Goal: Task Accomplishment & Management: Complete application form

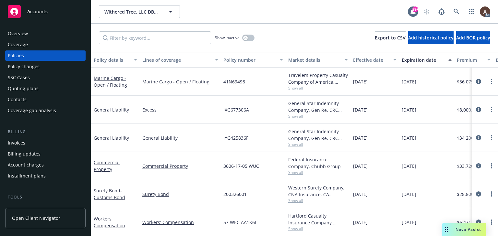
click at [40, 67] on div "Policy changes" at bounding box center [45, 67] width 75 height 10
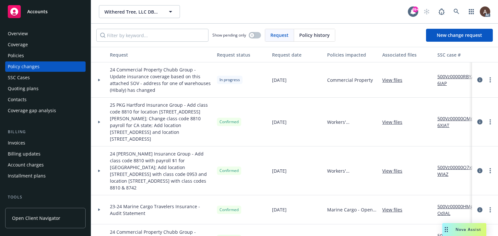
click at [98, 81] on div at bounding box center [99, 80] width 16 height 35
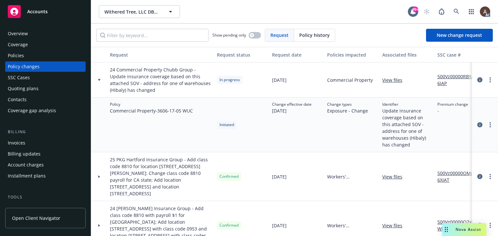
click at [47, 57] on div "Policies" at bounding box center [45, 56] width 75 height 10
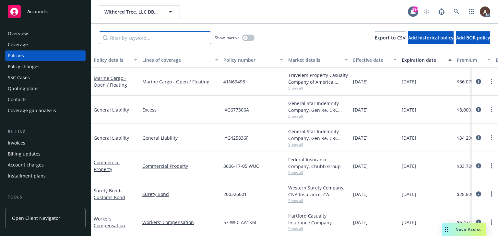
click at [160, 40] on input "Filter by keyword..." at bounding box center [155, 37] width 112 height 13
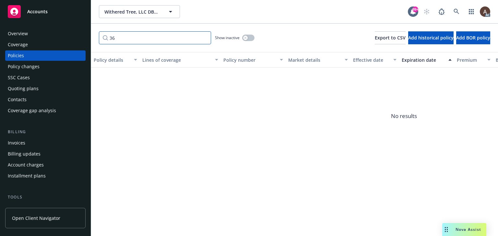
type input "3"
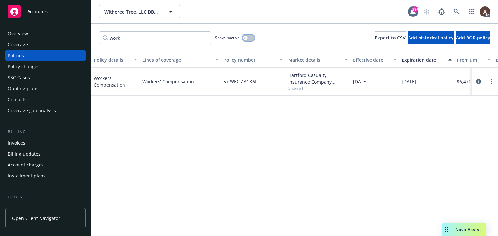
click at [248, 39] on button "button" at bounding box center [248, 38] width 12 height 6
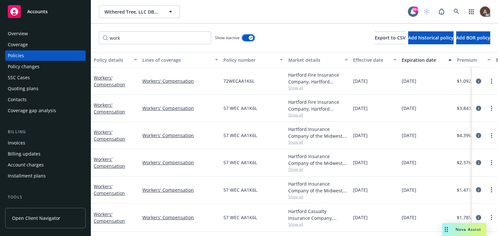
scroll to position [29, 0]
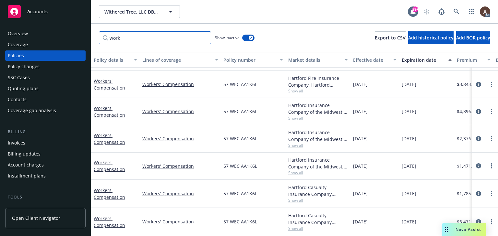
click at [154, 36] on input "work" at bounding box center [155, 37] width 112 height 13
drag, startPoint x: 151, startPoint y: 37, endPoint x: -137, endPoint y: 33, distance: 288.0
click at [0, 33] on html "Accounts Overview Coverage Policies Policy changes SSC Cases Quoting plans Cont…" at bounding box center [249, 118] width 498 height 236
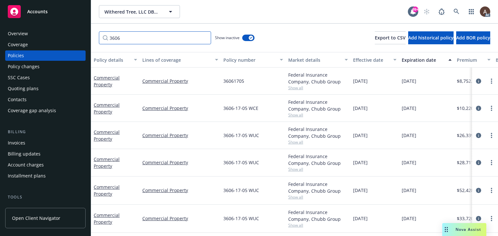
scroll to position [1, 0]
type input "3606"
click at [476, 216] on icon "circleInformation" at bounding box center [478, 218] width 5 height 5
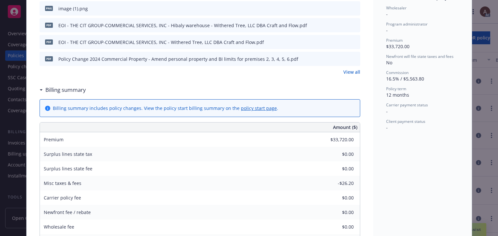
scroll to position [130, 0]
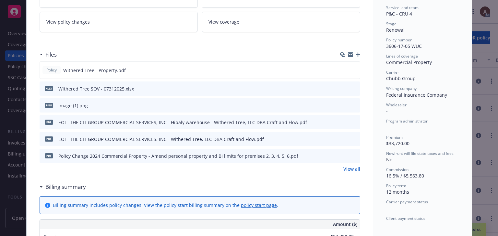
click at [351, 155] on icon "preview file" at bounding box center [354, 156] width 6 height 5
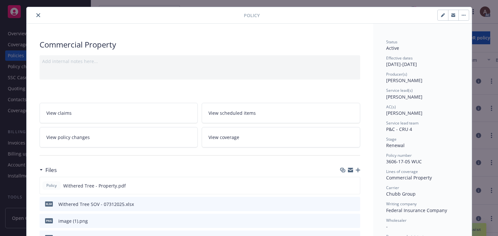
scroll to position [0, 0]
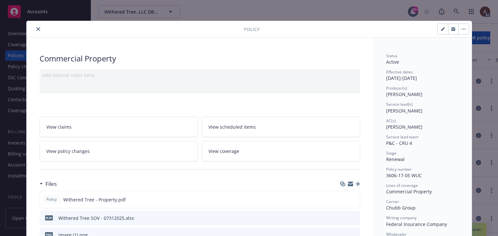
click at [94, 149] on link "View policy changes" at bounding box center [119, 151] width 158 height 20
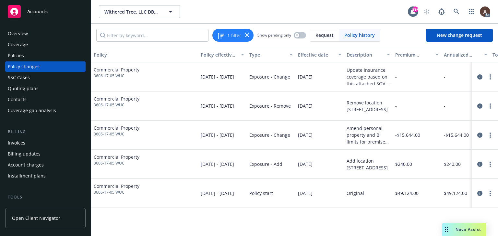
click at [53, 68] on div "Policy changes" at bounding box center [45, 67] width 75 height 10
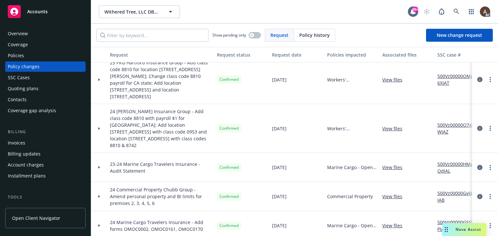
scroll to position [97, 0]
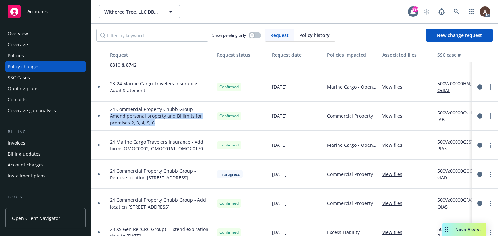
drag, startPoint x: 195, startPoint y: 102, endPoint x: 134, endPoint y: 118, distance: 62.9
click at [134, 118] on span "24 Commercial Property Chubb Group - Amend personal property and BI limits for …" at bounding box center [161, 116] width 102 height 20
copy span "Amend personal property and BI limits for premises 2, 3, 4, 5, 6"
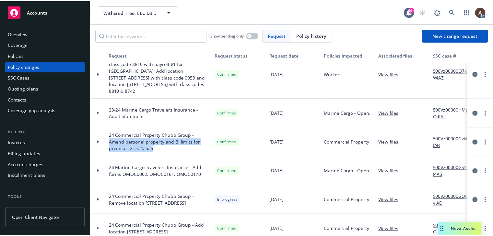
scroll to position [0, 0]
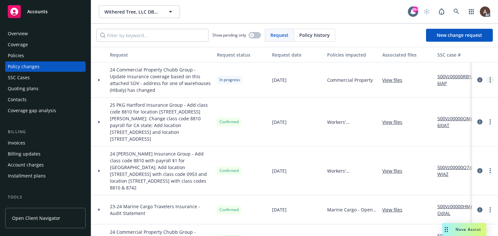
click at [489, 81] on icon "more" at bounding box center [489, 79] width 1 height 5
click at [414, 133] on link "Resume workflow" at bounding box center [432, 132] width 111 height 13
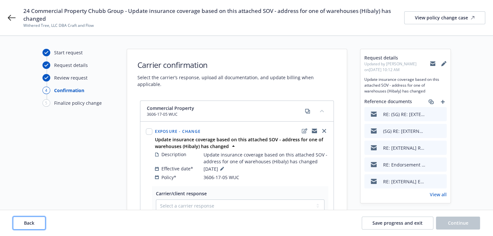
click at [38, 219] on button "Back" at bounding box center [29, 223] width 32 height 13
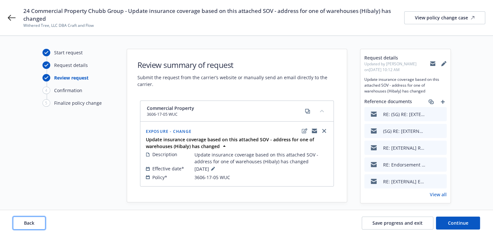
click at [38, 219] on button "Back" at bounding box center [29, 223] width 32 height 13
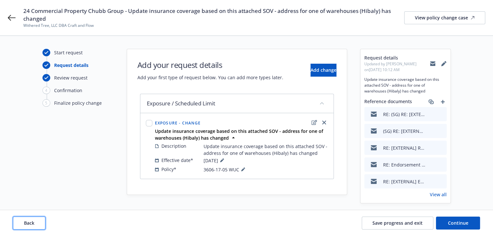
click at [38, 219] on button "Back" at bounding box center [29, 223] width 32 height 13
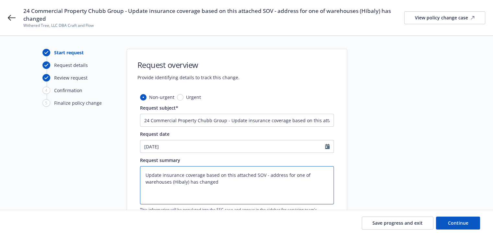
click at [228, 183] on textarea "Update insurance coverage based on this attached SOV - address for one of wareh…" at bounding box center [237, 186] width 194 height 38
type textarea "x"
type textarea "Update insurance coverage based on this attached SOV - address for one of wareh…"
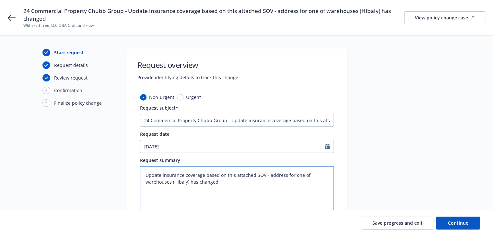
type textarea "x"
paste textarea "Amend personal property and BI limits for premises 2, 3, 4, 5, 6"
type textarea "Update insurance coverage based on this attached SOV - address for one of wareh…"
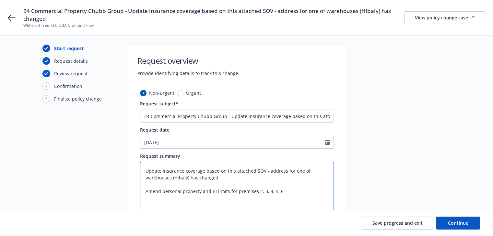
scroll to position [65, 0]
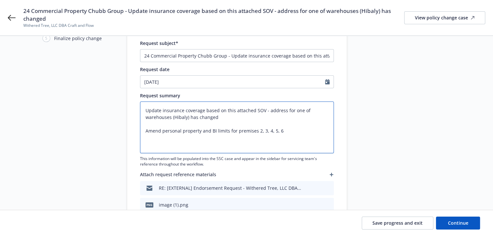
click at [148, 124] on textarea "Update insurance coverage based on this attached SOV - address for one of wareh…" at bounding box center [237, 128] width 194 height 52
type textarea "x"
type textarea "Update insurance coverage based on this attached SOV - address for one of wareh…"
type textarea "x"
type textarea "Update insurance coverage based on this attached SOV - address for one of wareh…"
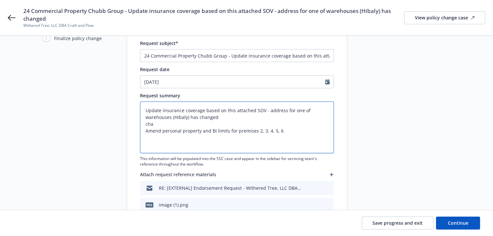
type textarea "x"
type textarea "Update insurance coverage based on this attached SOV - address for one of wareh…"
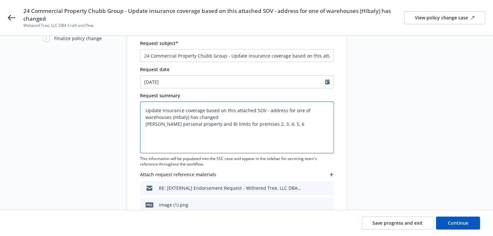
type textarea "x"
type textarea "Update insurance coverage based on this attached SOV - address for one of wareh…"
type textarea "x"
type textarea "Update insurance coverage based on this attached SOV - address for one of wareh…"
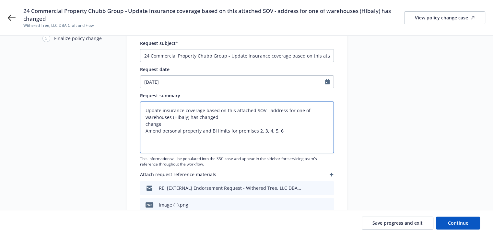
type textarea "x"
type textarea "Update insurance coverage based on this attached SOV - address for one of wareh…"
click at [225, 118] on textarea "Update insurance coverage based on this attached SOV - address for one of wareh…" at bounding box center [237, 128] width 194 height 52
type textarea "x"
type textarea "Update insurance coverage based on this attached SOV - address for one of wareh…"
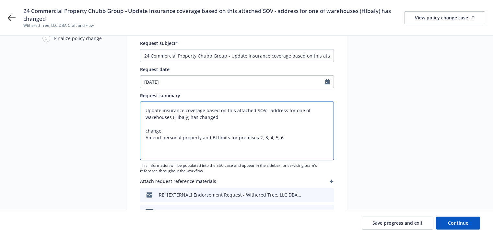
click at [173, 129] on textarea "Update insurance coverage based on this attached SOV - address for one of wareh…" at bounding box center [237, 131] width 194 height 59
type textarea "x"
type textarea "Update insurance coverage based on this attached SOV - address for one of wareh…"
type textarea "x"
type textarea "Update insurance coverage based on this attached SOV - address for one of wareh…"
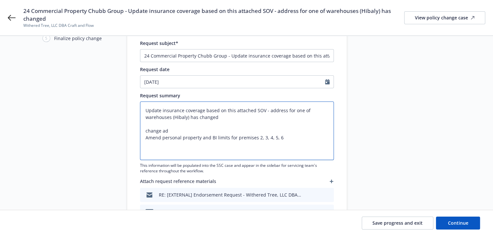
type textarea "x"
type textarea "Update insurance coverage based on this attached SOV - address for one of wareh…"
type textarea "x"
type textarea "Update insurance coverage based on this attached SOV - address for one of wareh…"
type textarea "x"
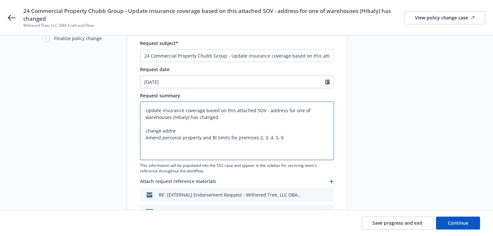
type textarea "Update insurance coverage based on this attached SOV - address for one of wareh…"
type textarea "x"
type textarea "Update insurance coverage based on this attached SOV - address for one of wareh…"
type textarea "x"
type textarea "Update insurance coverage based on this attached SOV - address for one of wareh…"
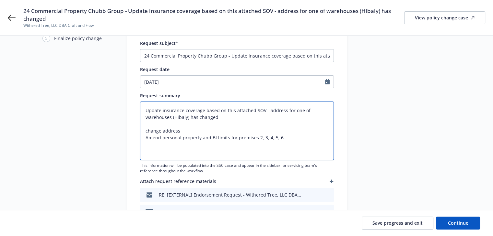
type textarea "x"
type textarea "Update insurance coverage based on this attached SOV - address for one of wareh…"
type textarea "x"
type textarea "Update insurance coverage based on this attached SOV - address for one of wareh…"
type textarea "x"
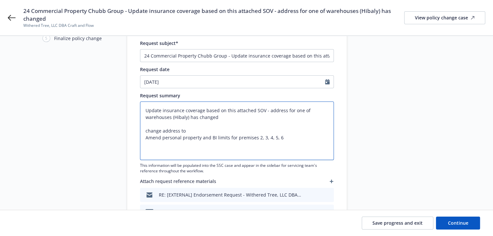
type textarea "Update insurance coverage based on this attached SOV - address for one of wareh…"
click at [185, 132] on textarea "Update insurance coverage based on this attached SOV - address for one of wareh…" at bounding box center [237, 131] width 194 height 59
paste textarea "[STREET_ADDRESS]"
type textarea "x"
drag, startPoint x: 146, startPoint y: 117, endPoint x: 189, endPoint y: 117, distance: 43.4
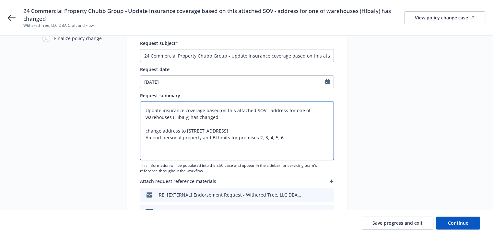
click at [189, 117] on textarea "Update insurance coverage based on this attached SOV - address for one of wareh…" at bounding box center [237, 131] width 194 height 59
click at [170, 134] on textarea "Update insurance coverage based on this attached SOV - address for one of wareh…" at bounding box center [237, 131] width 194 height 59
click at [161, 131] on textarea "Update insurance coverage based on this attached SOV - address for one of wareh…" at bounding box center [237, 131] width 194 height 59
paste textarea "warehouses (Hibaly)"
type textarea "Update insurance coverage based on this attached SOV - address for one of wareh…"
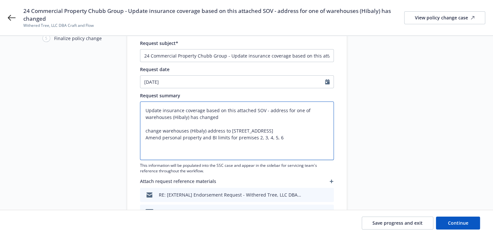
type textarea "x"
type textarea "Update insurance coverage based on this attached SOV - address for one of wareh…"
click at [295, 133] on textarea "Update insurance coverage based on this attached SOV - address for one of wareh…" at bounding box center [237, 131] width 194 height 59
type textarea "x"
paste textarea "Santa Fe Spring"
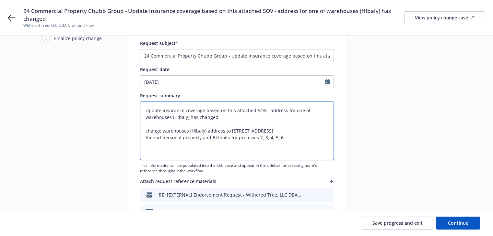
type textarea "Update insurance coverage based on this attached SOV - address for one of wareh…"
type textarea "x"
type textarea "Update insurance coverage based on this attached SOV - address for one of wareh…"
click at [322, 131] on textarea "Update insurance coverage based on this attached SOV - address for one of wareh…" at bounding box center [237, 131] width 194 height 59
type textarea "x"
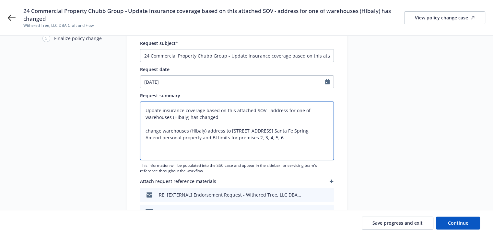
type textarea "Update insurance coverage based on this attached SOV - address for one of wareh…"
paste textarea "CA"
type textarea "x"
type textarea "Update insurance coverage based on this attached SOV - address for one of wareh…"
click at [329, 131] on textarea "Update insurance coverage based on this attached SOV - address for one of wareh…" at bounding box center [237, 131] width 194 height 59
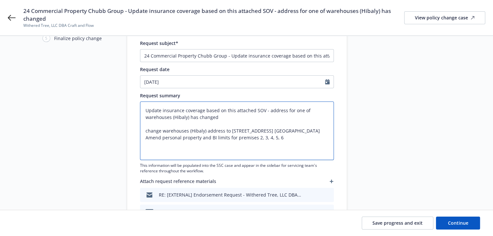
type textarea "x"
paste textarea "90670"
type textarea "Update insurance coverage based on this attached SOV - address for one of wareh…"
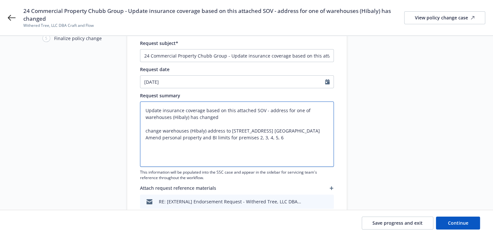
type textarea "x"
type textarea "Update insurance coverage based on this attached SOV - address for one of wareh…"
click at [258, 146] on textarea "Update insurance coverage based on this attached SOV - address for one of wareh…" at bounding box center [237, 134] width 194 height 65
click at [264, 145] on textarea "Update insurance coverage based on this attached SOV - address for one of wareh…" at bounding box center [237, 134] width 194 height 65
click at [269, 144] on textarea "Update insurance coverage based on this attached SOV - address for one of wareh…" at bounding box center [237, 134] width 194 height 65
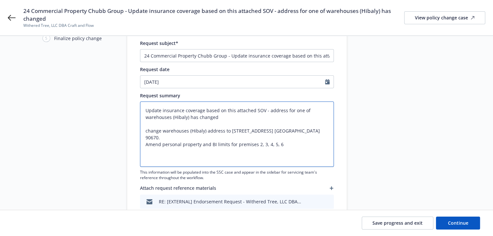
click at [286, 144] on textarea "Update insurance coverage based on this attached SOV - address for one of wareh…" at bounding box center [237, 134] width 194 height 65
type textarea "x"
type textarea "Update insurance coverage based on this attached SOV - address for one of wareh…"
click at [176, 134] on textarea "Update insurance coverage based on this attached SOV - address for one of wareh…" at bounding box center [237, 134] width 194 height 65
click at [203, 132] on textarea "Update insurance coverage based on this attached SOV - address for one of wareh…" at bounding box center [237, 134] width 194 height 65
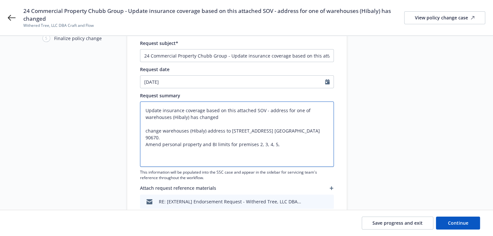
click at [223, 132] on textarea "Update insurance coverage based on this attached SOV - address for one of wareh…" at bounding box center [237, 134] width 194 height 65
click at [206, 131] on textarea "Update insurance coverage based on this attached SOV - address for one of wareh…" at bounding box center [237, 134] width 194 height 65
type textarea "x"
type textarea "Update insurance coverage based on this attached SOV - address for one of wareh…"
type textarea "x"
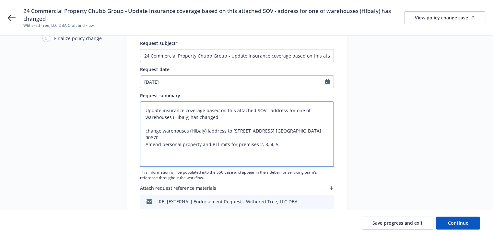
type textarea "Update insurance coverage based on this attached SOV - address for one of wareh…"
type textarea "x"
type textarea "Update insurance coverage based on this attached SOV - address for one of wareh…"
type textarea "x"
type textarea "Update insurance coverage based on this attached SOV - address for one of wareh…"
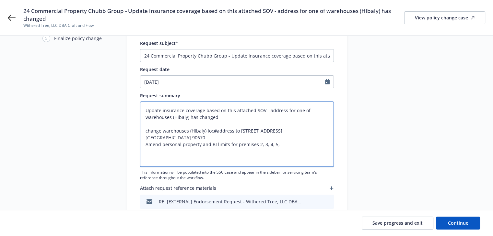
type textarea "x"
type textarea "Update insurance coverage based on this attached SOV - address for one of wareh…"
type textarea "x"
type textarea "Update insurance coverage based on this attached SOV - address for one of wareh…"
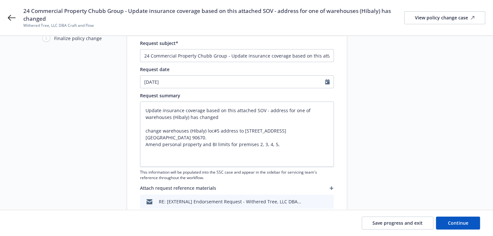
click at [407, 192] on div at bounding box center [405, 161] width 91 height 354
click at [451, 223] on span "Continue" at bounding box center [458, 223] width 20 height 6
type textarea "x"
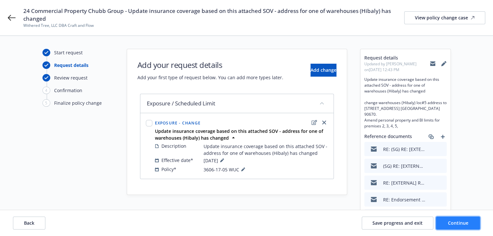
click at [454, 226] on span "Continue" at bounding box center [458, 223] width 20 height 6
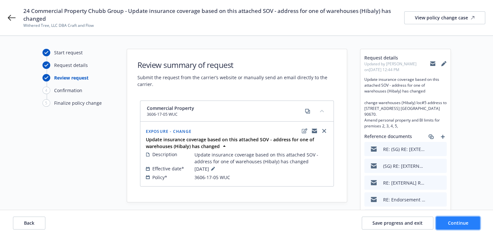
click at [462, 223] on span "Continue" at bounding box center [458, 223] width 20 height 6
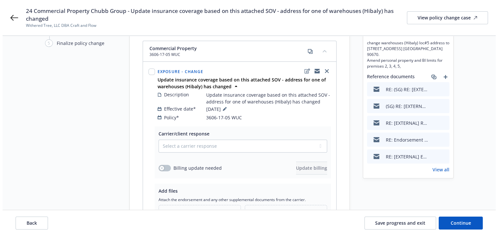
scroll to position [122, 0]
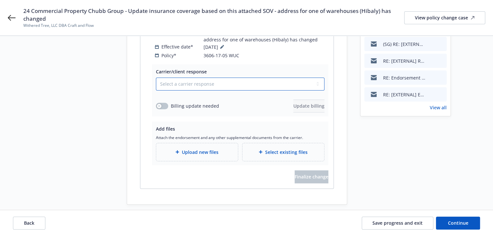
click at [187, 78] on select "Select a carrier response Accepted Accepted with revision No endorsement needed…" at bounding box center [240, 84] width 168 height 13
select select "ACCEPTED"
click at [156, 78] on select "Select a carrier response Accepted Accepted with revision No endorsement needed…" at bounding box center [240, 84] width 168 height 13
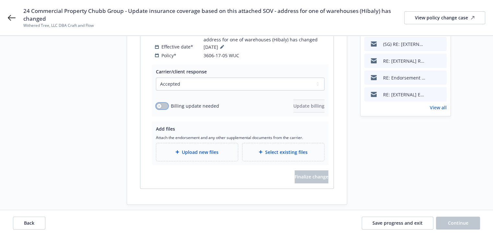
click at [161, 103] on button "button" at bounding box center [162, 106] width 12 height 6
click at [293, 103] on span "Update billing" at bounding box center [308, 106] width 31 height 6
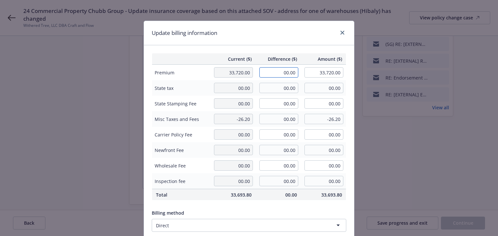
click at [280, 73] on input "00.00" at bounding box center [278, 72] width 39 height 10
type input "-995.00"
type input "32,725.00"
type input "-164.18"
click at [267, 29] on div "Update billing information" at bounding box center [249, 33] width 210 height 24
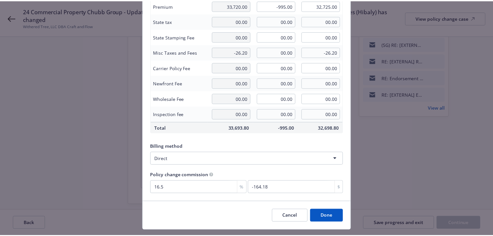
scroll to position [82, 0]
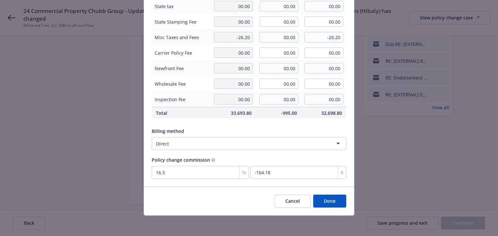
click at [325, 202] on button "Done" at bounding box center [329, 201] width 33 height 13
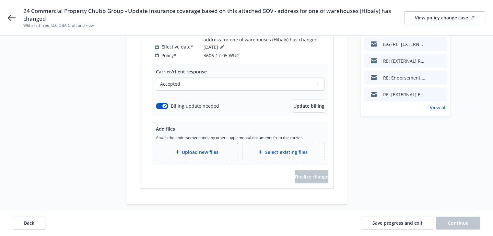
click at [382, 165] on div "Request details Updated by Alice Wang on 09/17/2025, 12:44 PM Update insurance …" at bounding box center [405, 66] width 91 height 278
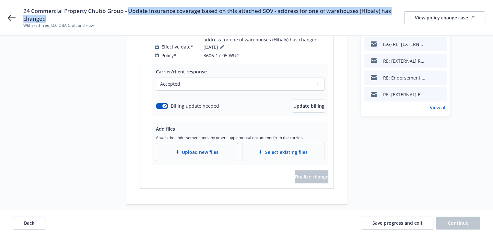
drag, startPoint x: 128, startPoint y: 12, endPoint x: 63, endPoint y: 18, distance: 65.1
click at [63, 18] on span "24 Commercial Property Chubb Group - Update insurance coverage based on this at…" at bounding box center [213, 15] width 381 height 16
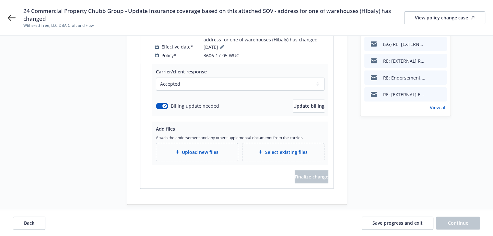
click at [84, 113] on div "Start request Request details Review request 4 Confirmation 5 Finalize policy c…" at bounding box center [77, 66] width 71 height 278
click at [406, 222] on span "Save progress and exit" at bounding box center [397, 223] width 50 height 6
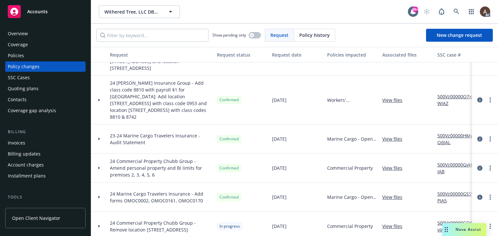
scroll to position [97, 0]
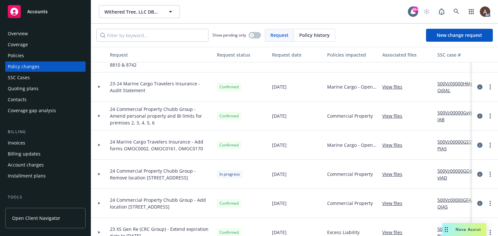
drag, startPoint x: 96, startPoint y: 108, endPoint x: 115, endPoint y: 107, distance: 18.8
click at [96, 115] on div at bounding box center [99, 116] width 11 height 2
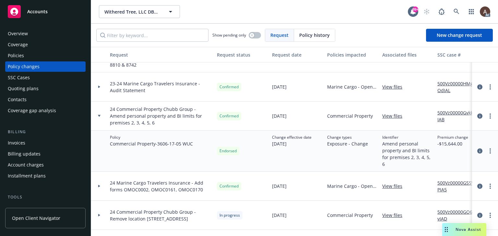
click at [451, 109] on link "500Vz00000GvkksIAB" at bounding box center [458, 116] width 43 height 14
click at [486, 147] on link "more" at bounding box center [490, 151] width 8 height 8
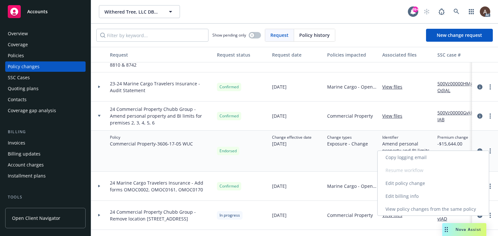
click at [412, 199] on link "Edit billing info" at bounding box center [432, 196] width 111 height 13
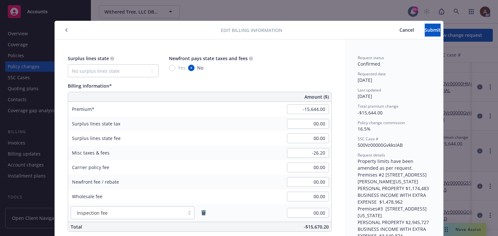
click at [399, 30] on span "Cancel" at bounding box center [406, 30] width 15 height 6
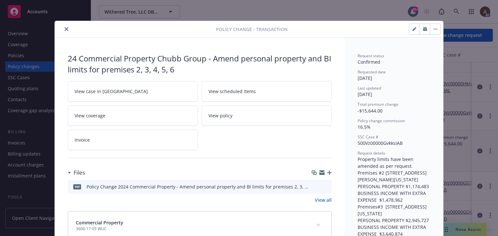
click at [64, 28] on icon "close" at bounding box center [66, 29] width 4 height 4
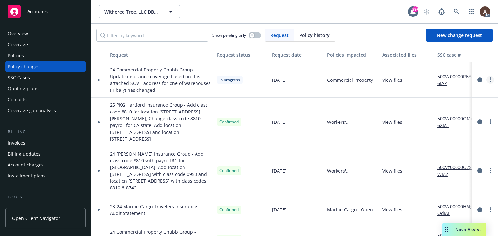
click at [486, 80] on link "more" at bounding box center [490, 80] width 8 height 8
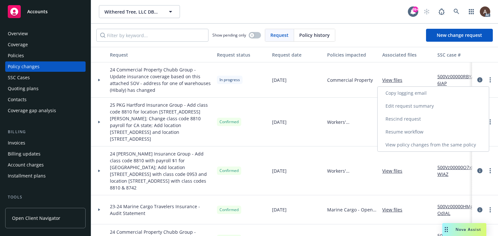
click at [407, 132] on link "Resume workflow" at bounding box center [432, 132] width 111 height 13
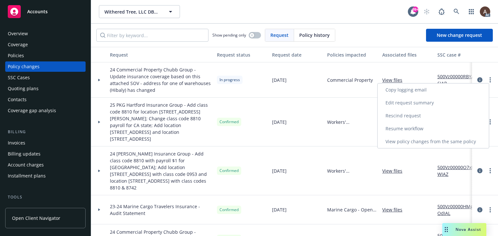
select select "ACCEPTED"
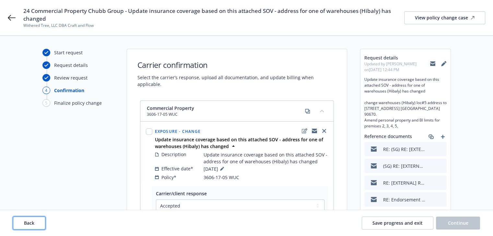
click at [39, 223] on button "Back" at bounding box center [29, 223] width 32 height 13
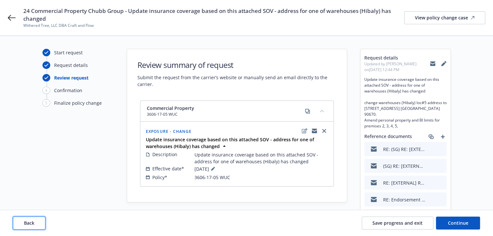
click at [39, 223] on button "Back" at bounding box center [29, 223] width 32 height 13
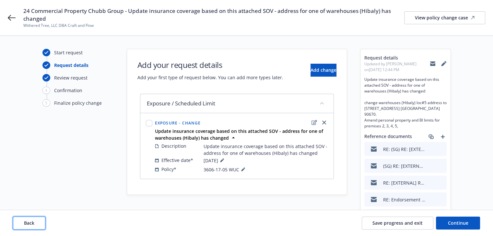
click at [39, 223] on button "Back" at bounding box center [29, 223] width 32 height 13
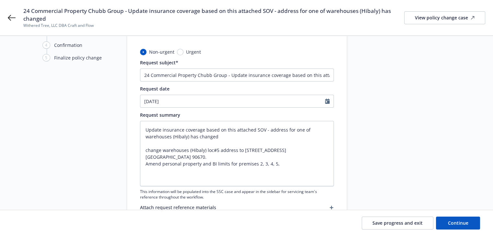
scroll to position [97, 0]
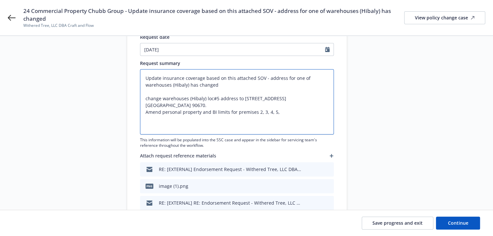
click at [284, 115] on textarea "Update insurance coverage based on this attached SOV - address for one of wareh…" at bounding box center [237, 101] width 194 height 65
type textarea "x"
type textarea "Update insurance coverage based on this attached SOV - address for one of wareh…"
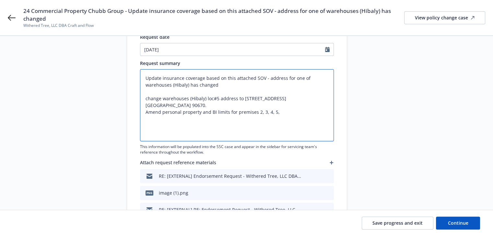
type textarea "x"
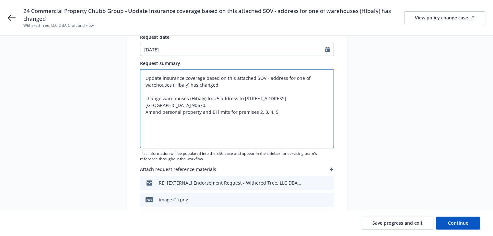
paste textarea "Property limits have been amended as per request. Premises #2 326 SMITH ST KEAS…"
type textarea "Update insurance coverage based on this attached SOV - address for one of wareh…"
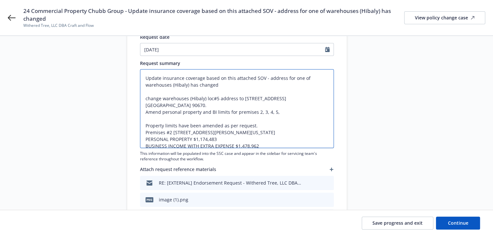
type textarea "x"
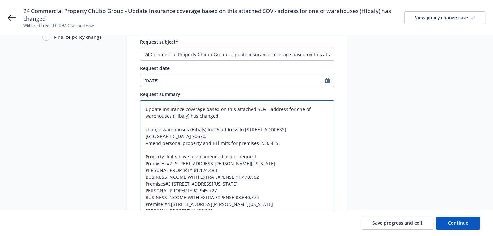
scroll to position [34, 0]
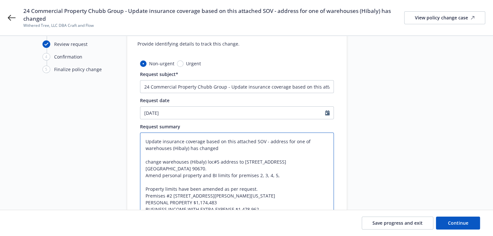
drag, startPoint x: 145, startPoint y: 162, endPoint x: 179, endPoint y: 169, distance: 34.6
click at [179, 169] on textarea "Update insurance coverage based on this attached SOV - address for one of wareh…" at bounding box center [237, 227] width 194 height 188
type textarea "Update insurance coverage based on this attached SOV - address for one of wareh…"
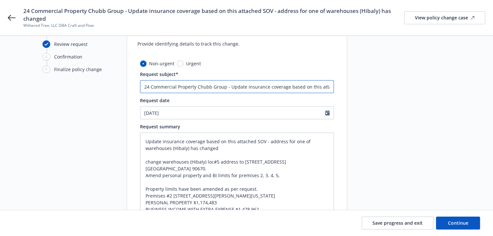
click at [241, 87] on input "24 Commercial Property Chubb Group - Update insurance coverage based on this at…" at bounding box center [237, 86] width 194 height 13
drag, startPoint x: 245, startPoint y: 86, endPoint x: 388, endPoint y: 87, distance: 142.9
paste input "change warehouses (Hibaly) loc#5 address to 10012 Santa Fe Springs Rd. Santa Fe…"
type input "24 Commercial Property Chubb Group - Update change warehouses (Hibaly) loc#5 ad…"
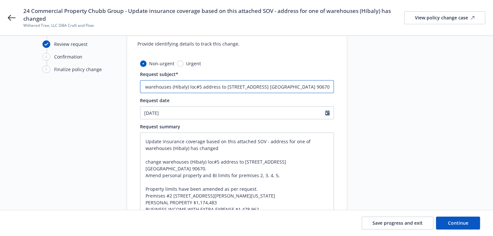
type textarea "x"
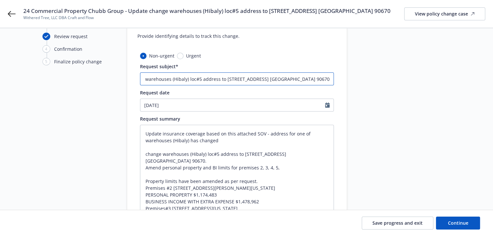
scroll to position [26, 0]
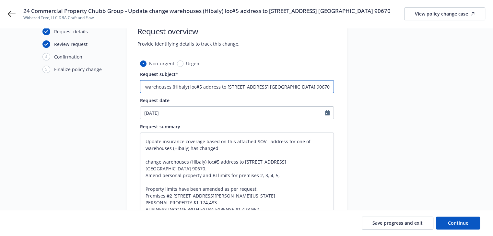
type input "24 Commercial Property Chubb Group - Update change warehouses (Hibaly) loc#5 ad…"
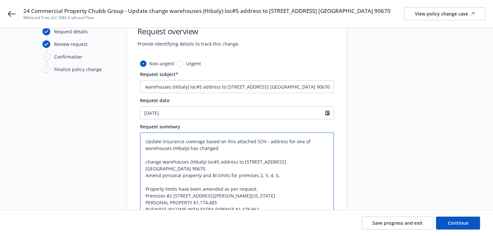
click at [168, 188] on textarea "Update insurance coverage based on this attached SOV - address for one of wareh…" at bounding box center [237, 227] width 194 height 188
drag, startPoint x: 146, startPoint y: 176, endPoint x: 277, endPoint y: 174, distance: 130.9
click at [277, 174] on textarea "Update insurance coverage based on this attached SOV - address for one of wareh…" at bounding box center [237, 227] width 194 height 188
click at [246, 177] on textarea "Update insurance coverage based on this attached SOV - address for one of wareh…" at bounding box center [237, 227] width 194 height 188
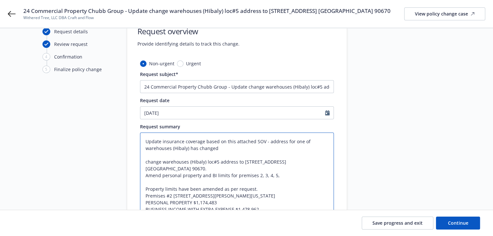
click at [246, 177] on textarea "Update insurance coverage based on this attached SOV - address for one of wareh…" at bounding box center [237, 227] width 194 height 188
type textarea "x"
type textarea "Update insurance coverage based on this attached SOV - address for one of wareh…"
type textarea "x"
type textarea "Update insurance coverage based on this attached SOV - address for one of wareh…"
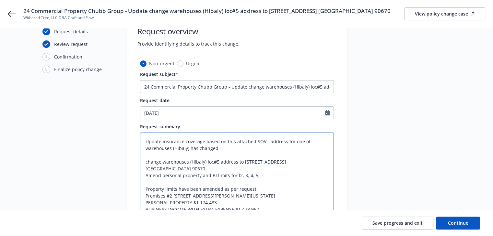
type textarea "x"
type textarea "Update insurance coverage based on this attached SOV - address for one of wareh…"
type textarea "x"
type textarea "Update insurance coverage based on this attached SOV - address for one of wareh…"
type textarea "x"
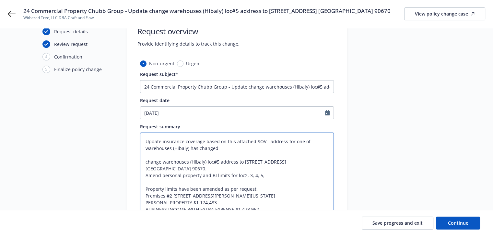
type textarea "Update insurance coverage based on this attached SOV - address for one of wareh…"
click at [270, 177] on textarea "Update insurance coverage based on this attached SOV - address for one of wareh…" at bounding box center [237, 227] width 194 height 188
type textarea "x"
type textarea "Update insurance coverage based on this attached SOV - address for one of wareh…"
type textarea "x"
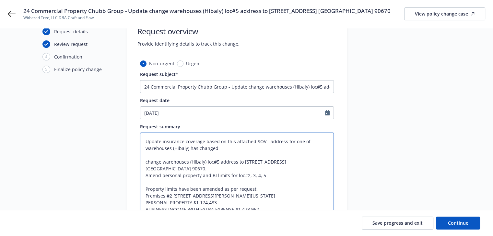
drag, startPoint x: 264, startPoint y: 176, endPoint x: 145, endPoint y: 178, distance: 119.2
click at [145, 178] on textarea "Update insurance coverage based on this attached SOV - address for one of wareh…" at bounding box center [237, 227] width 194 height 188
type textarea "Update insurance coverage based on this attached SOV - address for one of wareh…"
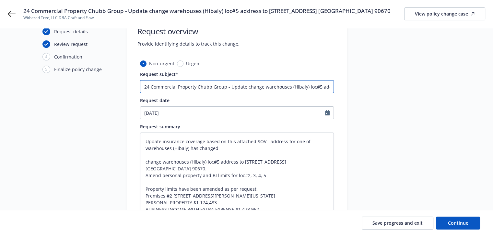
click at [228, 87] on input "24 Commercial Property Chubb Group - Update change warehouses (Hibaly) loc#5 ad…" at bounding box center [237, 86] width 194 height 13
drag, startPoint x: 229, startPoint y: 88, endPoint x: 245, endPoint y: 89, distance: 15.2
click at [245, 89] on input "24 Commercial Property Chubb Group - Update change warehouses (Hibaly) loc#5 ad…" at bounding box center [237, 86] width 194 height 13
paste input "Amend personal property and BI limits for loc#2, 3, 4, 5"
type textarea "x"
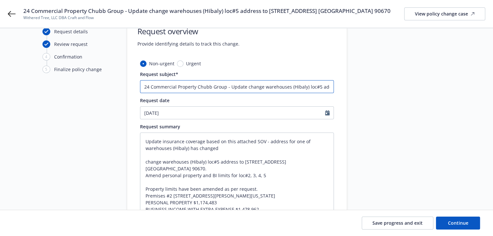
type input "24 Commercial Property Chubb Group - Amend personal property and BI limits for …"
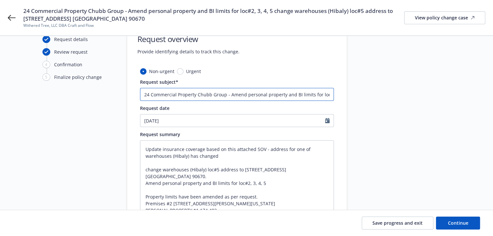
scroll to position [34, 0]
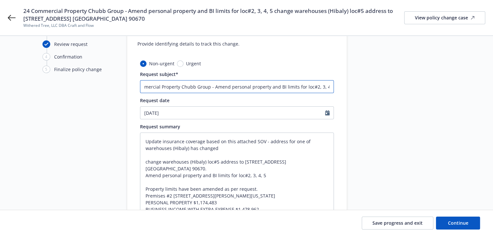
type textarea "x"
type input "24 Commercial Property Chubb Group - Amend personal property and BI limits for …"
type textarea "x"
type input "24 Commercial Property Chubb Group - Amend personal property and BI limits for …"
type textarea "x"
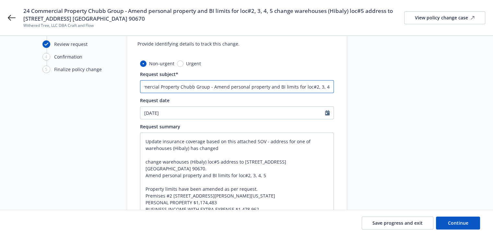
type input "24 Commercial Property Chubb Group - Amend personal property and BI limits for …"
type textarea "x"
type input "24 Commercial Property Chubb Group - Amend personal property and BI limits for …"
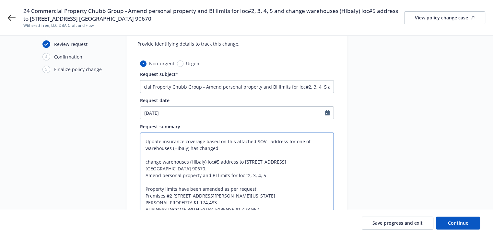
click at [236, 174] on textarea "Update insurance coverage based on this attached SOV - address for one of wareh…" at bounding box center [237, 227] width 194 height 188
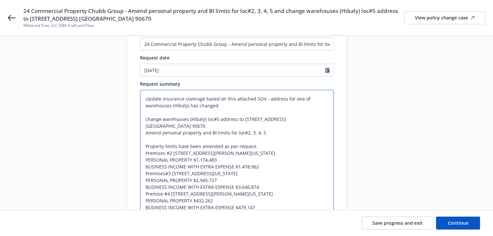
scroll to position [98, 0]
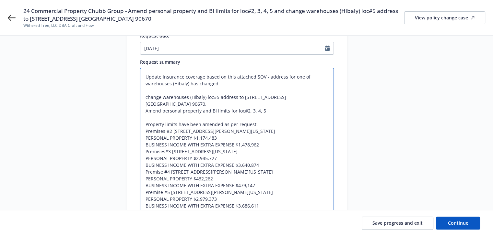
click at [185, 104] on textarea "Update insurance coverage based on this attached SOV - address for one of wareh…" at bounding box center [237, 162] width 194 height 188
type textarea "x"
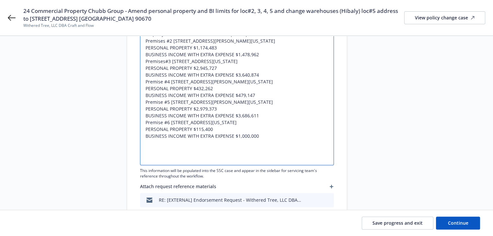
scroll to position [131, 0]
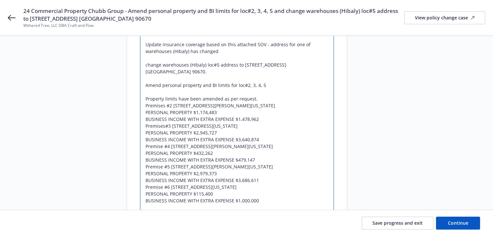
drag, startPoint x: 241, startPoint y: 65, endPoint x: 205, endPoint y: 75, distance: 37.4
click at [205, 75] on textarea "Update insurance coverage based on this attached SOV - address for one of wareh…" at bounding box center [237, 133] width 194 height 195
drag, startPoint x: 171, startPoint y: 167, endPoint x: 300, endPoint y: 167, distance: 129.6
click at [300, 167] on textarea "Update insurance coverage based on this attached SOV - address for one of wareh…" at bounding box center [237, 133] width 194 height 195
paste textarea "0012 Santa Fe Springs Rd. Santa Fe Spring CA 90670."
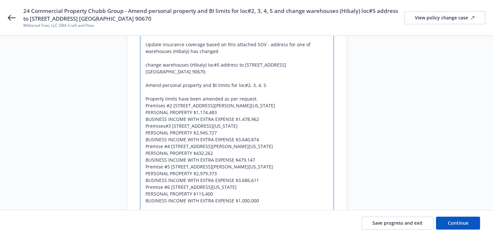
type textarea "Update insurance coverage based on this attached SOV - address for one of wareh…"
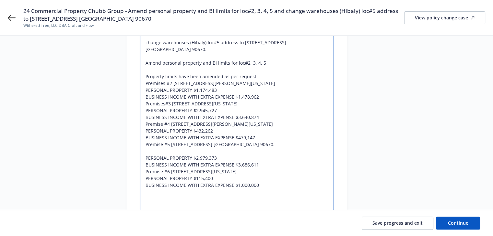
scroll to position [163, 0]
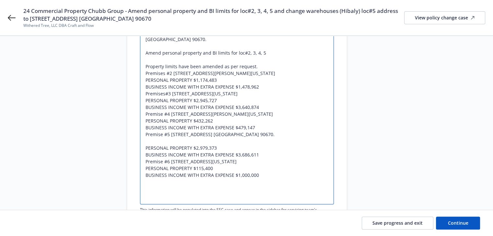
type textarea "x"
type textarea "Update insurance coverage based on this attached SOV - address for one of wareh…"
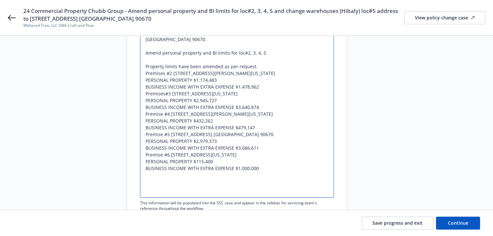
drag, startPoint x: 145, startPoint y: 153, endPoint x: 264, endPoint y: 173, distance: 120.6
click at [264, 173] on textarea "Update insurance coverage based on this attached SOV - address for one of wareh…" at bounding box center [237, 100] width 194 height 195
type textarea "x"
type textarea "Update insurance coverage based on this attached SOV - address for one of wareh…"
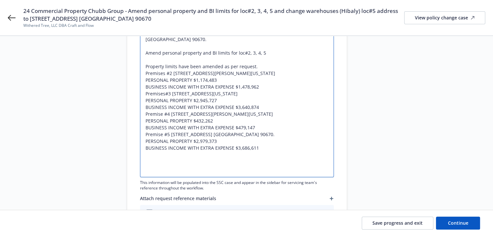
type textarea "x"
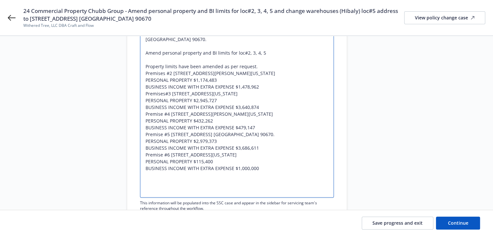
type textarea "Update insurance coverage based on this attached SOV - address for one of wareh…"
click at [229, 135] on textarea "Update insurance coverage based on this attached SOV - address for one of wareh…" at bounding box center [237, 100] width 194 height 195
drag, startPoint x: 256, startPoint y: 67, endPoint x: 140, endPoint y: 68, distance: 116.6
click at [140, 68] on textarea "Update insurance coverage based on this attached SOV - address for one of wareh…" at bounding box center [237, 100] width 194 height 195
type textarea "x"
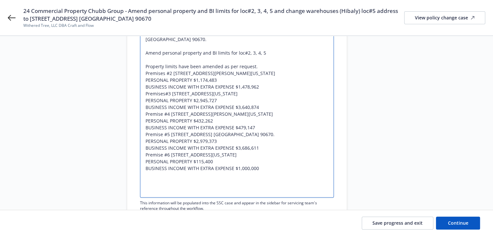
type textarea "Update insurance coverage based on this attached SOV - address for one of wareh…"
type textarea "x"
type textarea "Update insurance coverage based on this attached SOV - address for one of wareh…"
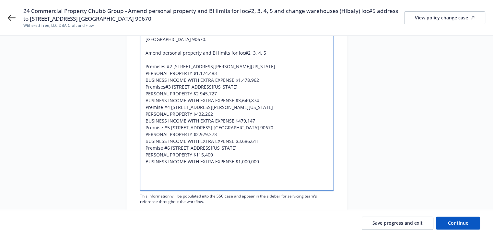
click at [155, 66] on textarea "Update insurance coverage based on this attached SOV - address for one of wareh…" at bounding box center [237, 97] width 194 height 188
type textarea "x"
type textarea "Update insurance coverage based on this attached SOV - address for one of wareh…"
type textarea "x"
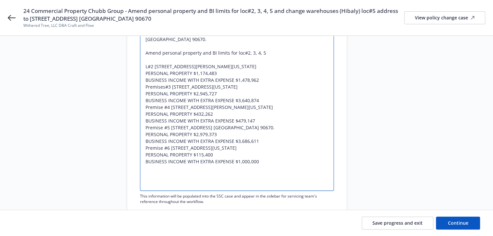
type textarea "Update insurance coverage based on this attached SOV - address for one of wareh…"
type textarea "x"
type textarea "Update insurance coverage based on this attached SOV - address for one of wareh…"
type textarea "x"
type textarea "Update insurance coverage based on this attached SOV - address for one of wareh…"
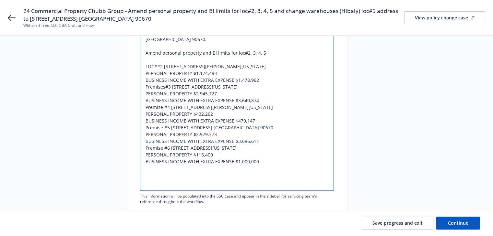
type textarea "x"
click at [151, 67] on textarea "Update insurance coverage based on this attached SOV - address for one of wareh…" at bounding box center [237, 97] width 194 height 188
click at [153, 84] on textarea "Update insurance coverage based on this attached SOV - address for one of wareh…" at bounding box center [237, 97] width 194 height 188
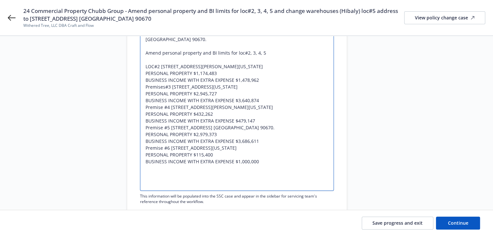
paste textarea "LOC"
type textarea "Update insurance coverage based on this attached SOV - address for one of wareh…"
click at [260, 80] on textarea "Update insurance coverage based on this attached SOV - address for one of wareh…" at bounding box center [237, 97] width 194 height 188
type textarea "x"
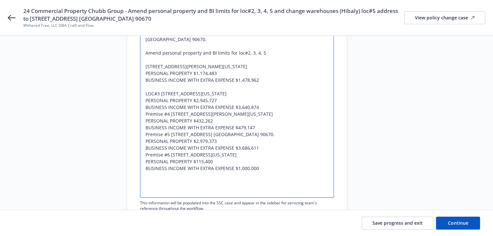
type textarea "Update insurance coverage based on this attached SOV - address for one of wareh…"
click at [265, 76] on textarea "Update insurance coverage based on this attached SOV - address for one of wareh…" at bounding box center [237, 100] width 194 height 195
drag, startPoint x: 195, startPoint y: 73, endPoint x: 223, endPoint y: 73, distance: 27.5
click at [223, 73] on textarea "Update insurance coverage based on this attached SOV - address for one of wareh…" at bounding box center [237, 100] width 194 height 195
paste textarea "341090"
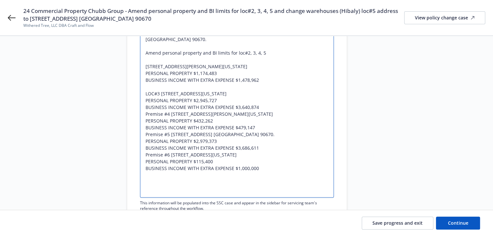
type textarea "x"
type textarea "Update insurance coverage based on this attached SOV - address for one of wareh…"
click at [197, 73] on textarea "Update insurance coverage based on this attached SOV - address for one of wareh…" at bounding box center [237, 100] width 194 height 195
type textarea "x"
type textarea "Update insurance coverage based on this attached SOV - address for one of wareh…"
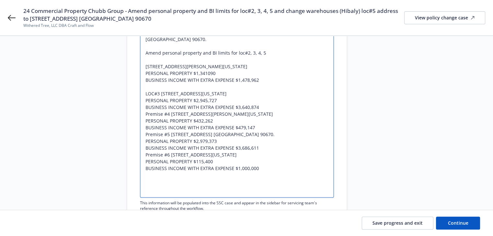
click at [206, 74] on textarea "Update insurance coverage based on this attached SOV - address for one of wareh…" at bounding box center [237, 100] width 194 height 195
type textarea "x"
type textarea "Update insurance coverage based on this attached SOV - address for one of wareh…"
click at [246, 87] on textarea "Update insurance coverage based on this attached SOV - address for one of wareh…" at bounding box center [237, 100] width 194 height 195
drag, startPoint x: 236, startPoint y: 81, endPoint x: 259, endPoint y: 81, distance: 23.0
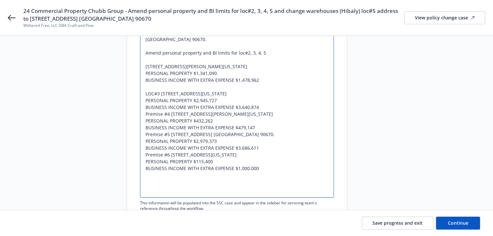
click at [259, 81] on textarea "Update insurance coverage based on this attached SOV - address for one of wareh…" at bounding box center [237, 100] width 194 height 195
paste textarea "686311.95"
type textarea "x"
type textarea "Update insurance coverage based on this attached SOV - address for one of wareh…"
click at [238, 80] on textarea "Update insurance coverage based on this attached SOV - address for one of wareh…" at bounding box center [237, 100] width 194 height 195
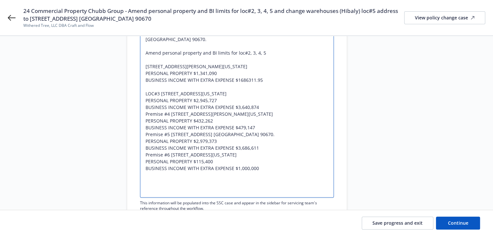
type textarea "x"
type textarea "Update insurance coverage based on this attached SOV - address for one of wareh…"
click at [247, 81] on textarea "Update insurance coverage based on this attached SOV - address for one of wareh…" at bounding box center [237, 100] width 194 height 195
type textarea "x"
type textarea "Update insurance coverage based on this attached SOV - address for one of wareh…"
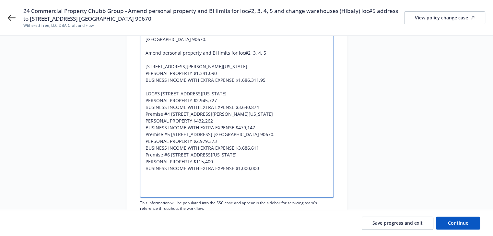
click at [268, 81] on textarea "Update insurance coverage based on this attached SOV - address for one of wareh…" at bounding box center [237, 100] width 194 height 195
type textarea "x"
type textarea "Update insurance coverage based on this attached SOV - address for one of wareh…"
type textarea "x"
type textarea "Update insurance coverage based on this attached SOV - address for one of wareh…"
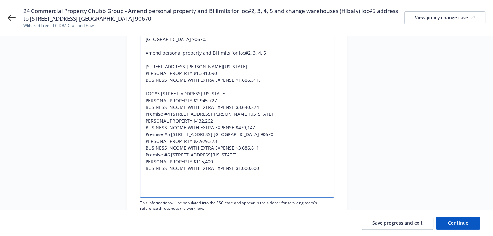
type textarea "x"
type textarea "Update insurance coverage based on this attached SOV - address for one of wareh…"
type textarea "x"
type textarea "Update insurance coverage based on this attached SOV - address for one of wareh…"
type textarea "x"
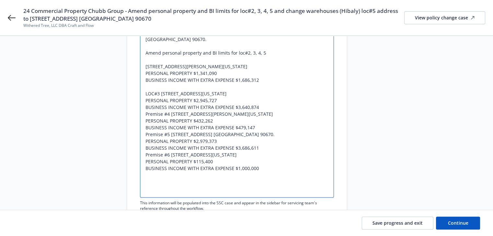
type textarea "Update insurance coverage based on this attached SOV - address for one of wareh…"
click at [220, 109] on textarea "Update insurance coverage based on this attached SOV - address for one of wareh…" at bounding box center [237, 100] width 194 height 195
drag, startPoint x: 196, startPoint y: 100, endPoint x: 215, endPoint y: 100, distance: 19.8
click at [215, 100] on textarea "Update insurance coverage based on this attached SOV - address for one of wareh…" at bounding box center [237, 100] width 194 height 195
type textarea "x"
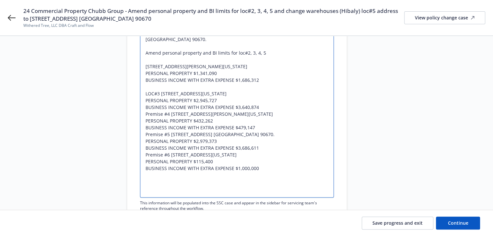
type textarea "Update insurance coverage based on this attached SOV - address for one of wareh…"
type textarea "x"
type textarea "Update insurance coverage based on this attached SOV - address for one of wareh…"
type textarea "x"
type textarea "Update insurance coverage based on this attached SOV - address for one of wareh…"
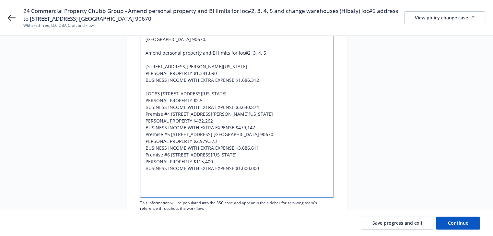
type textarea "x"
type textarea "Update insurance coverage based on this attached SOV - address for one of wareh…"
type textarea "x"
type textarea "Update insurance coverage based on this attached SOV - address for one of wareh…"
type textarea "x"
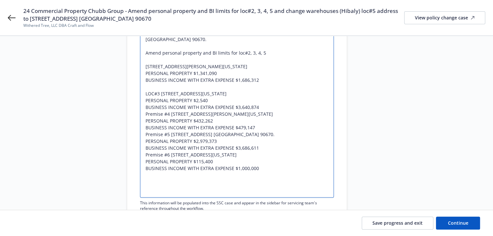
type textarea "Update insurance coverage based on this attached SOV - address for one of wareh…"
type textarea "x"
type textarea "Update insurance coverage based on this attached SOV - address for one of wareh…"
type textarea "x"
type textarea "Update insurance coverage based on this attached SOV - address for one of wareh…"
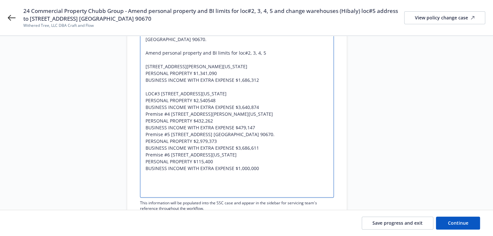
click at [206, 101] on textarea "Update insurance coverage based on this attached SOV - address for one of wareh…" at bounding box center [237, 100] width 194 height 195
type textarea "x"
type textarea "Update insurance coverage based on this attached SOV - address for one of wareh…"
drag, startPoint x: 237, startPoint y: 108, endPoint x: 260, endPoint y: 107, distance: 23.7
click at [260, 107] on textarea "Update insurance coverage based on this attached SOV - address for one of wareh…" at bounding box center [237, 100] width 194 height 195
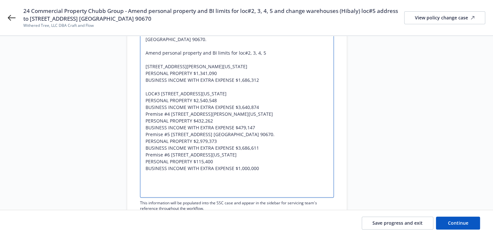
type textarea "x"
type textarea "Update insurance coverage based on this attached SOV - address for one of wareh…"
type textarea "x"
type textarea "Update insurance coverage based on this attached SOV - address for one of wareh…"
type textarea "x"
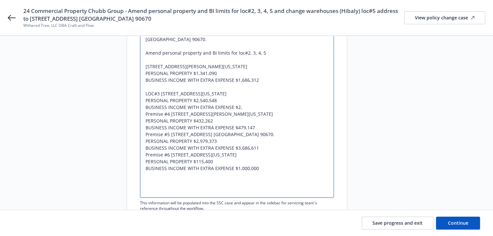
type textarea "Update insurance coverage based on this attached SOV - address for one of wareh…"
type textarea "x"
type textarea "Update insurance coverage based on this attached SOV - address for one of wareh…"
type textarea "x"
type textarea "Update insurance coverage based on this attached SOV - address for one of wareh…"
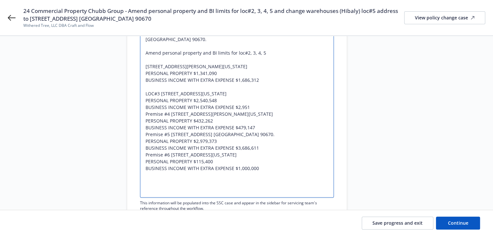
type textarea "x"
type textarea "Update insurance coverage based on this attached SOV - address for one of wareh…"
type textarea "x"
type textarea "Update insurance coverage based on this attached SOV - address for one of wareh…"
type textarea "x"
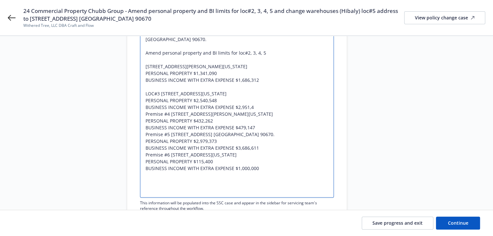
type textarea "Update insurance coverage based on this attached SOV - address for one of wareh…"
type textarea "x"
type textarea "Update insurance coverage based on this attached SOV - address for one of wareh…"
type textarea "x"
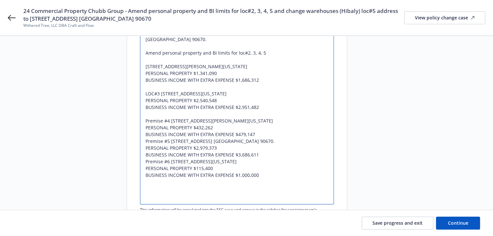
type textarea "Update insurance coverage based on this attached SOV - address for one of wareh…"
drag, startPoint x: 159, startPoint y: 136, endPoint x: 159, endPoint y: 129, distance: 7.2
click at [159, 136] on textarea "Update insurance coverage based on this attached SOV - address for one of wareh…" at bounding box center [237, 103] width 194 height 201
click at [156, 121] on textarea "Update insurance coverage based on this attached SOV - address for one of wareh…" at bounding box center [237, 103] width 194 height 201
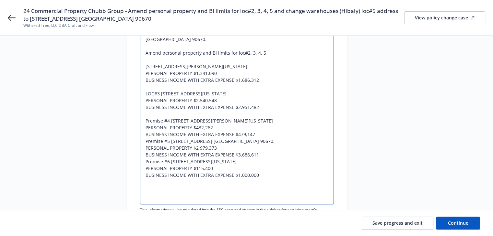
type textarea "x"
type textarea "Update insurance coverage based on this attached SOV - address for one of wareh…"
type textarea "x"
type textarea "Update insurance coverage based on this attached SOV - address for one of wareh…"
type textarea "x"
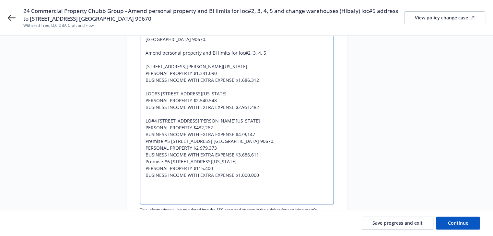
type textarea "Update insurance coverage based on this attached SOV - address for one of wareh…"
drag, startPoint x: 196, startPoint y: 127, endPoint x: 218, endPoint y: 127, distance: 22.0
click at [218, 127] on textarea "Update insurance coverage based on this attached SOV - address for one of wareh…" at bounding box center [237, 103] width 194 height 201
type textarea "x"
drag, startPoint x: 237, startPoint y: 133, endPoint x: 257, endPoint y: 133, distance: 19.4
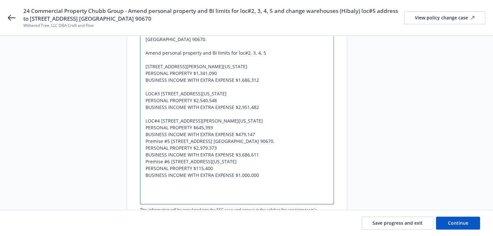
click at [257, 133] on textarea "Update insurance coverage based on this attached SOV - address for one of wareh…" at bounding box center [237, 103] width 194 height 201
click at [255, 136] on textarea "Update insurance coverage based on this attached SOV - address for one of wareh…" at bounding box center [237, 103] width 194 height 201
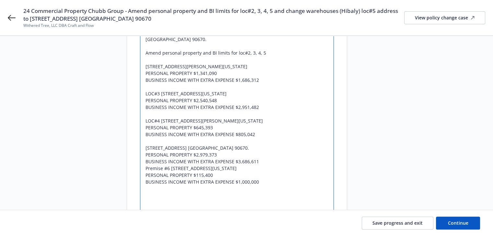
click at [157, 148] on textarea "Update insurance coverage based on this attached SOV - address for one of wareh…" at bounding box center [237, 107] width 194 height 208
drag, startPoint x: 195, startPoint y: 155, endPoint x: 219, endPoint y: 155, distance: 23.6
click at [219, 155] on textarea "Update insurance coverage based on this attached SOV - address for one of wareh…" at bounding box center [237, 107] width 194 height 208
click at [237, 161] on textarea "Update insurance coverage based on this attached SOV - address for one of wareh…" at bounding box center [237, 107] width 194 height 208
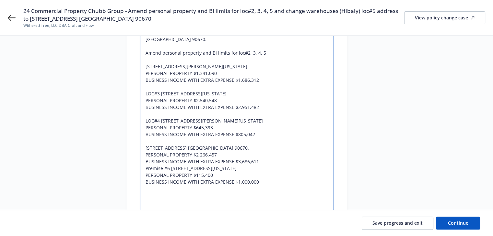
drag, startPoint x: 237, startPoint y: 161, endPoint x: 267, endPoint y: 161, distance: 29.5
click at [267, 161] on textarea "Update insurance coverage based on this attached SOV - address for one of wareh…" at bounding box center [237, 107] width 194 height 208
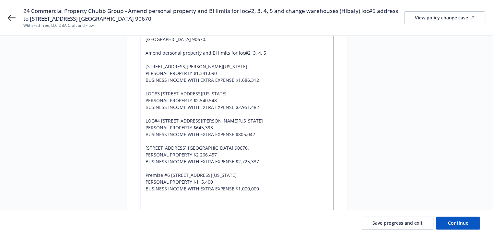
drag, startPoint x: 261, startPoint y: 196, endPoint x: 137, endPoint y: 172, distance: 125.7
click at [137, 172] on div "Non-urgent Urgent Request subject* 24 Commercial Property Chubb Group - Amend p…" at bounding box center [237, 160] width 220 height 458
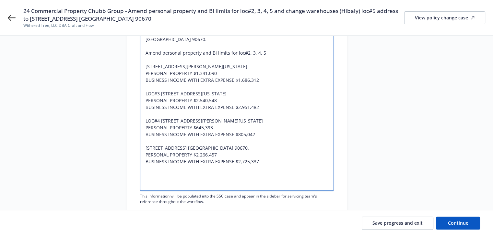
click at [158, 182] on textarea "Update insurance coverage based on this attached SOV - address for one of wareh…" at bounding box center [237, 97] width 194 height 188
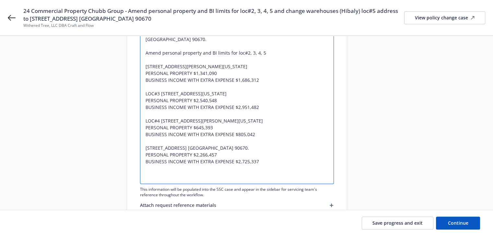
click at [155, 181] on textarea "Update insurance coverage based on this attached SOV - address for one of wareh…" at bounding box center [237, 93] width 194 height 181
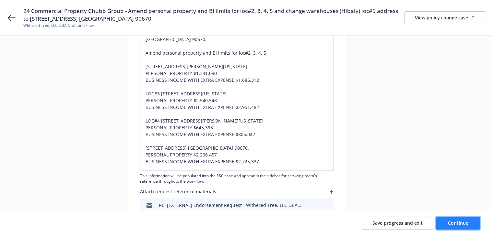
click at [454, 222] on span "Continue" at bounding box center [458, 223] width 20 height 6
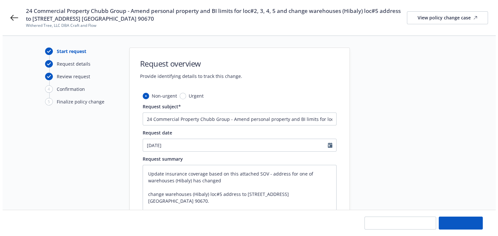
scroll to position [0, 0]
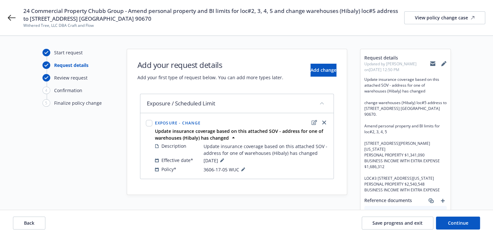
drag, startPoint x: 128, startPoint y: 12, endPoint x: 175, endPoint y: 17, distance: 46.9
click at [175, 17] on span "24 Commercial Property Chubb Group - Amend personal property and BI limits for …" at bounding box center [213, 15] width 381 height 16
copy span "Amend personal property and BI limits for loc#2, 3, 4, 5 and change warehouses …"
click at [313, 122] on icon "edit" at bounding box center [314, 122] width 6 height 5
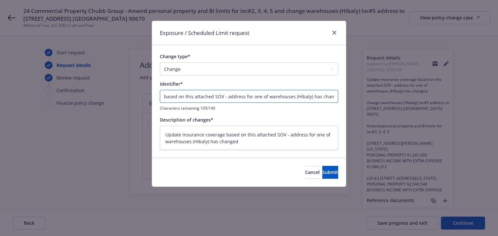
drag, startPoint x: 167, startPoint y: 98, endPoint x: 403, endPoint y: 114, distance: 235.7
click at [403, 114] on div "Exposure / Scheduled Limit request Change type* Add Audit Change Remove Identif…" at bounding box center [249, 118] width 498 height 236
paste input "Amend personal property and BI limits for loc#2, 3, 4, 5 and change warehouses …"
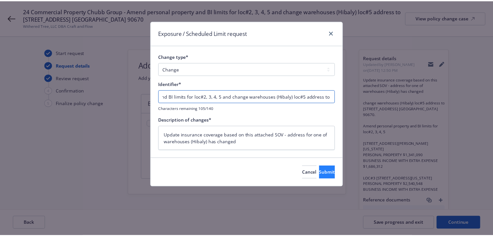
scroll to position [0, 165]
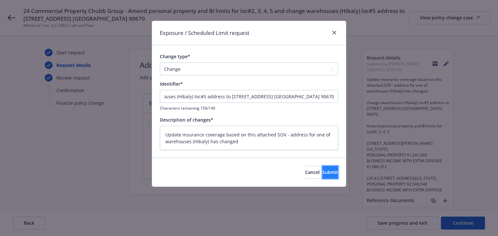
click at [329, 174] on button "Submit" at bounding box center [330, 172] width 16 height 13
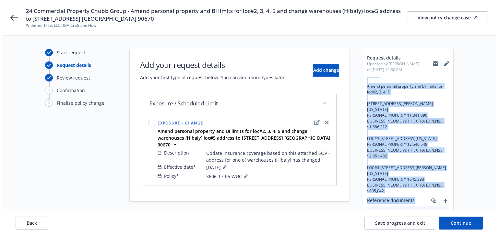
scroll to position [82, 0]
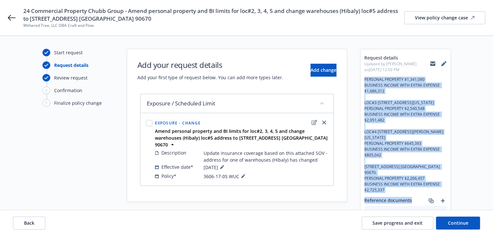
drag, startPoint x: 364, startPoint y: 80, endPoint x: 392, endPoint y: 189, distance: 111.6
click at [392, 189] on span "Update insurance coverage based on this attached SOV - address for one of wareh…" at bounding box center [405, 135] width 82 height 117
copy span "Update insurance coverage based on this attached SOV - address for one of wareh…"
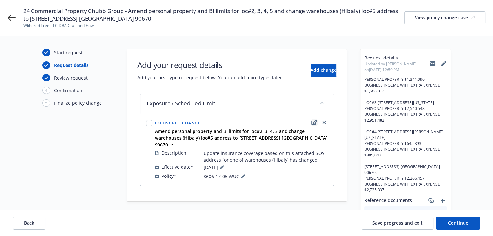
click at [314, 122] on icon "edit" at bounding box center [314, 122] width 6 height 5
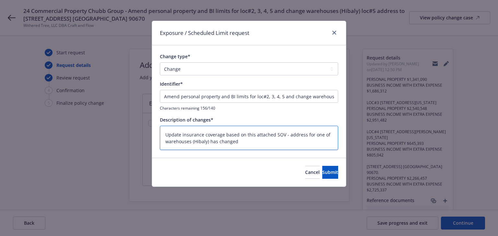
drag, startPoint x: 165, startPoint y: 133, endPoint x: 270, endPoint y: 147, distance: 105.6
click at [270, 147] on textarea "Update insurance coverage based on this attached SOV - address for one of wareh…" at bounding box center [249, 138] width 178 height 25
paste textarea "change warehouses (Hibaly) loc#5 address to 10012 Santa Fe Springs Rd. Santa Fe…"
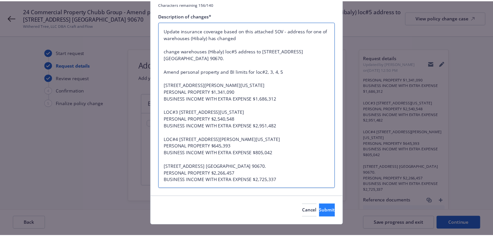
scroll to position [114, 0]
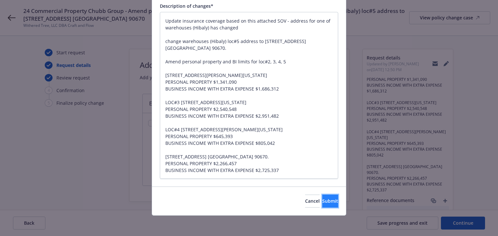
click at [322, 202] on span "Submit" at bounding box center [330, 201] width 16 height 6
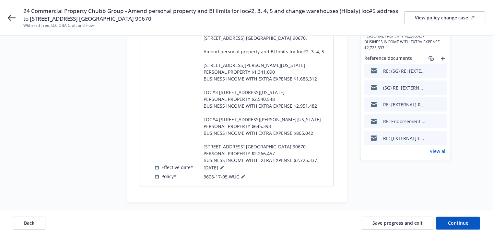
scroll to position [161, 0]
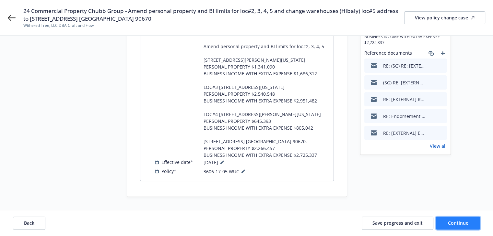
click at [463, 223] on span "Continue" at bounding box center [458, 223] width 20 height 6
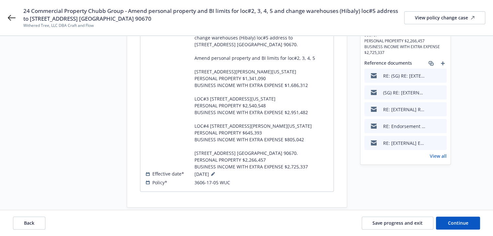
scroll to position [122, 0]
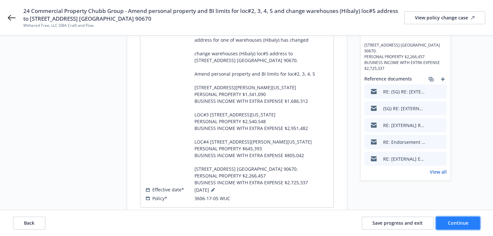
click at [450, 221] on span "Continue" at bounding box center [458, 223] width 20 height 6
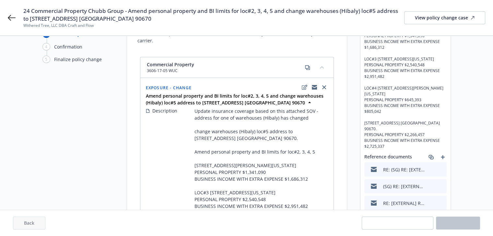
scroll to position [0, 0]
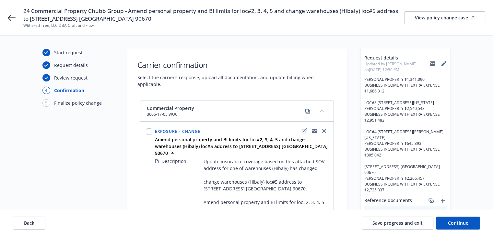
drag, startPoint x: 128, startPoint y: 10, endPoint x: 167, endPoint y: 22, distance: 41.1
click at [167, 22] on span "24 Commercial Property Chubb Group - Amend personal property and BI limits for …" at bounding box center [213, 15] width 381 height 16
copy span "Amend personal property and BI limits for loc#2, 3, 4, 5 and change warehouses …"
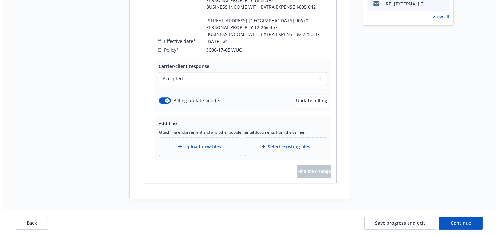
scroll to position [285, 0]
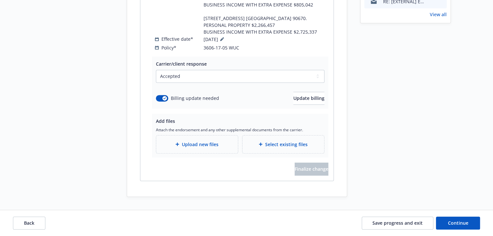
click at [201, 143] on span "Upload new files" at bounding box center [200, 144] width 37 height 7
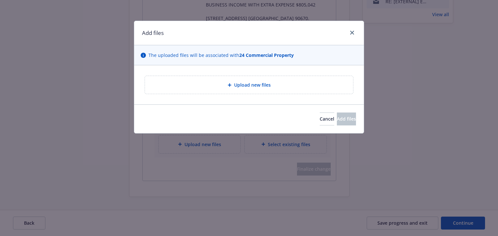
click at [223, 84] on div "Upload new files" at bounding box center [249, 84] width 198 height 7
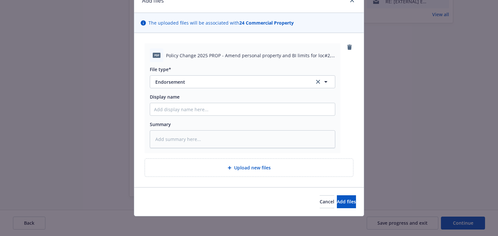
scroll to position [33, 0]
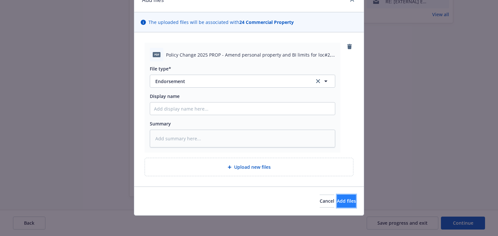
click at [338, 204] on button "Add files" at bounding box center [346, 201] width 19 height 13
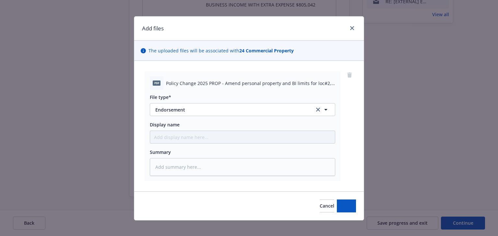
scroll to position [0, 0]
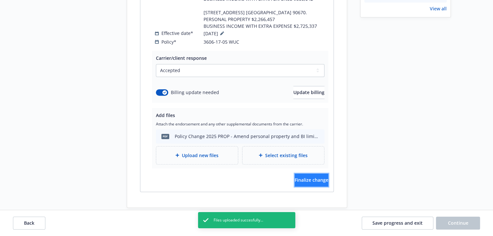
click at [320, 186] on button "Finalize change" at bounding box center [311, 180] width 34 height 13
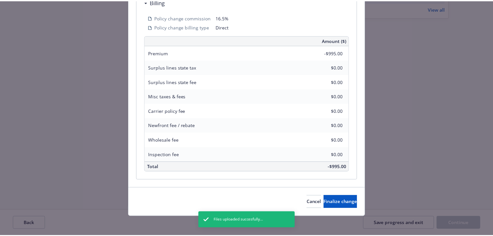
scroll to position [357, 0]
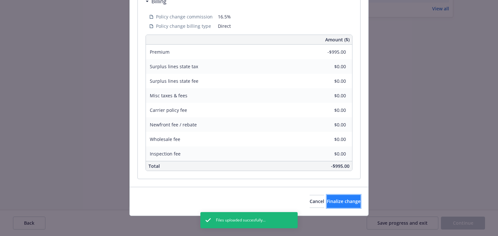
click at [331, 200] on span "Finalize change" at bounding box center [344, 202] width 34 height 6
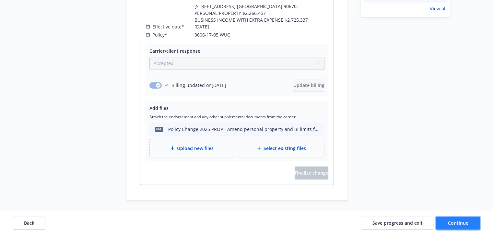
click at [453, 224] on span "Continue" at bounding box center [458, 223] width 20 height 6
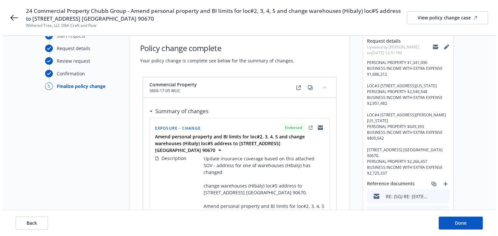
scroll to position [0, 0]
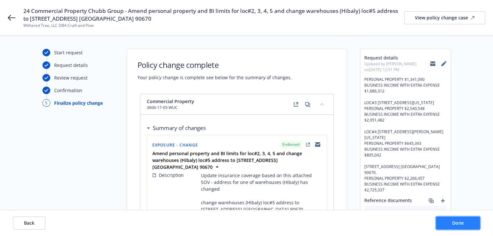
click at [459, 221] on span "Done" at bounding box center [458, 223] width 12 height 6
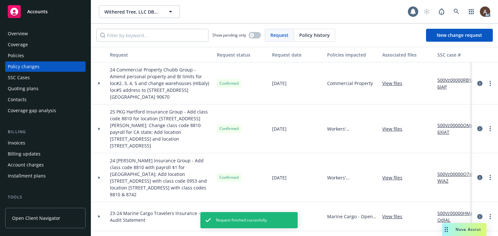
click at [101, 85] on div at bounding box center [99, 84] width 16 height 42
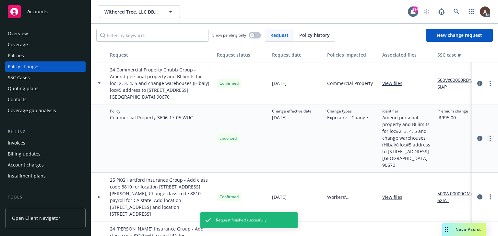
click at [489, 138] on icon "more" at bounding box center [489, 138] width 1 height 5
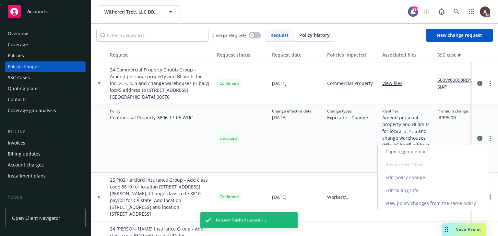
click at [405, 190] on link "Edit billing info" at bounding box center [432, 190] width 111 height 13
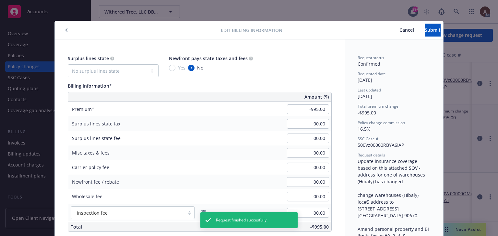
scroll to position [19, 0]
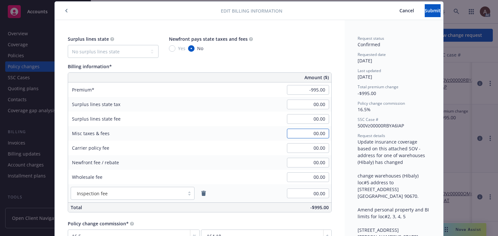
click at [301, 134] on input "00.00" at bounding box center [308, 134] width 42 height 10
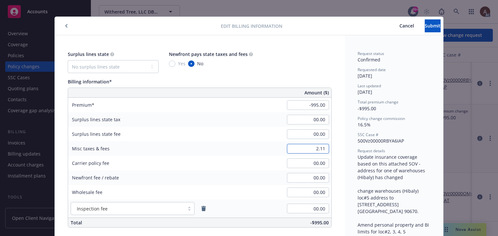
scroll to position [0, 0]
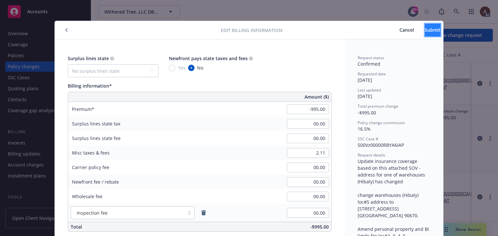
click at [424, 32] on span "Submit" at bounding box center [432, 30] width 16 height 6
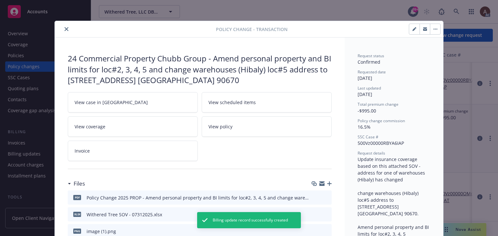
drag, startPoint x: 64, startPoint y: 30, endPoint x: 85, endPoint y: 39, distance: 22.5
click at [64, 29] on icon "close" at bounding box center [66, 29] width 4 height 4
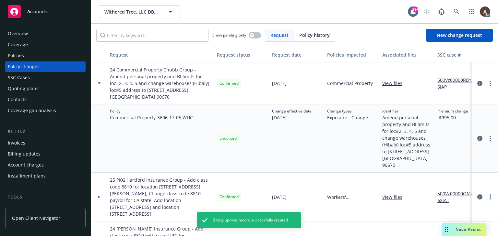
click at [443, 80] on link "500Vz00000RBYA6IAP" at bounding box center [458, 84] width 43 height 14
click at [32, 57] on div "Policies" at bounding box center [45, 56] width 75 height 10
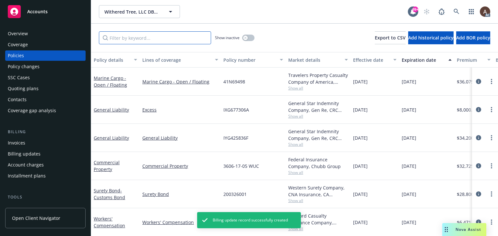
click at [169, 38] on input "Filter by keyword..." at bounding box center [155, 37] width 112 height 13
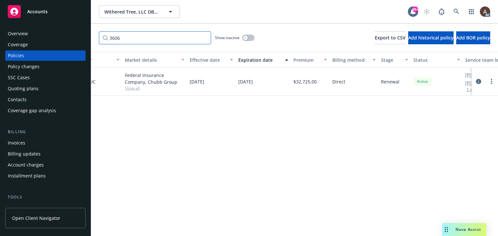
scroll to position [0, 219]
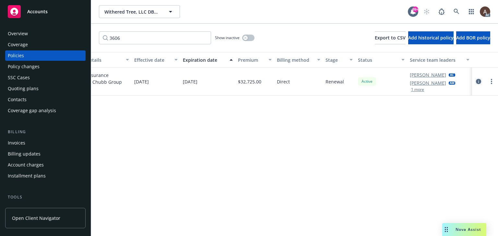
click at [479, 80] on icon "circleInformation" at bounding box center [478, 81] width 5 height 5
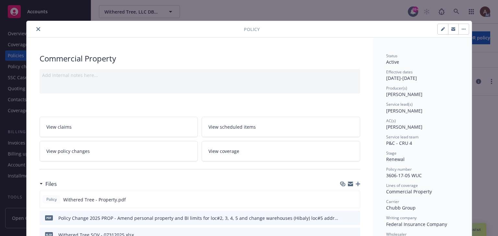
scroll to position [19, 0]
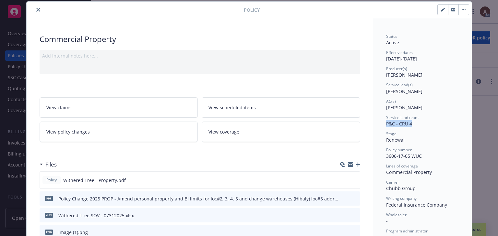
drag, startPoint x: 385, startPoint y: 123, endPoint x: 408, endPoint y: 127, distance: 23.3
click at [408, 127] on div "Service lead team P&C - CRU 4" at bounding box center [422, 121] width 73 height 12
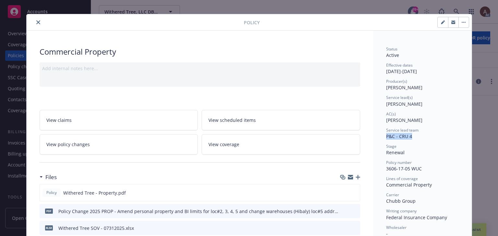
scroll to position [0, 0]
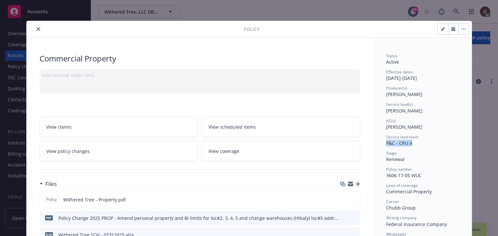
click at [36, 29] on icon "close" at bounding box center [38, 29] width 4 height 4
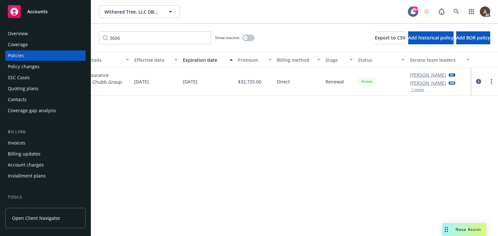
drag, startPoint x: 47, startPoint y: 67, endPoint x: 86, endPoint y: 77, distance: 40.1
click at [47, 67] on div "Policy changes" at bounding box center [45, 67] width 75 height 10
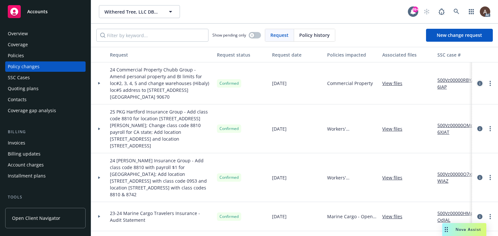
click at [477, 83] on icon "circleInformation" at bounding box center [479, 83] width 5 height 5
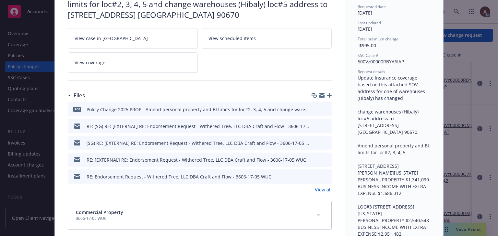
scroll to position [84, 0]
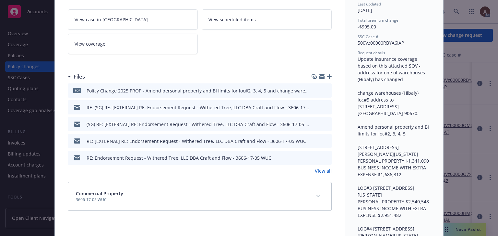
click at [321, 169] on link "View all" at bounding box center [323, 171] width 17 height 7
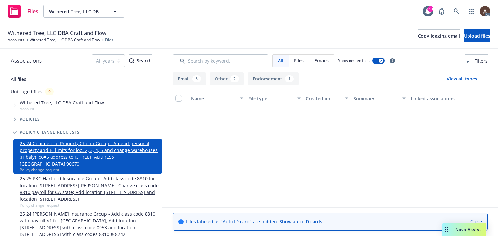
scroll to position [27, 0]
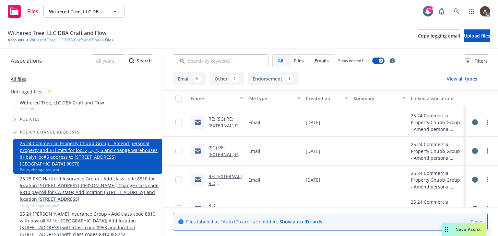
click at [47, 41] on link "Withered Tree, LLC DBA Craft and Flow" at bounding box center [64, 40] width 70 height 6
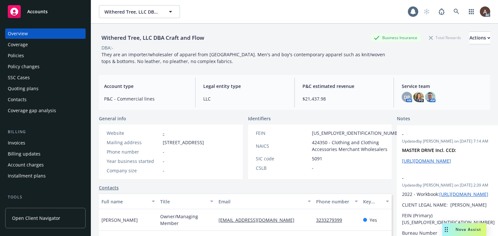
scroll to position [65, 0]
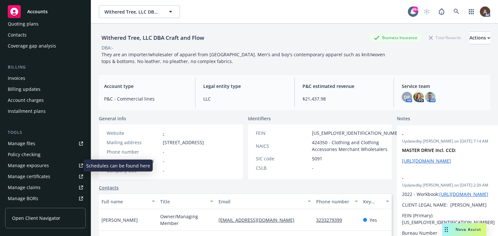
click at [43, 165] on div "Manage exposures" at bounding box center [28, 166] width 41 height 10
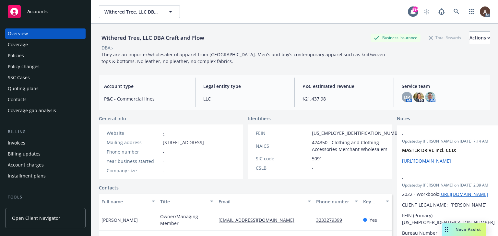
click at [34, 59] on div "Policies" at bounding box center [45, 56] width 75 height 10
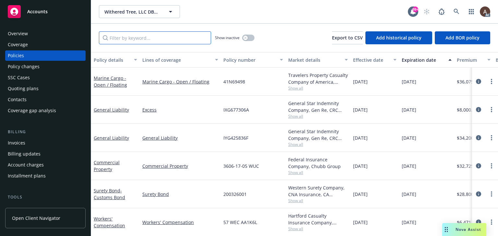
click at [158, 38] on input "Filter by keyword..." at bounding box center [155, 37] width 112 height 13
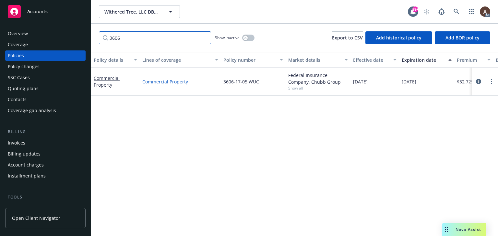
type input "3606"
click at [155, 81] on link "Commercial Property" at bounding box center [180, 81] width 76 height 7
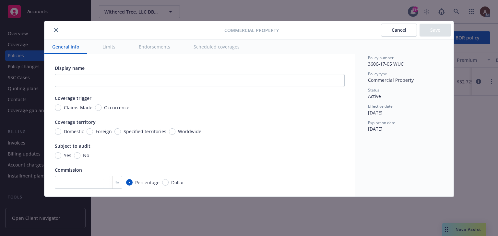
click at [217, 48] on button "Scheduled coverages" at bounding box center [217, 47] width 62 height 15
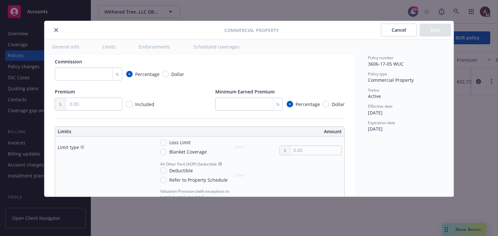
scroll to position [2652, 0]
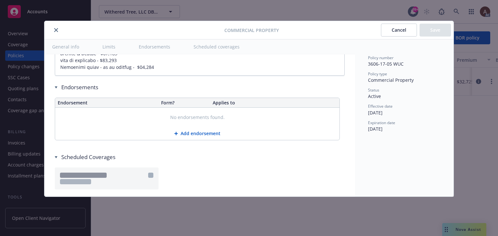
type textarea "x"
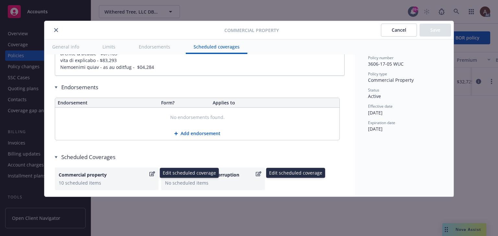
click at [121, 180] on div "10 scheduled items" at bounding box center [107, 183] width 96 height 7
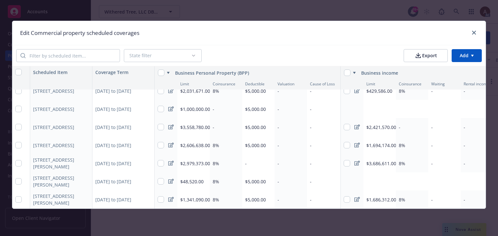
scroll to position [67, 0]
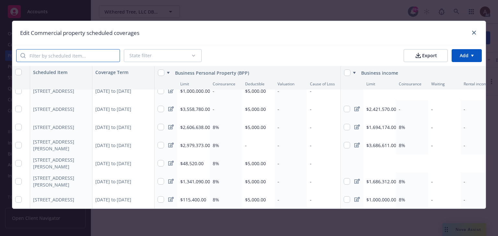
click at [72, 57] on input "search" at bounding box center [73, 56] width 94 height 12
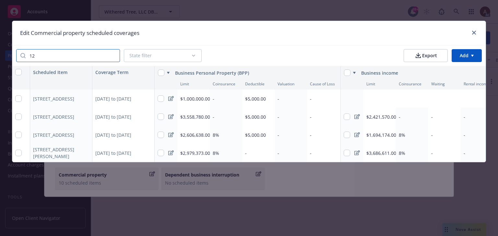
scroll to position [0, 0]
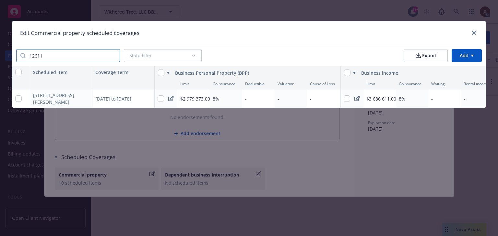
type input "12611"
click at [126, 100] on div "12/20/2024 to 12/20/2025" at bounding box center [123, 99] width 62 height 18
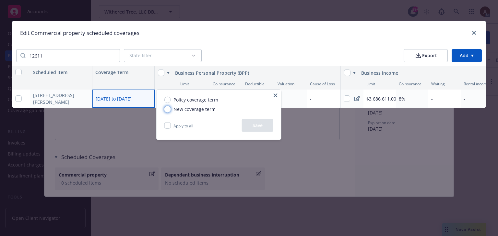
click at [167, 110] on input "New coverage term" at bounding box center [167, 109] width 6 height 6
radio input "true"
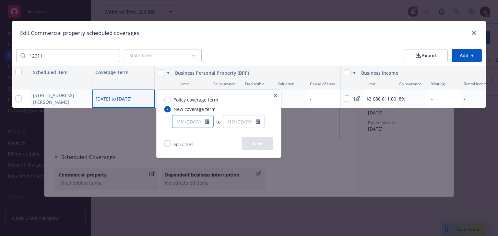
click at [185, 122] on input "text" at bounding box center [188, 122] width 32 height 12
select select "9"
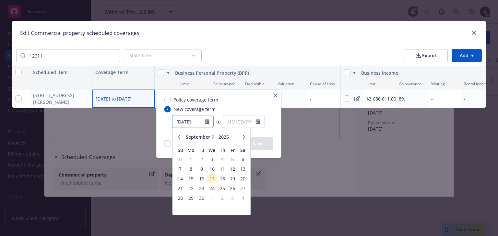
type input "[DATE]"
click at [242, 120] on input "text" at bounding box center [239, 122] width 32 height 12
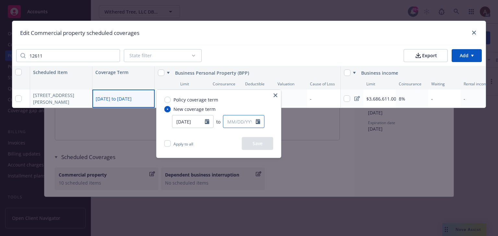
select select "9"
type input "[DATE]"
click at [242, 106] on div "Policy coverage term New coverage term 12/20/2024 to 07/31/2025 January Februar…" at bounding box center [218, 113] width 124 height 47
click at [253, 145] on button "Save" at bounding box center [257, 143] width 31 height 13
type textarea "x"
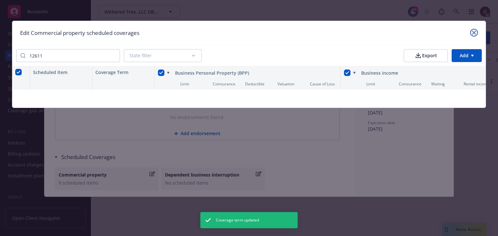
click at [473, 34] on icon "close" at bounding box center [474, 33] width 4 height 4
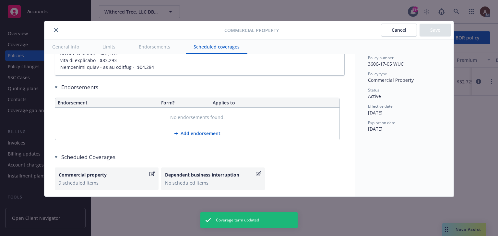
click at [56, 31] on icon "close" at bounding box center [56, 30] width 4 height 4
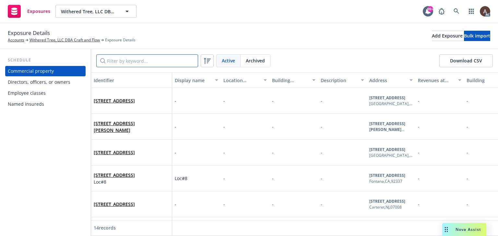
click at [129, 63] on input "Filter by keyword..." at bounding box center [147, 60] width 102 height 13
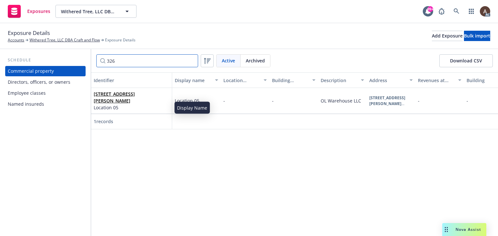
type input "326"
click at [139, 106] on span "Location 05" at bounding box center [131, 107] width 75 height 7
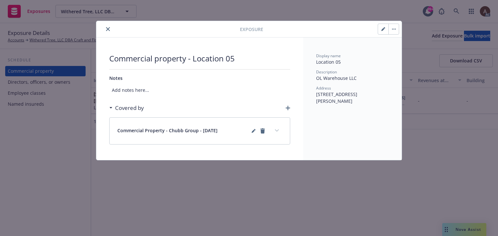
click at [382, 30] on icon "button" at bounding box center [382, 29] width 3 height 3
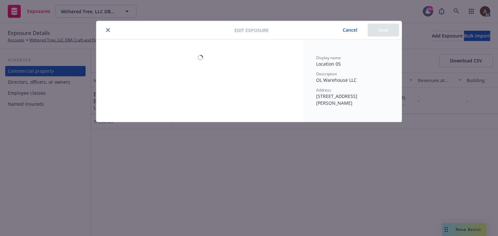
select select "AMOUNT"
select select "MASONRY_NON_COMBUSTIBLE"
select select "BUILT_UP"
select select "INSTALLED"
select select "FULLY"
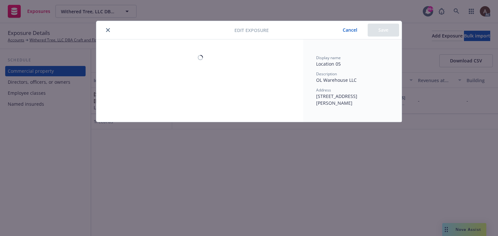
select select "CONTROLLED_BY_THIRD_PARTY"
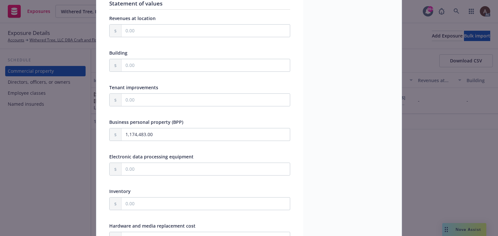
scroll to position [65, 0]
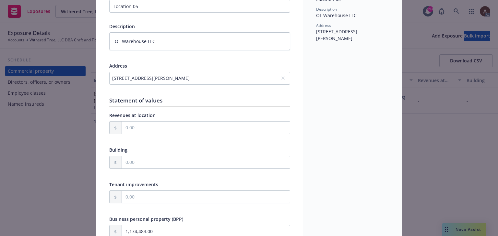
click at [56, 141] on div "Edit exposure Cancel Save Display name Location 05 Description OL Warehouse LLC…" at bounding box center [249, 118] width 498 height 236
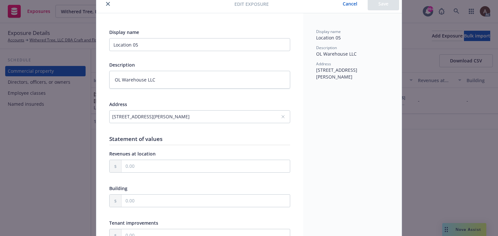
scroll to position [0, 0]
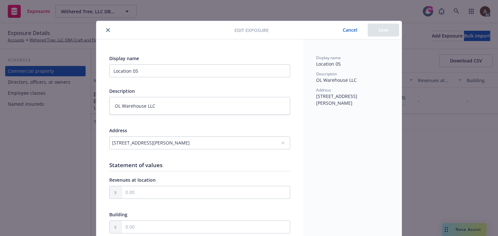
click at [347, 30] on button "Cancel" at bounding box center [349, 30] width 35 height 13
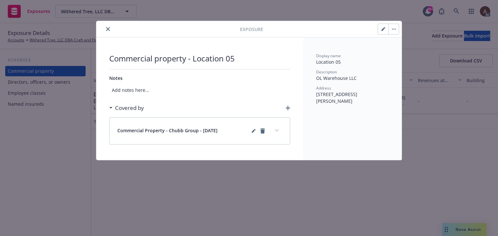
click at [278, 130] on icon "expand content" at bounding box center [277, 131] width 4 height 2
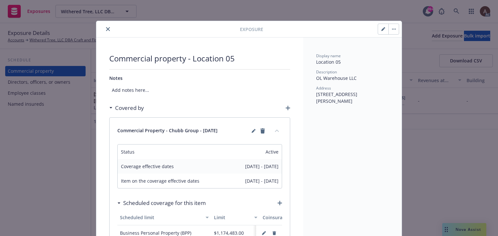
scroll to position [65, 0]
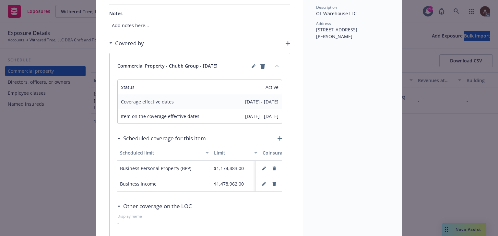
click at [275, 66] on icon "collapse content" at bounding box center [277, 66] width 4 height 3
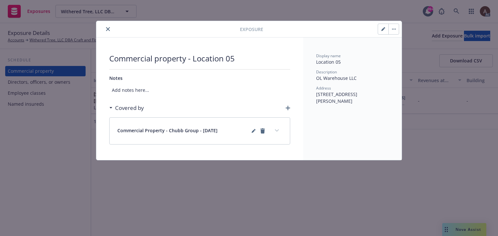
scroll to position [0, 0]
click at [57, 140] on div "Exposure Commercial property - Location 05 Notes Add notes here... Covered by C…" at bounding box center [249, 118] width 498 height 236
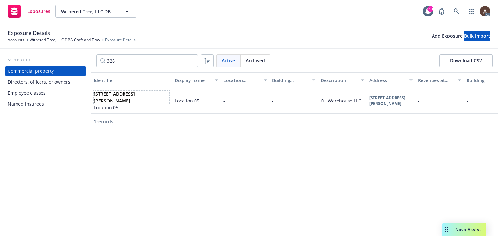
click at [142, 104] on span "[STREET_ADDRESS][PERSON_NAME]" at bounding box center [131, 98] width 75 height 14
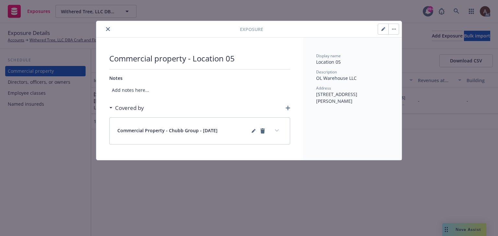
click at [380, 31] on button "button" at bounding box center [383, 29] width 10 height 10
type textarea "x"
select select "AMOUNT"
select select "MASONRY_NON_COMBUSTIBLE"
select select "BUILT_UP"
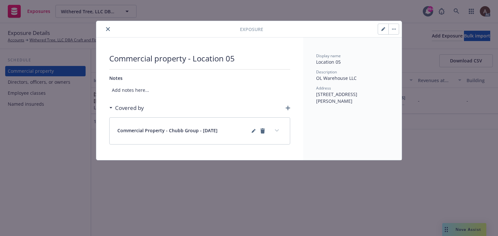
select select "INSTALLED"
select select "FULLY"
select select "CONTROLLED_BY_THIRD_PARTY"
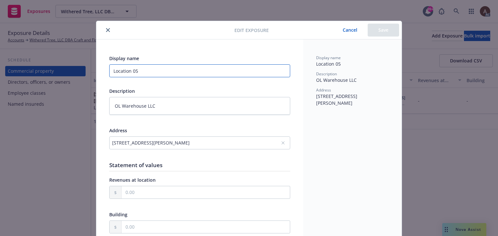
click at [149, 73] on input "Location 05" at bounding box center [199, 70] width 181 height 13
drag, startPoint x: 145, startPoint y: 72, endPoint x: 19, endPoint y: 72, distance: 125.7
click at [19, 72] on div "Edit exposure Cancel Save Display name Location 05 Description OL Warehouse LLC…" at bounding box center [249, 118] width 498 height 236
type textarea "x"
type input "l"
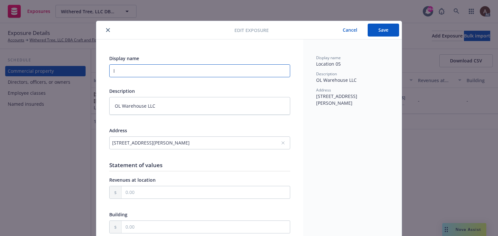
type textarea "x"
type input "lo"
type textarea "x"
type input "loc"
type textarea "x"
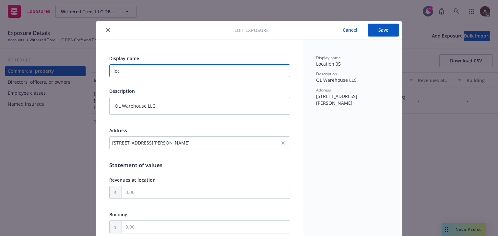
type input "loc#"
type textarea "x"
type input "loc#2"
drag, startPoint x: 128, startPoint y: 71, endPoint x: -196, endPoint y: 53, distance: 324.4
click at [0, 53] on html "Exposures Withered Tree, LLC DBA Craft and Flow Withered Tree, LLC DBA Craft an…" at bounding box center [249, 118] width 498 height 236
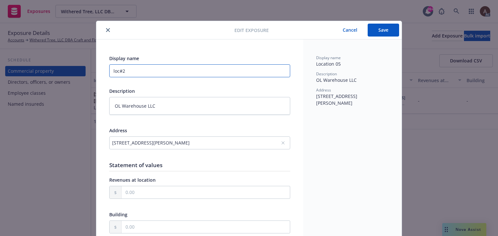
type textarea "x"
type input "L"
type textarea "x"
type input "LOC"
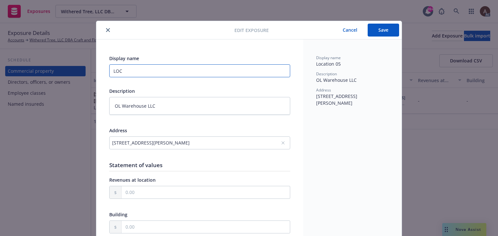
type textarea "x"
type input "LOC#"
type textarea "x"
type input "LOC#2"
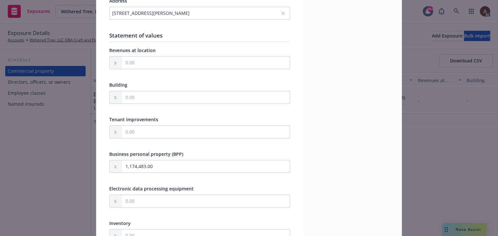
scroll to position [130, 0]
drag, startPoint x: 162, startPoint y: 167, endPoint x: 166, endPoint y: 167, distance: 4.0
click at [162, 167] on input "1,174,483.00" at bounding box center [205, 167] width 168 height 12
drag, startPoint x: 166, startPoint y: 167, endPoint x: 88, endPoint y: 163, distance: 77.9
click at [89, 163] on div "Edit exposure Cancel Save Display name LOC#2 Description OL Warehouse LLC Addre…" at bounding box center [249, 118] width 498 height 236
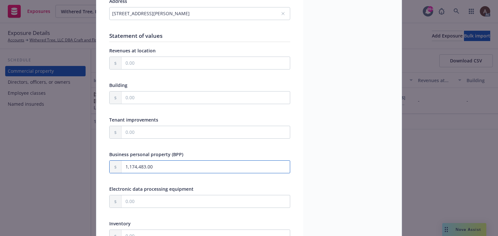
paste input "341,090"
type input "1,341,090.00"
type textarea "x"
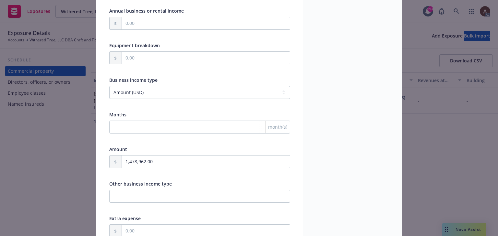
scroll to position [648, 0]
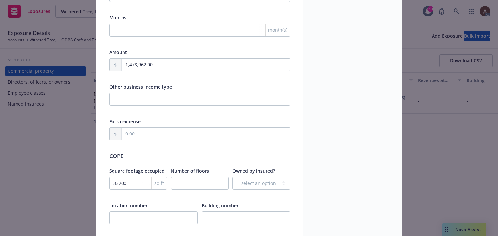
type input "1,341,090.00"
type textarea "x"
drag, startPoint x: 158, startPoint y: 61, endPoint x: 66, endPoint y: 60, distance: 92.0
click at [66, 60] on div "Edit exposure Cancel Save Display name LOC#2 Description OL Warehouse LLC Addre…" at bounding box center [249, 118] width 498 height 236
paste input "686,31"
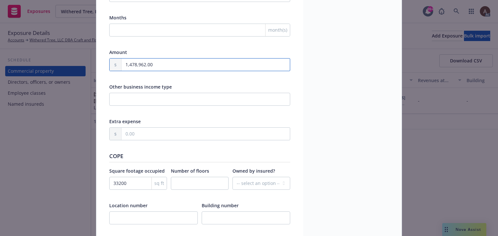
type input "1,686,312.00"
type textarea "x"
type input "1,686,312.00"
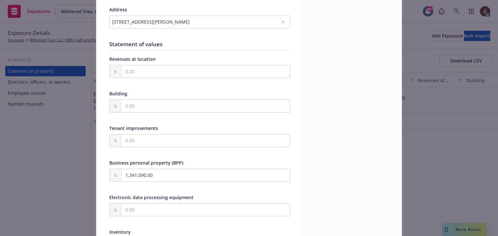
scroll to position [0, 0]
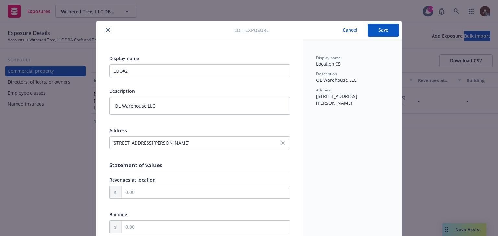
drag, startPoint x: 376, startPoint y: 29, endPoint x: 366, endPoint y: 51, distance: 24.1
click at [376, 29] on button "Save" at bounding box center [382, 30] width 31 height 13
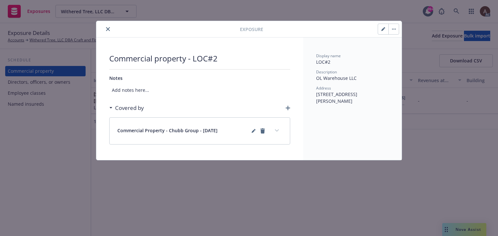
click at [278, 130] on icon "expand content" at bounding box center [277, 131] width 4 height 2
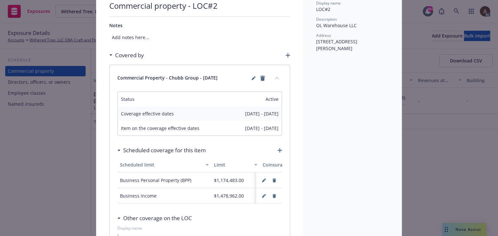
scroll to position [97, 0]
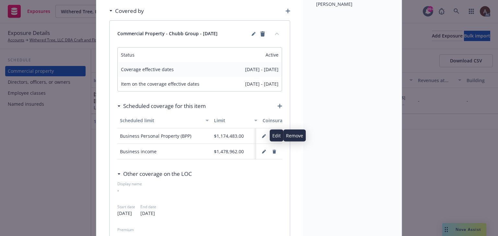
click at [262, 136] on icon "button" at bounding box center [264, 136] width 4 height 4
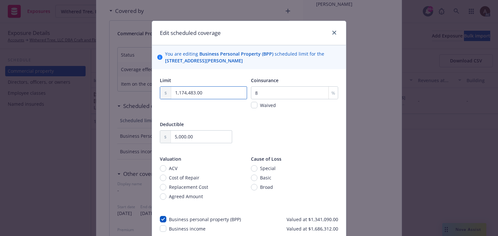
drag, startPoint x: 172, startPoint y: 92, endPoint x: 219, endPoint y: 98, distance: 47.1
click at [219, 98] on input "1,174,483.00" at bounding box center [208, 93] width 75 height 12
type input "1,341,090.00"
click at [291, 130] on div "Deductible 5,000.00" at bounding box center [249, 136] width 178 height 31
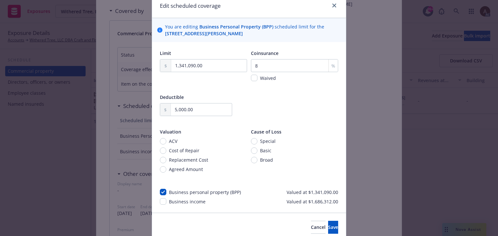
scroll to position [53, 0]
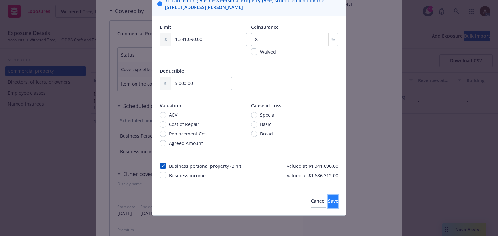
click at [328, 200] on span "Save" at bounding box center [333, 201] width 10 height 6
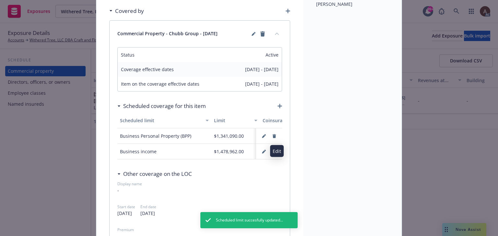
click at [262, 150] on icon "button" at bounding box center [264, 152] width 4 height 4
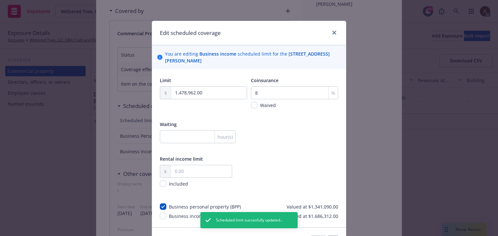
scroll to position [41, 0]
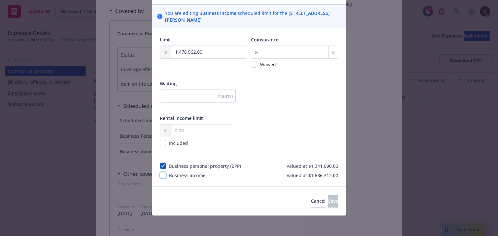
click at [163, 176] on input "checkbox" at bounding box center [163, 175] width 6 height 6
checkbox input "true"
click at [160, 166] on input "checkbox" at bounding box center [163, 166] width 6 height 6
checkbox input "false"
drag, startPoint x: 207, startPoint y: 53, endPoint x: 119, endPoint y: 50, distance: 88.2
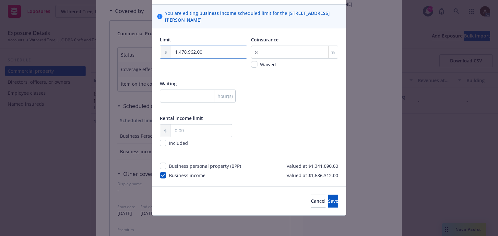
click at [119, 50] on div "Edit scheduled coverage You are editing Business income scheduled limit for the…" at bounding box center [249, 118] width 498 height 236
type input "1,686,312.00"
click at [328, 201] on span "Save" at bounding box center [333, 201] width 10 height 6
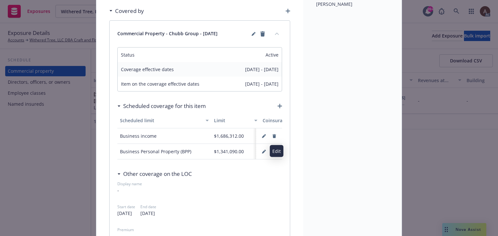
click at [262, 152] on icon "button" at bounding box center [263, 152] width 3 height 3
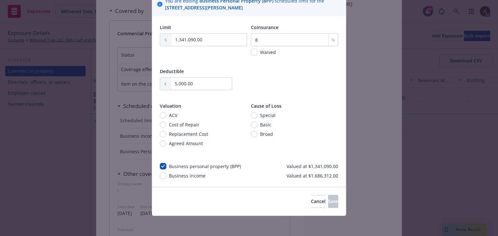
scroll to position [53, 0]
click at [311, 201] on span "Cancel" at bounding box center [318, 201] width 15 height 6
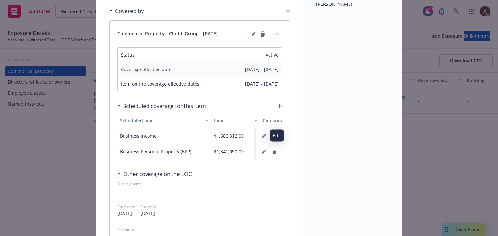
click at [262, 135] on icon "button" at bounding box center [263, 136] width 3 height 3
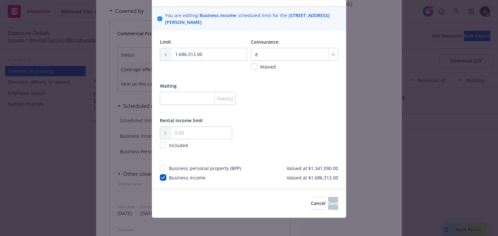
scroll to position [41, 0]
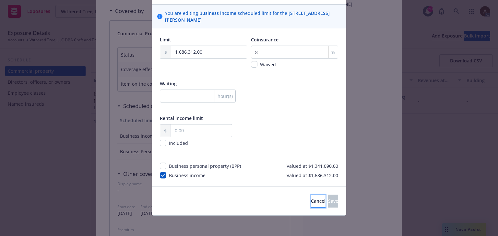
click at [311, 201] on span "Cancel" at bounding box center [318, 201] width 15 height 6
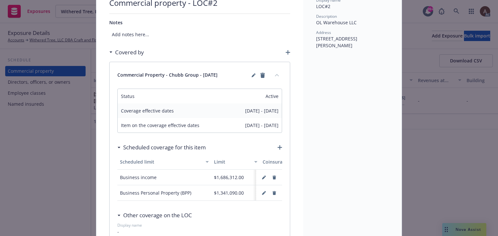
scroll to position [0, 0]
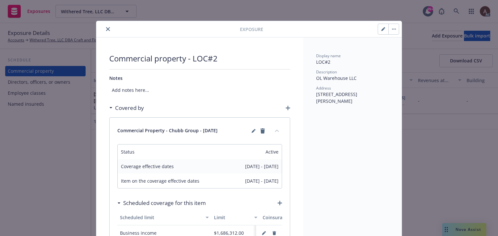
click at [104, 31] on button "close" at bounding box center [108, 29] width 8 height 8
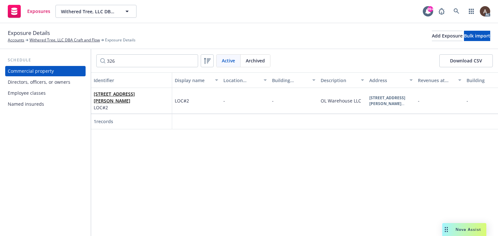
drag, startPoint x: 38, startPoint y: 157, endPoint x: 34, endPoint y: 155, distance: 3.9
click at [38, 157] on div "Schedule Commercial property Directors, officers, or owners Employee classes Na…" at bounding box center [45, 142] width 91 height 187
drag, startPoint x: 128, startPoint y: 63, endPoint x: -1, endPoint y: 64, distance: 128.9
click at [0, 64] on html "Exposures Withered Tree, LLC DBA Craft and Flow Withered Tree, LLC DBA Craft an…" at bounding box center [249, 118] width 498 height 236
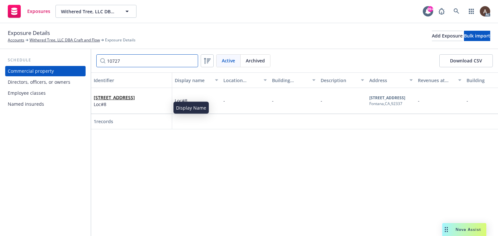
type input "10727"
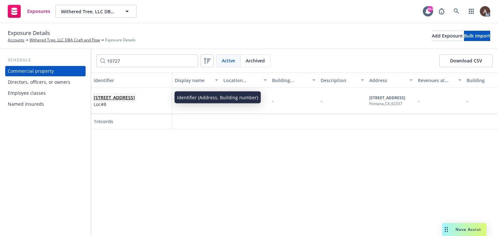
click at [135, 101] on span "[STREET_ADDRESS]" at bounding box center [114, 97] width 41 height 7
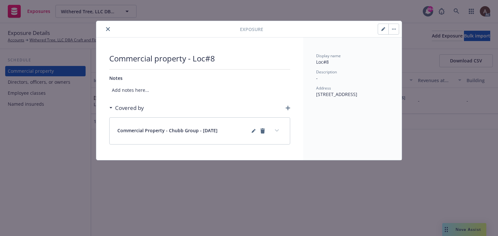
click at [382, 30] on icon "button" at bounding box center [382, 29] width 3 height 3
select select "AMOUNT"
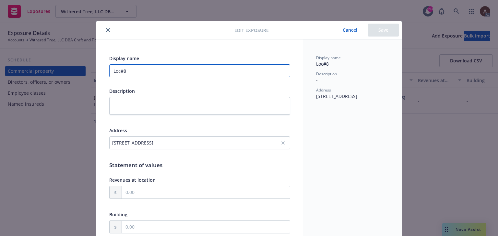
drag, startPoint x: 135, startPoint y: 69, endPoint x: 35, endPoint y: 63, distance: 100.3
click at [35, 63] on div "Edit exposure Cancel Save Display name Loc#8 Description Address 10727 Commerce…" at bounding box center [249, 118] width 498 height 236
type input "LOC#3"
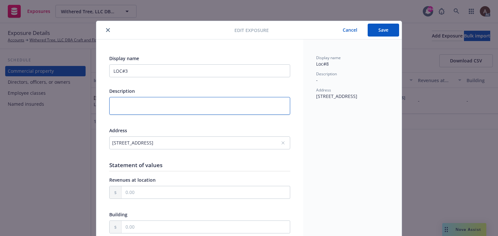
click at [160, 107] on textarea at bounding box center [199, 106] width 181 height 18
paste textarea "1,686,312"
type textarea "1,686,312"
type textarea "x"
click at [152, 109] on textarea "1,686,312" at bounding box center [199, 106] width 181 height 18
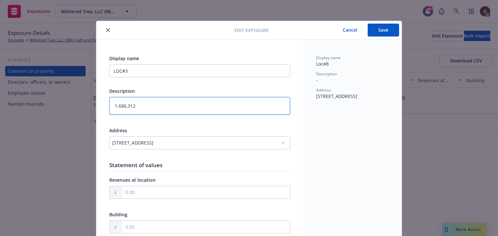
drag, startPoint x: 149, startPoint y: 107, endPoint x: 26, endPoint y: 108, distance: 122.5
click at [26, 108] on div "Edit exposure Cancel Save Display name LOC#3 Description 1,686,312 Address 1072…" at bounding box center [249, 118] width 498 height 236
paste textarea "Meta Global Trade Inc"
type textarea "Meta Global Trade Inc"
type textarea "x"
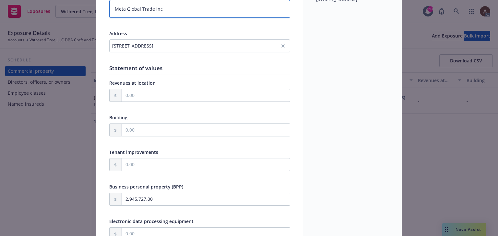
scroll to position [194, 0]
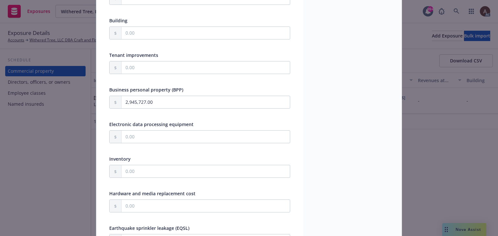
type textarea "Meta Global Trade Inc"
click at [163, 104] on input "2,945,727.00" at bounding box center [205, 102] width 168 height 12
drag, startPoint x: 169, startPoint y: 100, endPoint x: 42, endPoint y: 98, distance: 126.7
click at [42, 98] on div "Edit exposure Cancel Save Display name LOC#3 Description Meta Global Trade Inc …" at bounding box center [249, 118] width 498 height 236
type textarea "x"
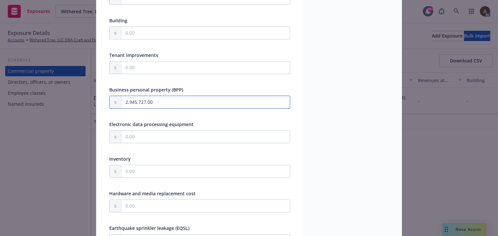
type input "2.00"
type textarea "x"
type input "25.00"
type textarea "x"
type input "254.00"
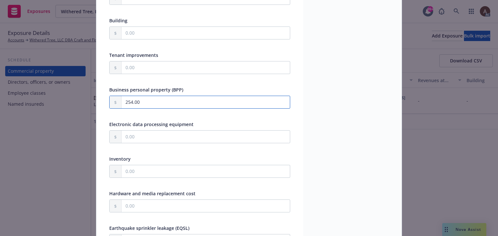
type textarea "x"
type input "2,540.00"
type textarea "x"
type input "25,405.00"
type textarea "x"
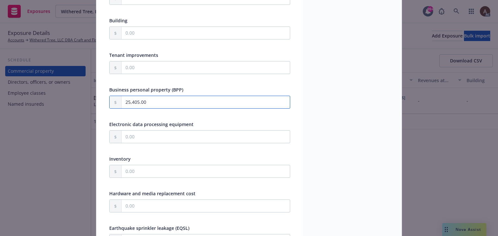
type input "254,054.00"
type textarea "x"
type input "2,540,548.00"
type textarea "x"
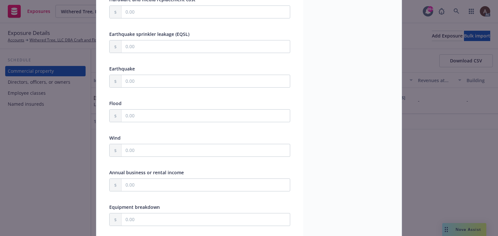
scroll to position [486, 0]
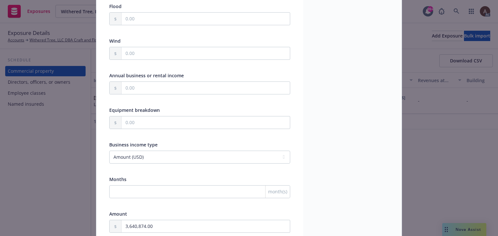
type input "2,540,548.00"
click at [140, 88] on input "text" at bounding box center [205, 88] width 168 height 12
type textarea "x"
type input "2.00"
type textarea "x"
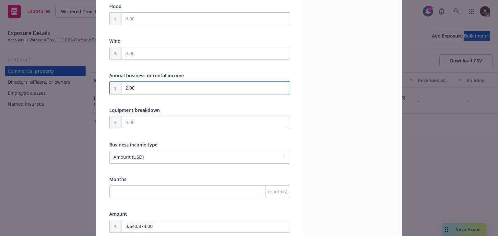
type input "29.00"
type textarea "x"
type input "295.00"
type textarea "x"
type input "2,951.00"
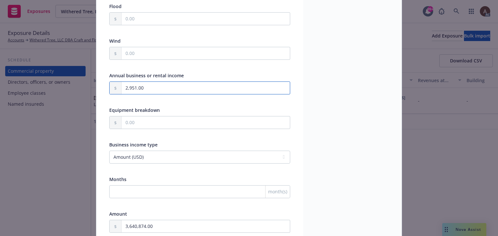
type textarea "x"
type input "29,514.00"
type textarea "x"
type input "295,148.00"
type textarea "x"
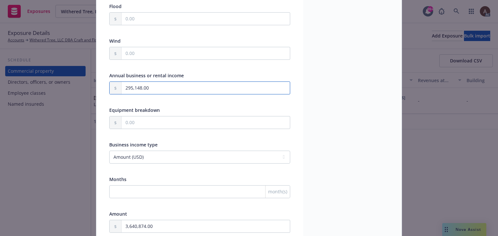
type input "2,951,482.00"
drag, startPoint x: 159, startPoint y: 87, endPoint x: 84, endPoint y: 86, distance: 75.2
click at [84, 86] on div "Edit exposure Cancel Save Display name LOC#3 Description Meta Global Trade Inc …" at bounding box center [249, 118] width 498 height 236
type textarea "x"
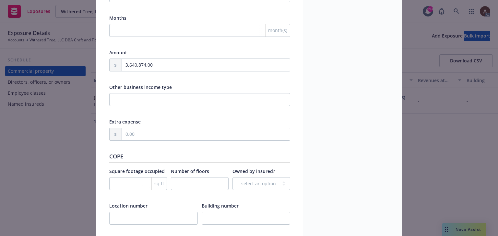
scroll to position [680, 0]
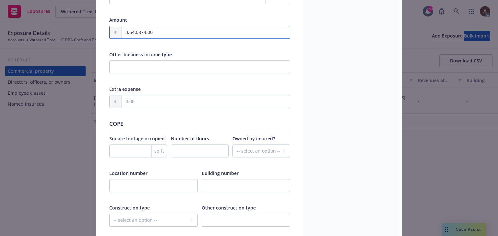
click at [153, 28] on input "3,640,874.00" at bounding box center [205, 32] width 168 height 12
drag, startPoint x: 168, startPoint y: 29, endPoint x: 82, endPoint y: 29, distance: 86.8
click at [82, 29] on div "Edit exposure Cancel Save Display name LOC#3 Description Meta Global Trade Inc …" at bounding box center [249, 118] width 498 height 236
paste input "2,951,482"
type textarea "x"
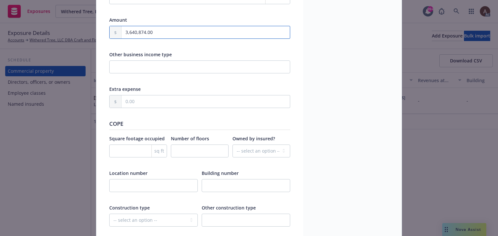
type input "2,951,482.00"
type textarea "x"
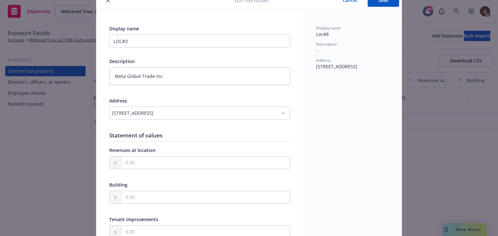
scroll to position [0, 0]
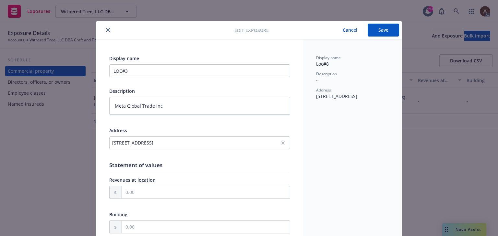
click at [385, 29] on button "Save" at bounding box center [382, 30] width 31 height 13
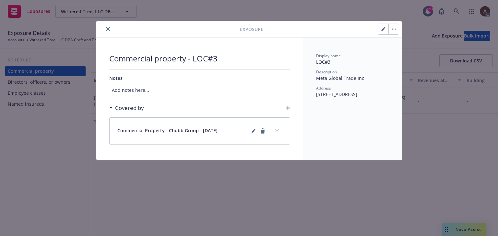
click at [277, 131] on icon "expand content" at bounding box center [277, 131] width 4 height 2
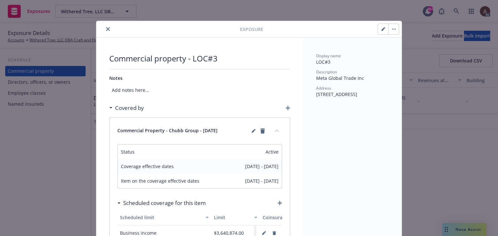
scroll to position [97, 0]
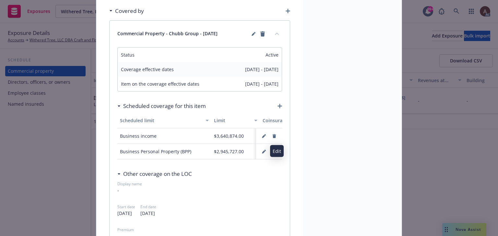
click at [259, 152] on button "button" at bounding box center [264, 152] width 10 height 10
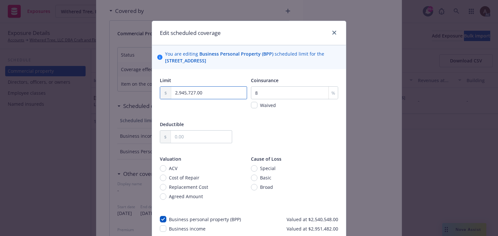
drag, startPoint x: 212, startPoint y: 93, endPoint x: 156, endPoint y: 93, distance: 55.4
click at [156, 93] on div "Limit 2,945,727.00 Coinsurance 8 % Waived Deductible Valuation ACV Cost of Repa…" at bounding box center [249, 154] width 194 height 171
type input "2,540,548.00"
click at [311, 120] on div "Limit 2,540,548.00 Coinsurance 8 % Waived Deductible Valuation ACV Cost of Repa…" at bounding box center [249, 143] width 178 height 132
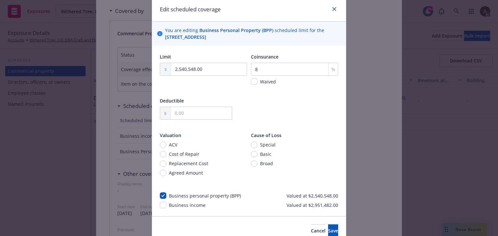
scroll to position [53, 0]
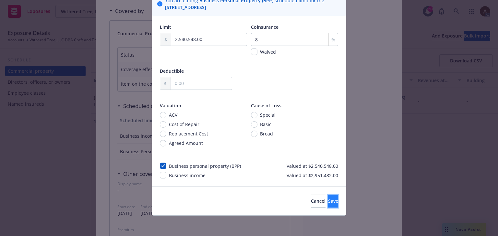
click at [328, 204] on span "Save" at bounding box center [333, 201] width 10 height 6
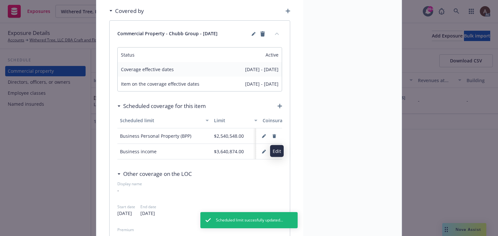
click at [262, 151] on icon "button" at bounding box center [264, 152] width 4 height 4
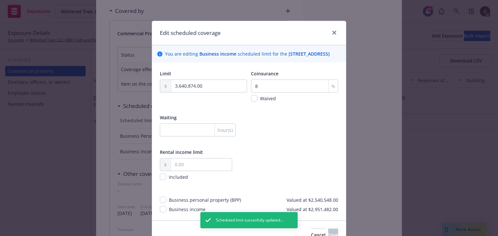
scroll to position [41, 0]
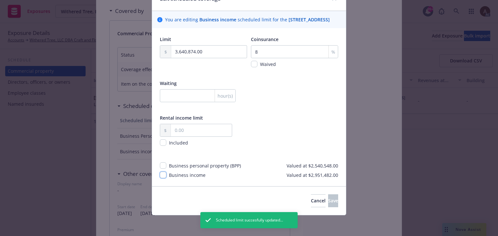
click at [161, 175] on input "checkbox" at bounding box center [163, 175] width 6 height 6
checkbox input "true"
click at [206, 52] on input "3,640,874.00" at bounding box center [208, 52] width 75 height 12
drag, startPoint x: 217, startPoint y: 52, endPoint x: 55, endPoint y: 51, distance: 162.3
click at [55, 51] on div "Edit scheduled coverage You are editing Business income scheduled limit for the…" at bounding box center [249, 118] width 498 height 236
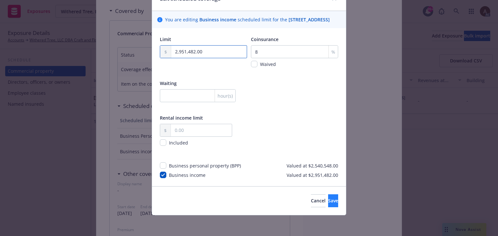
type input "2,951,482.00"
click at [328, 203] on span "Save" at bounding box center [333, 201] width 10 height 6
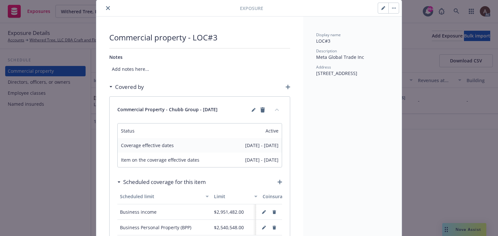
scroll to position [0, 0]
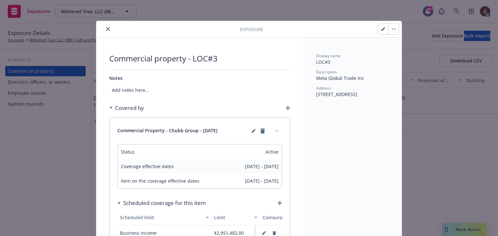
click at [106, 30] on icon "close" at bounding box center [108, 29] width 4 height 4
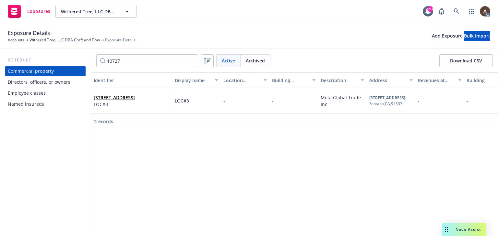
click at [40, 150] on div "Schedule Commercial property Directors, officers, or owners Employee classes Na…" at bounding box center [45, 142] width 91 height 187
click at [128, 63] on input "10727" at bounding box center [147, 60] width 102 height 13
drag, startPoint x: 136, startPoint y: 62, endPoint x: 44, endPoint y: 59, distance: 91.7
click at [44, 59] on div "Schedule Commercial property Directors, officers, or owners Employee classes Na…" at bounding box center [249, 142] width 498 height 187
type input "100"
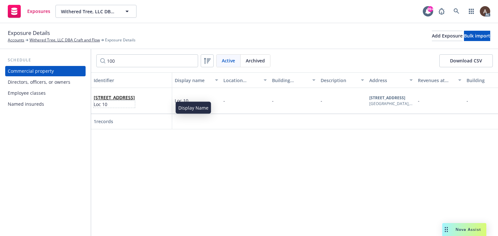
click at [135, 107] on span "Loc 10" at bounding box center [114, 104] width 41 height 7
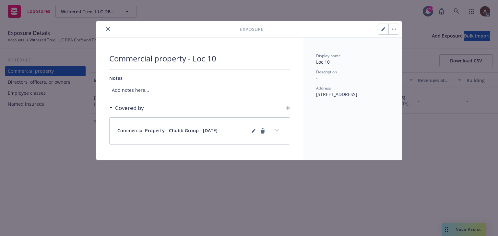
click at [383, 30] on icon "button" at bounding box center [382, 29] width 3 height 3
select select "AMOUNT"
select select "MASONRY_NON_COMBUSTIBLE"
select select "FULLY"
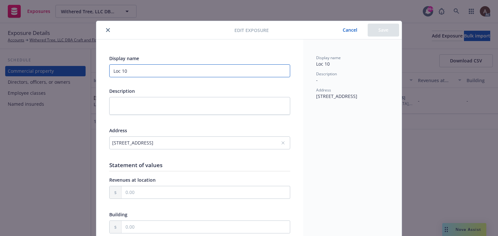
drag, startPoint x: 140, startPoint y: 71, endPoint x: -15, endPoint y: 61, distance: 154.8
click at [0, 61] on html "Exposures Withered Tree, LLC DBA Craft and Flow Withered Tree, LLC DBA Craft an…" at bounding box center [249, 118] width 498 height 236
type input "LOC#4"
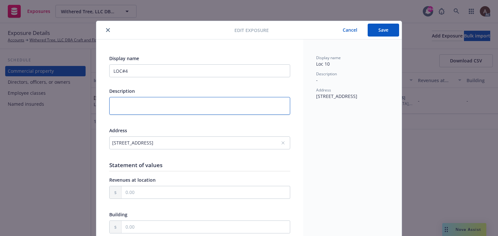
click at [139, 111] on textarea at bounding box center [199, 106] width 181 height 18
paste textarea "Nationwide Transportation and Distribution Services LLC"
type textarea "Nationwide Transportation and Distribution Services LLC"
type textarea "x"
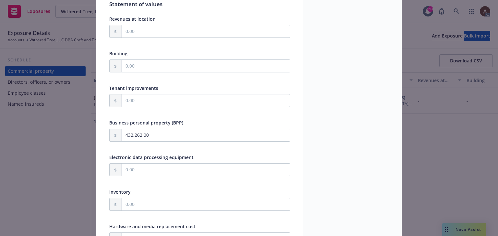
scroll to position [194, 0]
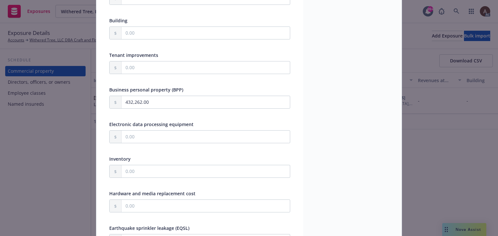
type textarea "Nationwide Transportation and Distribution Services LLC"
click at [157, 103] on input "432,262.00" at bounding box center [205, 102] width 168 height 12
drag, startPoint x: 172, startPoint y: 104, endPoint x: 60, endPoint y: 104, distance: 111.8
click at [61, 104] on div "Edit exposure Cancel Save Display name LOC#4 Description Nationwide Transportat…" at bounding box center [249, 118] width 498 height 236
type textarea "x"
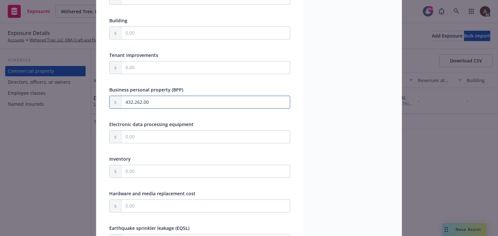
type input "6.00"
type textarea "x"
type input "64.00"
type textarea "x"
type input "645.00"
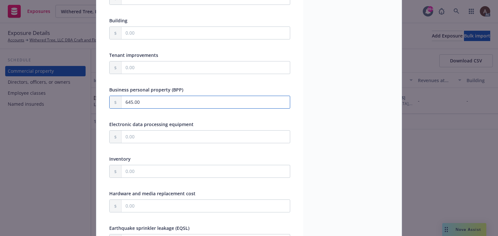
type textarea "x"
type input "6,453.00"
type textarea "x"
type input "64,539.00"
type textarea "x"
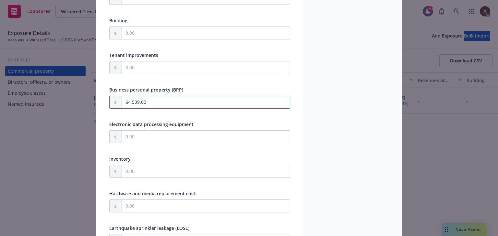
type input "645,393.00"
type textarea "x"
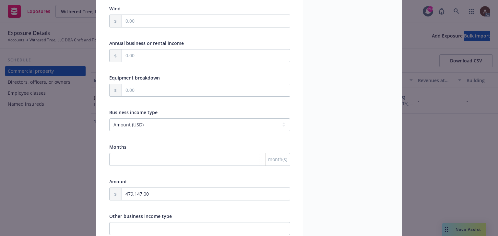
scroll to position [615, 0]
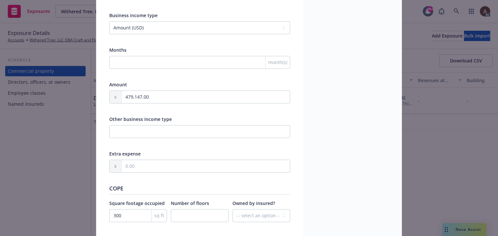
type input "645,393.00"
drag, startPoint x: 157, startPoint y: 96, endPoint x: 69, endPoint y: 96, distance: 87.5
click at [69, 96] on div "Edit exposure Cancel Save Display name LOC#4 Description Nationwide Transportat…" at bounding box center [249, 118] width 498 height 236
type textarea "x"
type input "8.00"
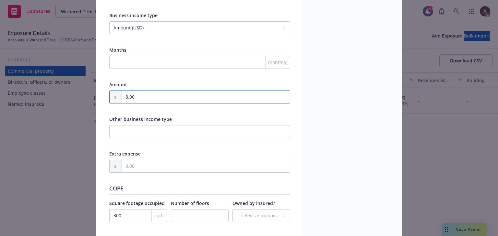
type textarea "x"
type input "80.00"
type textarea "x"
type input "805.00"
type textarea "x"
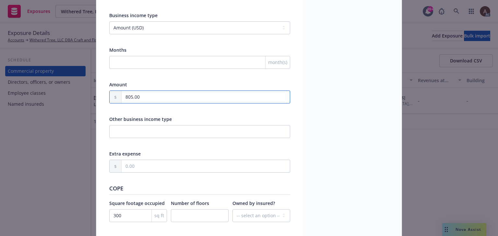
type input "8,050.00"
type textarea "x"
type input "80,504.00"
type textarea "x"
type input "805,042.00"
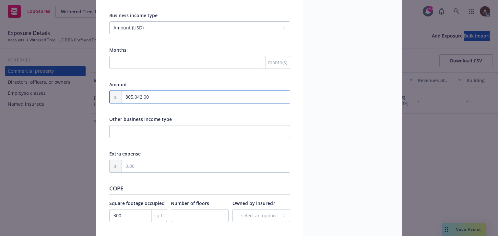
type textarea "x"
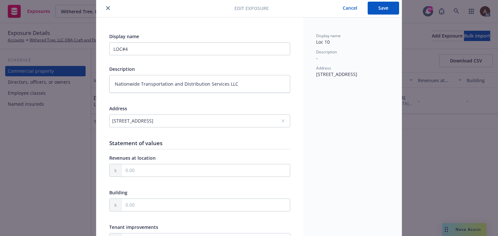
scroll to position [0, 0]
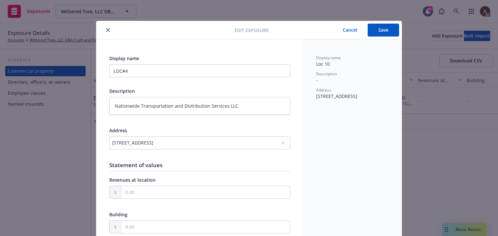
type input "805,042.00"
click at [384, 28] on button "Save" at bounding box center [382, 30] width 31 height 13
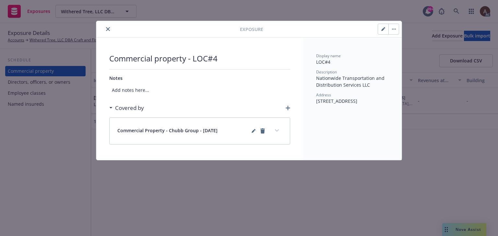
click at [279, 130] on button "expand content" at bounding box center [276, 131] width 10 height 10
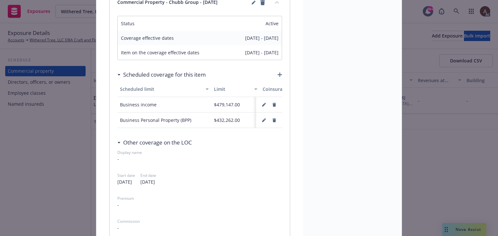
scroll to position [97, 0]
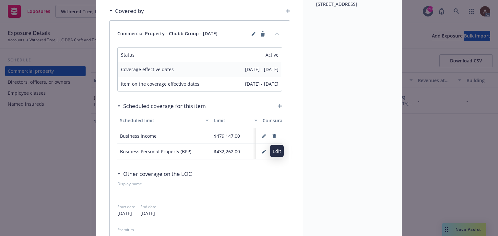
click at [262, 150] on icon "button" at bounding box center [264, 152] width 4 height 4
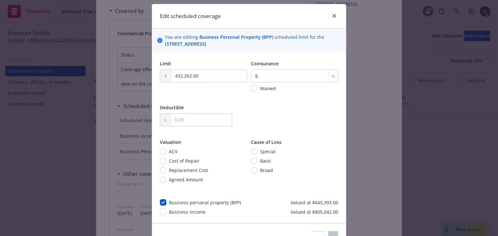
scroll to position [53, 0]
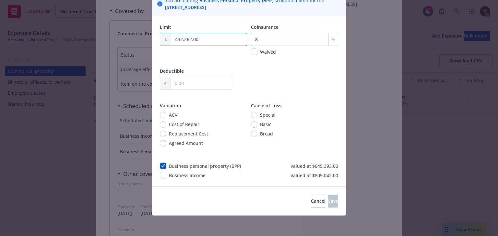
drag, startPoint x: 204, startPoint y: 37, endPoint x: 69, endPoint y: 36, distance: 135.1
click at [69, 36] on div "Edit scheduled coverage You are editing Business Personal Property (BPP) schedu…" at bounding box center [249, 118] width 498 height 236
type input "645,393.00"
click at [328, 201] on span "Save" at bounding box center [333, 201] width 10 height 6
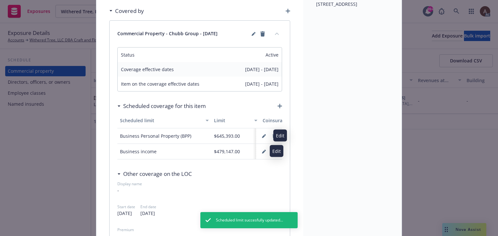
click at [262, 152] on icon "button" at bounding box center [263, 152] width 3 height 3
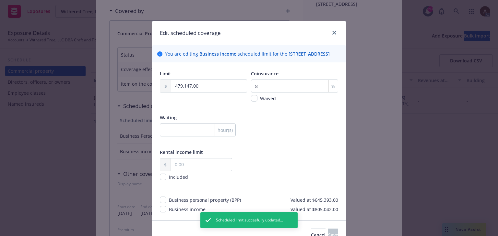
scroll to position [41, 0]
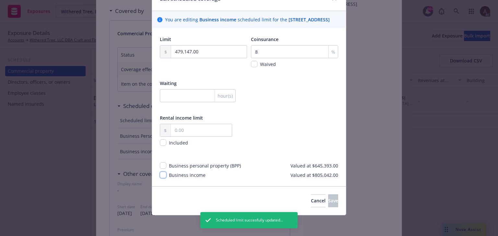
click at [160, 176] on input "checkbox" at bounding box center [163, 175] width 6 height 6
checkbox input "true"
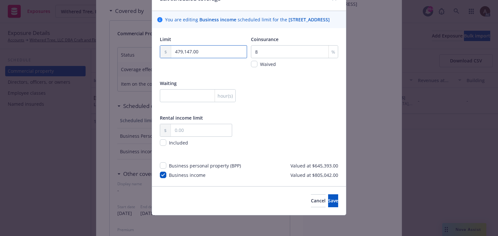
drag, startPoint x: 205, startPoint y: 51, endPoint x: 78, endPoint y: 55, distance: 127.1
click at [78, 55] on div "Edit scheduled coverage You are editing Business income scheduled limit for the…" at bounding box center [249, 118] width 498 height 236
type input "805,042.00"
click at [328, 201] on span "Save" at bounding box center [333, 201] width 10 height 6
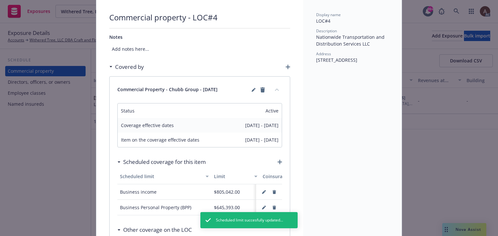
scroll to position [0, 0]
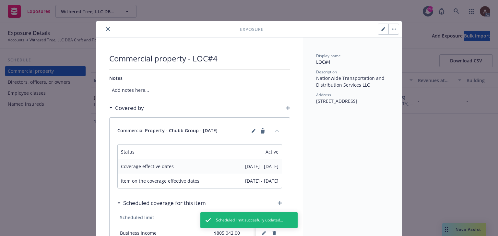
click at [106, 28] on icon "close" at bounding box center [108, 29] width 4 height 4
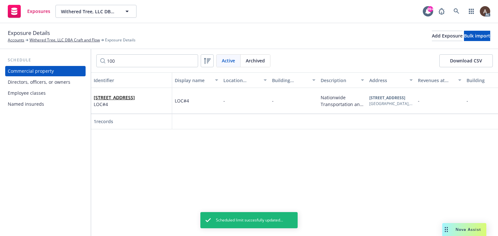
click at [41, 172] on div "Schedule Commercial property Directors, officers, or owners Employee classes Na…" at bounding box center [45, 142] width 91 height 187
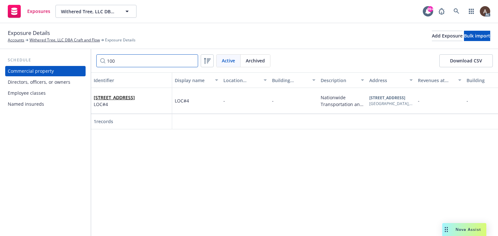
click at [155, 59] on input "100" at bounding box center [147, 60] width 102 height 13
click at [135, 63] on input "100" at bounding box center [147, 60] width 102 height 13
click at [135, 105] on span "LOC#4" at bounding box center [114, 104] width 41 height 7
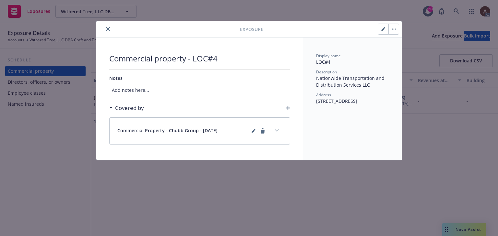
click at [383, 29] on icon "button" at bounding box center [382, 29] width 3 height 3
type textarea "x"
select select "AMOUNT"
select select "MASONRY_NON_COMBUSTIBLE"
select select "FULLY"
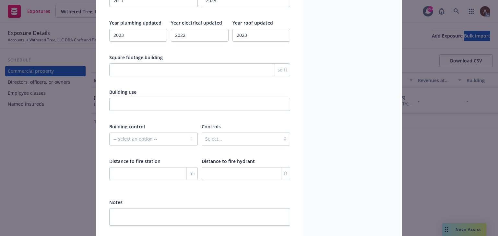
scroll to position [1028, 0]
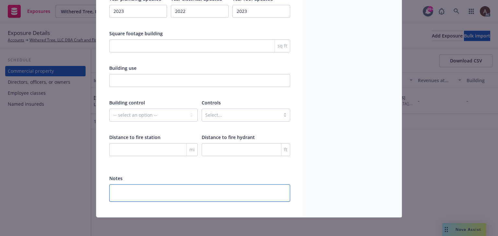
click at [152, 192] on textarea at bounding box center [199, 194] width 181 height 18
paste textarea "Precast concrete panels, steel beam & frame"
type textarea "Precast concrete panels, steel beam & frame"
type textarea "x"
drag, startPoint x: 132, startPoint y: 195, endPoint x: 120, endPoint y: 192, distance: 12.8
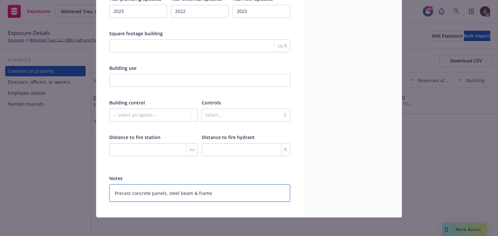
click at [132, 195] on textarea "Precast concrete panels, steel beam & frame" at bounding box center [199, 194] width 181 height 18
click at [112, 190] on textarea "Precast concrete panels, steel beam & frame" at bounding box center [199, 194] width 181 height 18
paste textarea "Building Type"
type textarea "Building TypePrecast concrete panels, steel beam & frame"
type textarea "x"
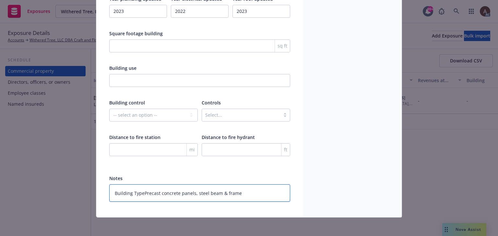
type textarea "Building Type:Precast concrete panels, steel beam & frame"
type textarea "x"
type textarea "Building Type: Precast concrete panels, steel beam & frame"
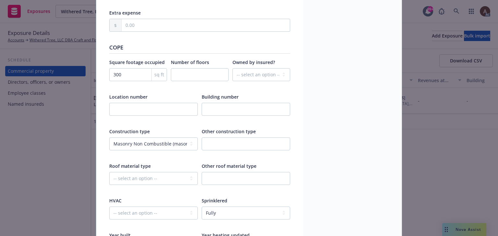
scroll to position [737, 0]
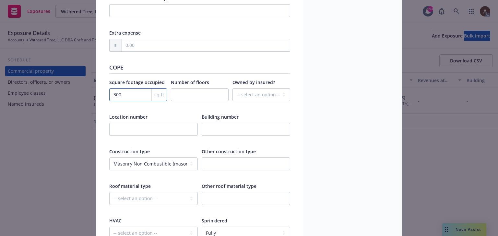
click at [132, 94] on input "300" at bounding box center [138, 94] width 58 height 13
type textarea "x"
type input "3000"
type textarea "x"
type input "30000"
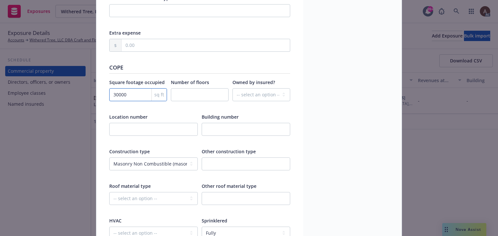
type textarea "x"
type input "300000"
type textarea "x"
type input "300000"
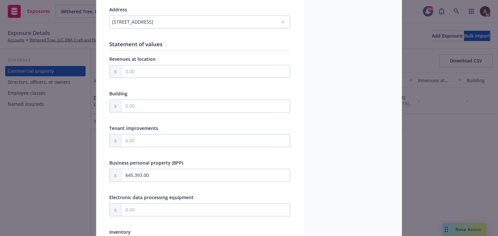
scroll to position [0, 0]
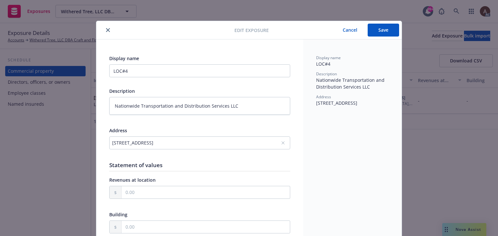
click at [379, 30] on button "Save" at bounding box center [382, 30] width 31 height 13
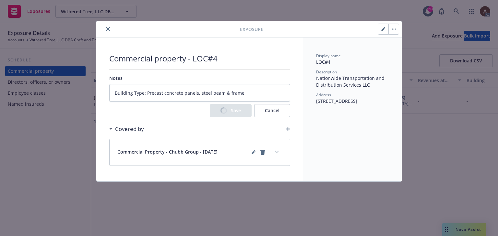
type textarea "x"
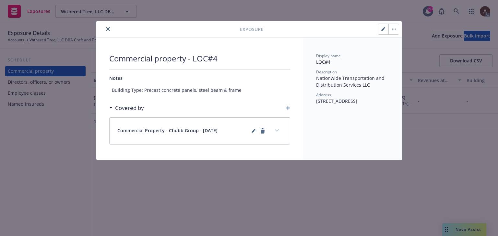
click at [107, 30] on icon "close" at bounding box center [108, 29] width 4 height 4
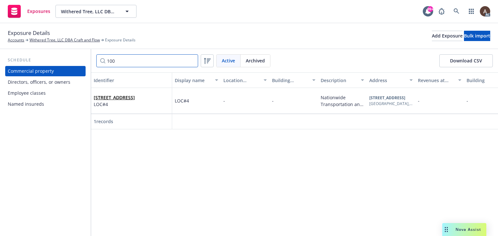
drag, startPoint x: 131, startPoint y: 60, endPoint x: 56, endPoint y: 59, distance: 74.5
click at [56, 59] on div "Schedule Commercial property Directors, officers, or owners Employee classes Na…" at bounding box center [249, 142] width 498 height 187
type input "326"
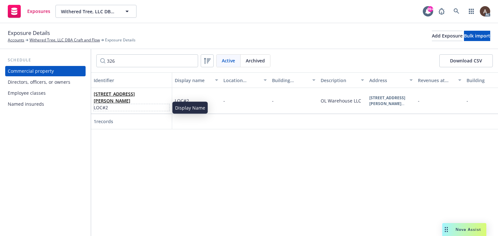
click at [133, 107] on span "LOC#2" at bounding box center [131, 107] width 75 height 7
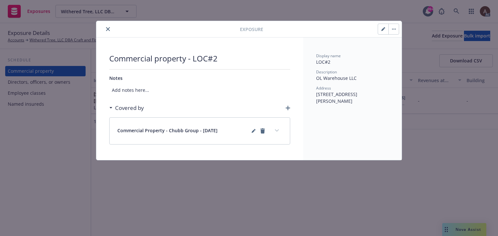
click at [380, 30] on button "button" at bounding box center [383, 29] width 10 height 10
type textarea "x"
select select "AMOUNT"
select select "MASONRY_NON_COMBUSTIBLE"
select select "BUILT_UP"
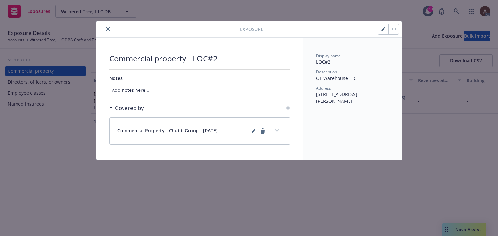
select select "INSTALLED"
select select "FULLY"
select select "CONTROLLED_BY_THIRD_PARTY"
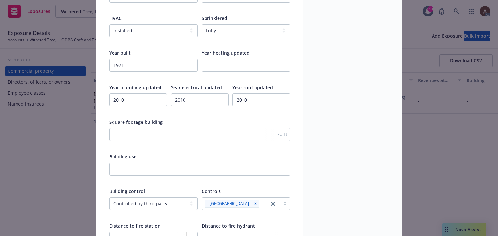
scroll to position [1028, 0]
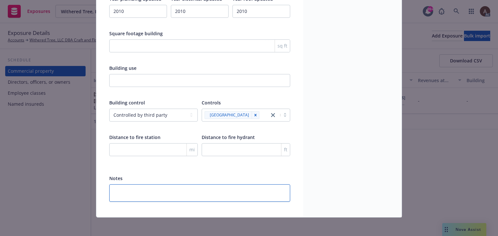
click at [128, 191] on textarea at bounding box center [199, 194] width 181 height 18
paste textarea "Building Type"
type textarea "x"
click at [171, 193] on textarea "Building Type" at bounding box center [199, 194] width 181 height 18
type textarea "Building Type:"
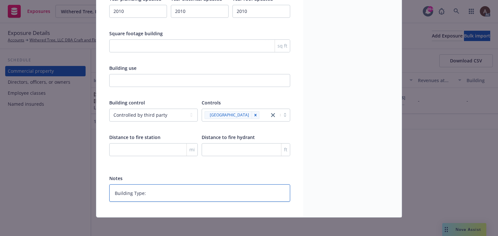
type textarea "x"
type textarea "Building Type:"
type textarea "x"
paste textarea "Concrete tilt up"
type textarea "Building Type: Concrete tilt up"
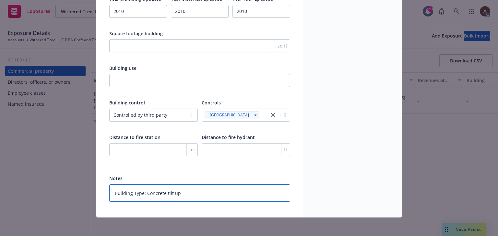
type textarea "x"
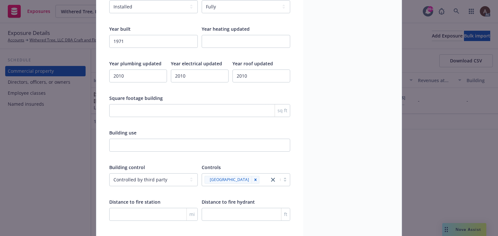
scroll to position [931, 0]
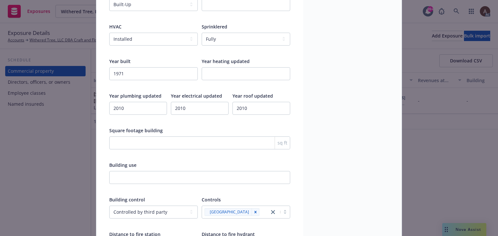
type textarea "Building Type: Concrete tilt up"
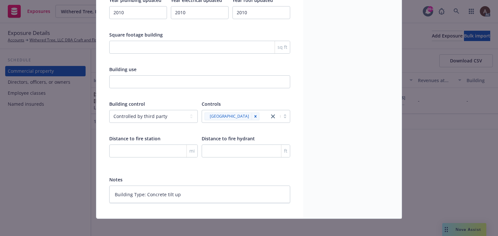
scroll to position [1028, 0]
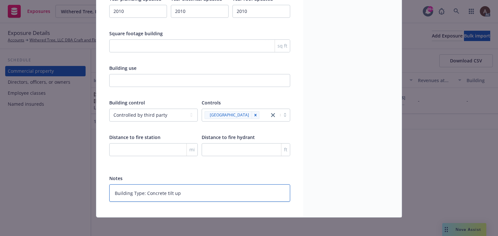
drag, startPoint x: 185, startPoint y: 191, endPoint x: 76, endPoint y: 191, distance: 108.5
click at [76, 191] on div "Edit exposure Cancel Save Display name LOC#2 Description OL Warehouse LLC Addre…" at bounding box center [249, 118] width 498 height 236
type textarea "x"
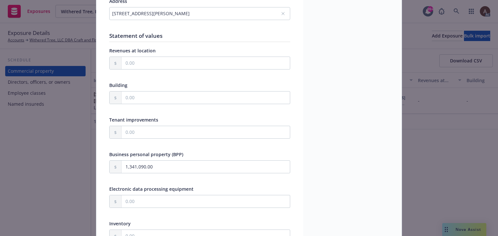
scroll to position [0, 0]
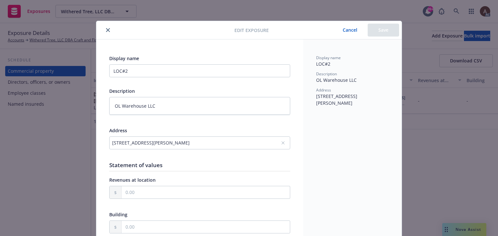
click at [350, 29] on button "Cancel" at bounding box center [349, 30] width 35 height 13
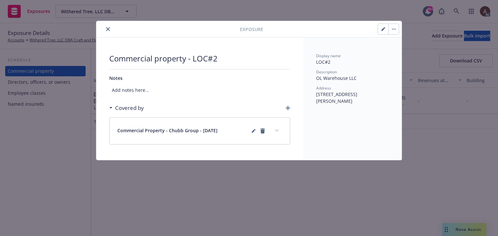
click at [108, 29] on icon "close" at bounding box center [108, 29] width 4 height 4
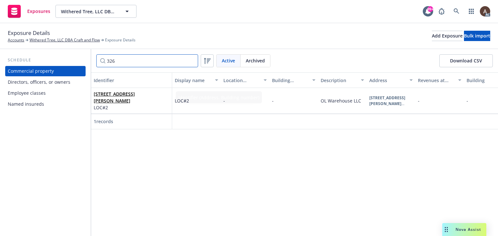
click at [131, 61] on input "326" at bounding box center [147, 60] width 102 height 13
drag, startPoint x: 130, startPoint y: 61, endPoint x: 58, endPoint y: 59, distance: 71.6
click at [58, 59] on div "Schedule Commercial property Directors, officers, or owners Employee classes Na…" at bounding box center [249, 142] width 498 height 187
type input "10727"
click at [135, 101] on span "10727 Commerce Way Unit C, Fontana, CA, 92337, USA" at bounding box center [114, 97] width 41 height 7
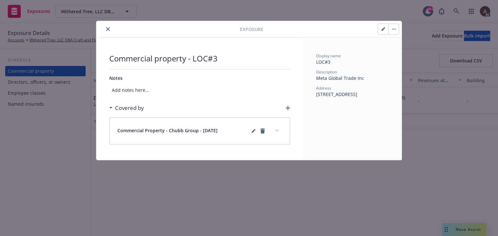
click at [382, 29] on icon "button" at bounding box center [383, 29] width 4 height 4
type textarea "x"
select select "AMOUNT"
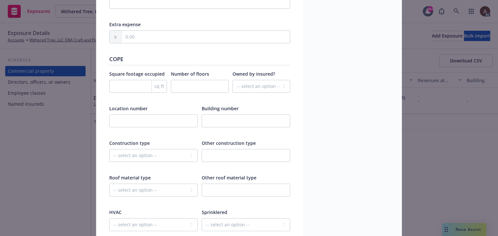
scroll to position [842, 0]
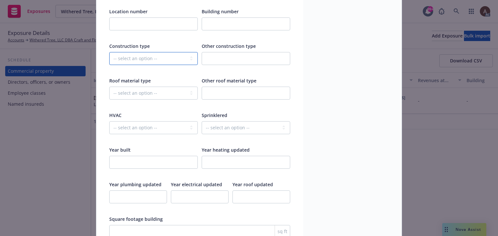
click at [120, 58] on select "-- select an option -- Fire Resistive (Masonry reinforced by structural Steel l…" at bounding box center [153, 58] width 88 height 13
select select "MASONRY_NON_COMBUSTIBLE"
click at [109, 52] on select "-- select an option -- Fire Resistive (Masonry reinforced by structural Steel l…" at bounding box center [153, 58] width 88 height 13
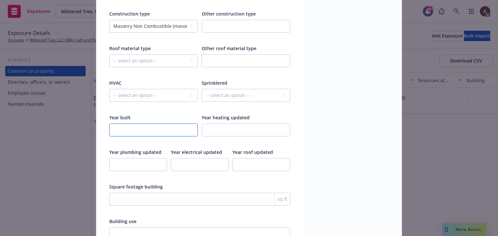
click at [128, 128] on input "number" at bounding box center [153, 130] width 88 height 13
type textarea "x"
type input "2"
type textarea "x"
type input "20"
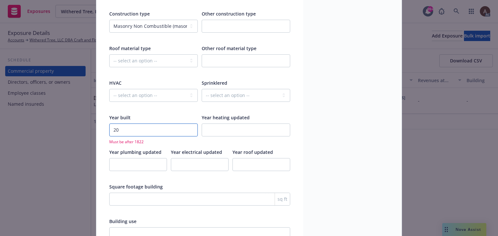
type textarea "x"
type input "201"
type textarea "x"
type input "2019"
type textarea "x"
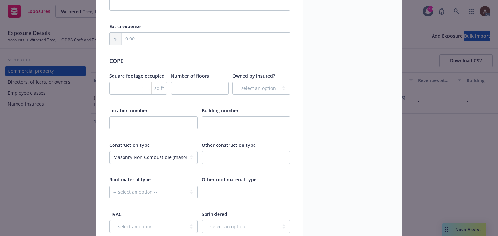
scroll to position [713, 0]
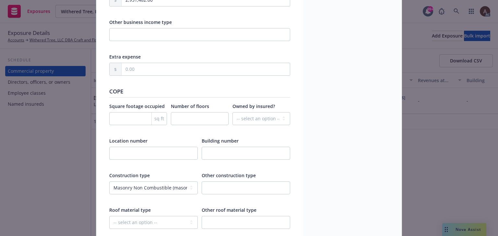
type input "2019"
click at [133, 118] on input "number" at bounding box center [138, 118] width 58 height 13
type textarea "x"
type input "4"
type textarea "x"
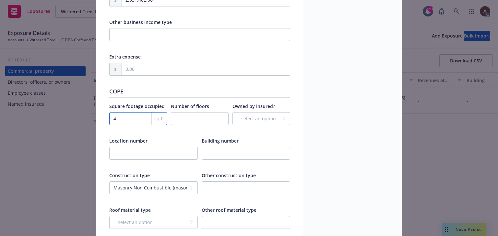
type input "40"
type textarea "x"
type input "400"
type textarea "x"
type input "4000"
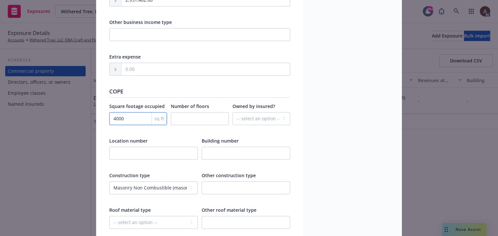
type textarea "x"
type input "40000"
type textarea "x"
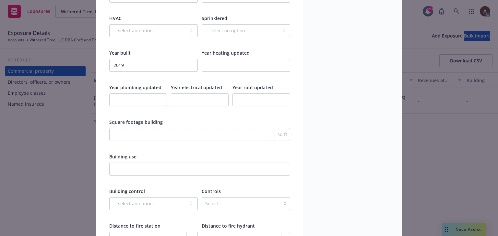
scroll to position [1028, 0]
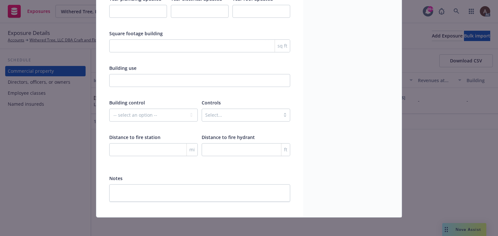
type input "40000"
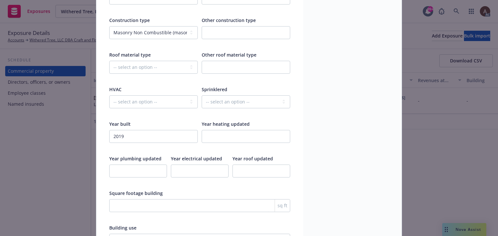
scroll to position [866, 0]
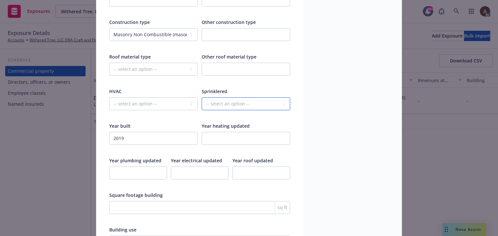
click at [217, 102] on select "-- select an option -- Fully None Partially" at bounding box center [245, 104] width 88 height 13
select select "FULLY"
click at [201, 98] on select "-- select an option -- Fully None Partially" at bounding box center [245, 104] width 88 height 13
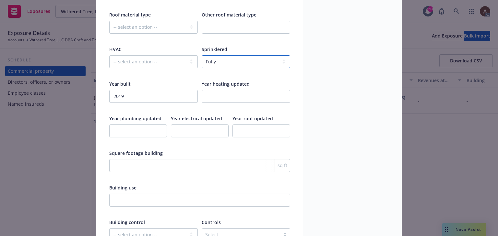
scroll to position [931, 0]
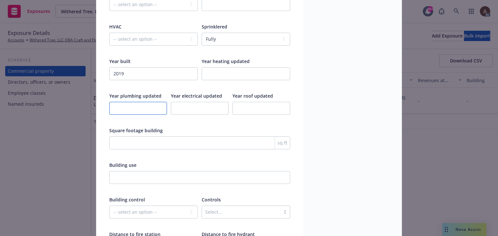
click at [140, 109] on input "number" at bounding box center [138, 108] width 58 height 13
type textarea "x"
type input "2"
type textarea "x"
type input "20"
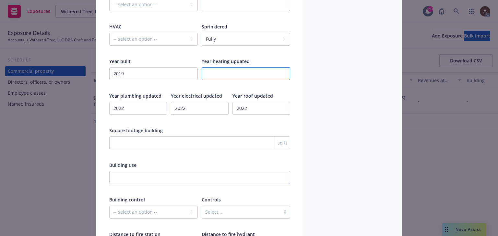
click at [214, 70] on input "number" at bounding box center [245, 73] width 88 height 13
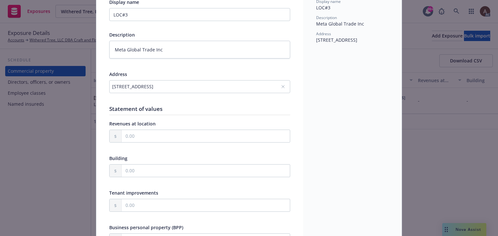
scroll to position [0, 0]
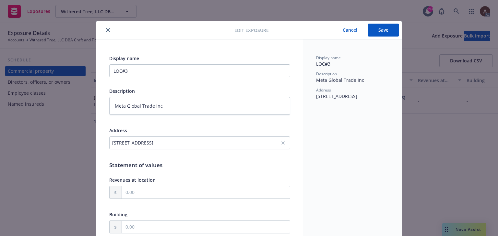
click at [384, 31] on button "Save" at bounding box center [382, 30] width 31 height 13
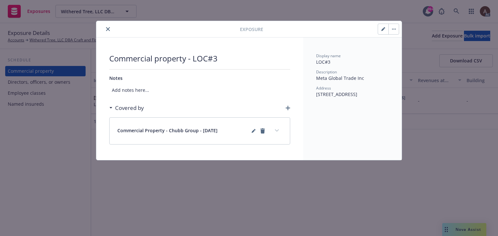
click at [109, 30] on icon "close" at bounding box center [108, 29] width 4 height 4
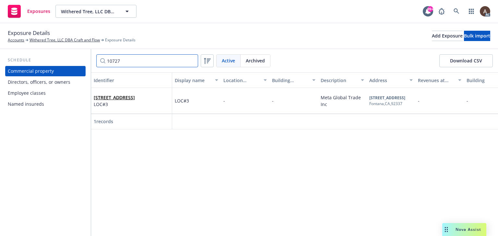
click at [141, 60] on input "10727" at bounding box center [147, 60] width 102 height 13
drag, startPoint x: 141, startPoint y: 60, endPoint x: 45, endPoint y: 61, distance: 96.2
click at [45, 61] on div "Schedule Commercial property Directors, officers, or owners Employee classes Na…" at bounding box center [249, 142] width 498 height 187
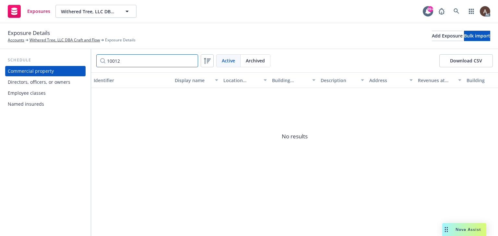
drag, startPoint x: 133, startPoint y: 62, endPoint x: 70, endPoint y: 60, distance: 63.2
click at [70, 60] on div "Schedule Commercial property Directors, officers, or owners Employee classes Na…" at bounding box center [249, 142] width 498 height 187
click at [28, 165] on div "Schedule Commercial property Directors, officers, or owners Employee classes Na…" at bounding box center [45, 142] width 91 height 187
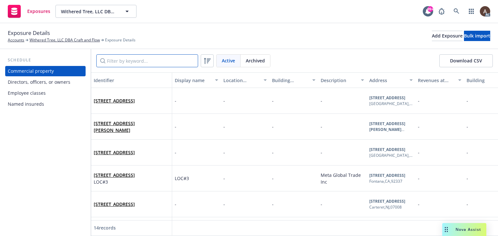
click at [132, 62] on input "Filter by keyword..." at bounding box center [147, 60] width 102 height 13
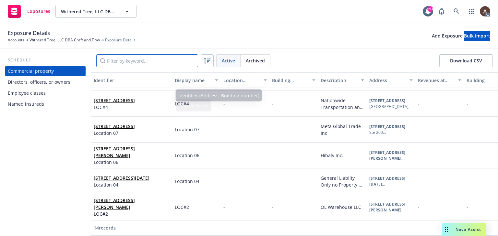
click at [140, 62] on input "Filter by keyword..." at bounding box center [147, 60] width 102 height 13
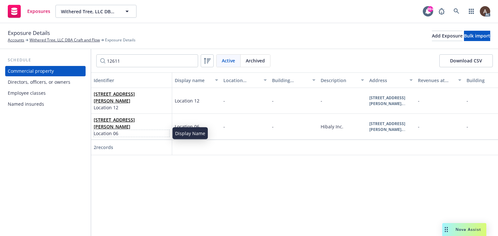
click at [154, 130] on span "Location 06" at bounding box center [131, 133] width 75 height 7
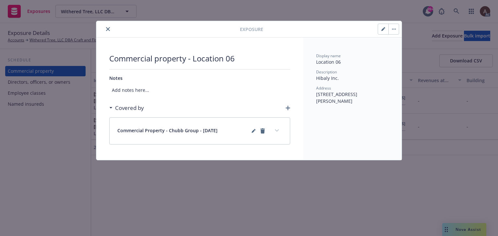
click at [277, 130] on icon "expand content" at bounding box center [277, 131] width 4 height 3
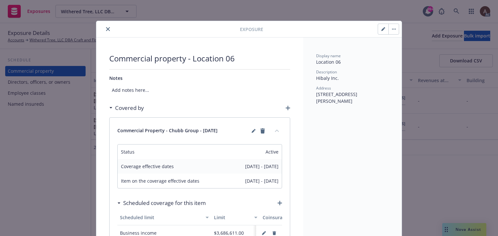
click at [35, 163] on div "Exposure Commercial property - Location 06 Notes Add notes here... Covered by C…" at bounding box center [249, 118] width 498 height 236
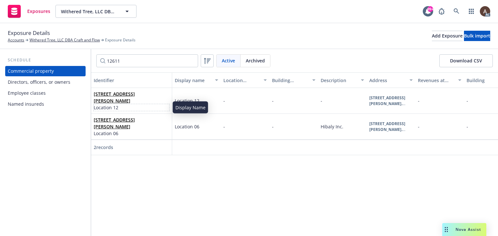
click at [157, 105] on span "Location 12" at bounding box center [131, 107] width 75 height 7
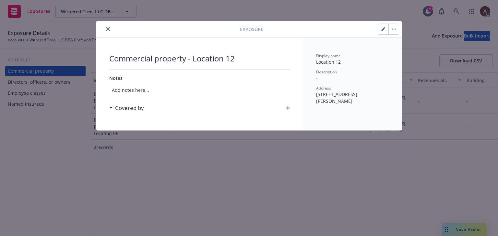
click at [107, 29] on icon "close" at bounding box center [108, 29] width 4 height 4
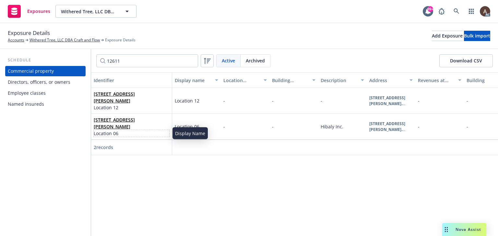
click at [158, 132] on span "Location 06" at bounding box center [131, 133] width 75 height 7
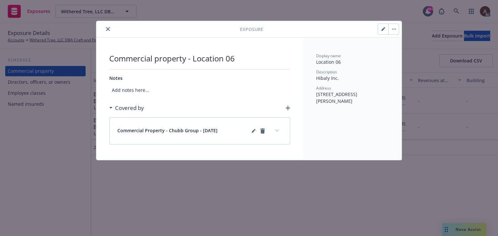
click at [381, 30] on icon "button" at bounding box center [383, 29] width 4 height 4
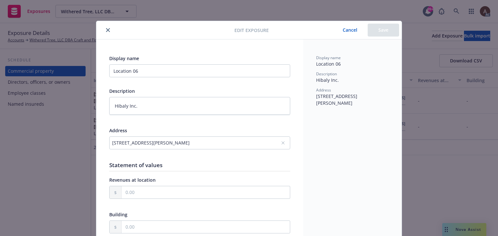
click at [349, 30] on button "Cancel" at bounding box center [349, 30] width 35 height 13
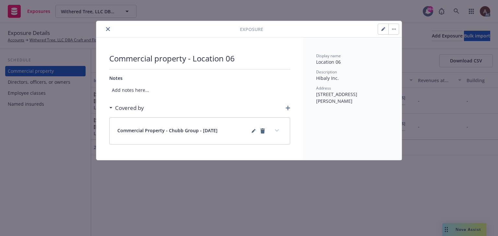
click at [106, 28] on icon "close" at bounding box center [108, 29] width 4 height 4
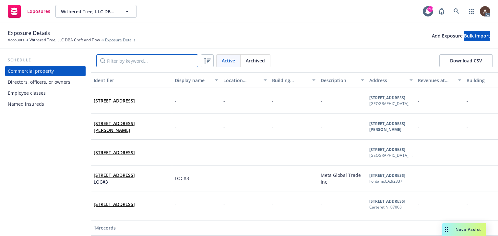
click at [143, 59] on input "Filter by keyword..." at bounding box center [147, 60] width 102 height 13
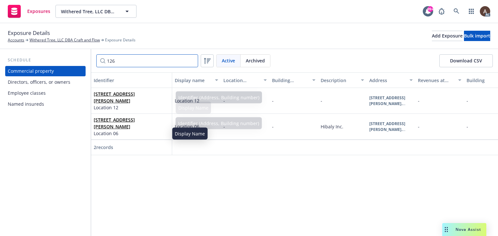
type input "126"
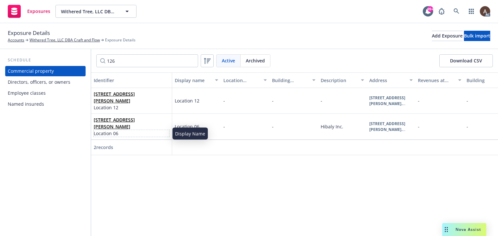
click at [152, 132] on span "Location 06" at bounding box center [131, 133] width 75 height 7
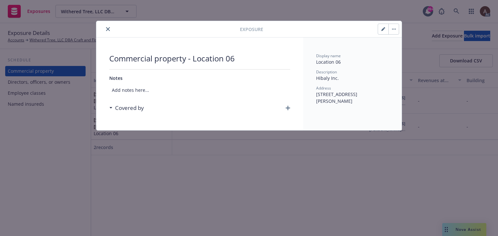
click at [394, 31] on button "button" at bounding box center [393, 29] width 10 height 10
click at [401, 49] on link "Archive" at bounding box center [406, 46] width 37 height 13
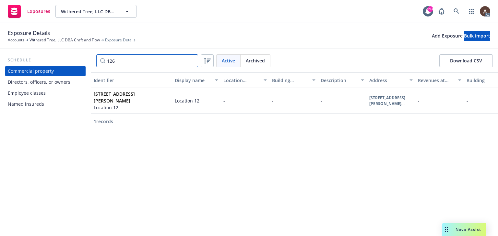
drag, startPoint x: 125, startPoint y: 58, endPoint x: 45, endPoint y: 55, distance: 79.4
click at [45, 55] on div "Schedule Commercial property Directors, officers, or owners Employee classes Na…" at bounding box center [249, 142] width 498 height 187
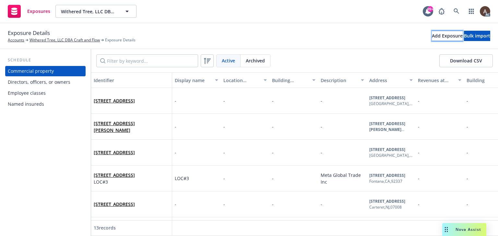
click at [431, 38] on div "Add Exposure" at bounding box center [446, 36] width 31 height 10
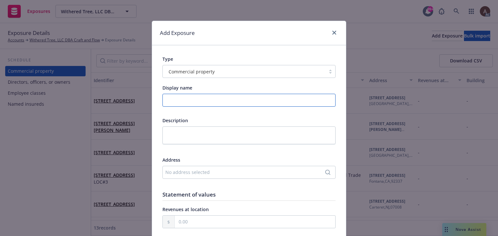
click at [180, 102] on input "Display name" at bounding box center [248, 100] width 173 height 13
type input "LOC#5"
click at [332, 34] on icon "close" at bounding box center [334, 33] width 4 height 4
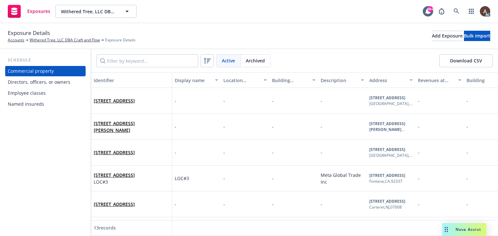
click at [255, 61] on span "Archived" at bounding box center [255, 60] width 19 height 7
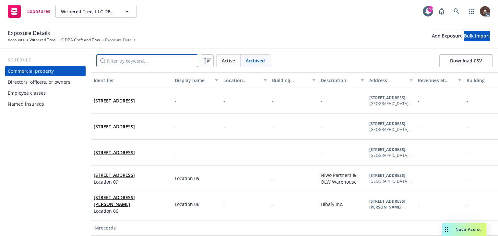
click at [150, 59] on input "Filter by keyword..." at bounding box center [147, 60] width 102 height 13
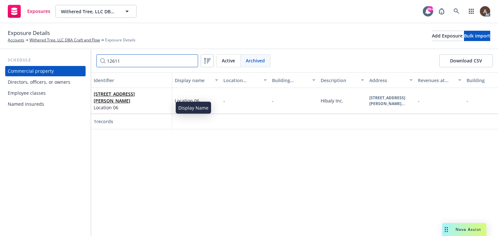
type input "12611"
click at [159, 104] on span "Location 06" at bounding box center [131, 107] width 75 height 7
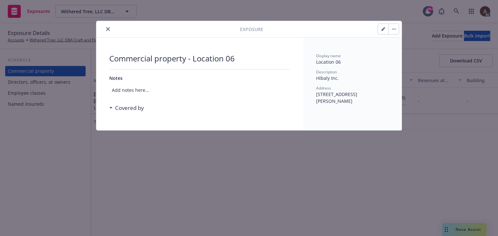
click at [377, 30] on div at bounding box center [387, 29] width 21 height 11
click at [383, 30] on icon "button" at bounding box center [382, 29] width 3 height 3
type textarea "x"
select select "AMOUNT"
select select "NO"
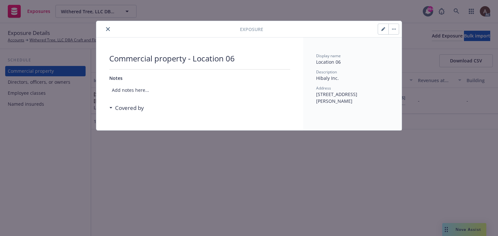
select select "MASONRY_NON_COMBUSTIBLE"
select select "BUILT_UP"
select select "INSTALLED"
select select "FULLY"
select select "CONTROLLED_BY_THIRD_PARTY"
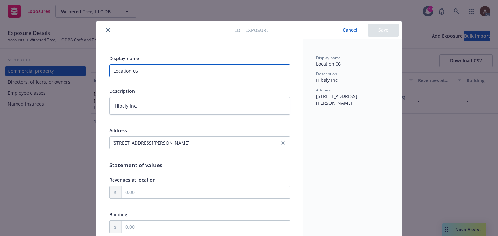
drag, startPoint x: 141, startPoint y: 69, endPoint x: 27, endPoint y: 63, distance: 114.2
click at [27, 63] on div "Edit exposure Cancel Save Display name Location 06 Description Hibaly Inc. Addr…" at bounding box center [249, 118] width 498 height 236
type input "L"
type textarea "x"
type input "LOC"
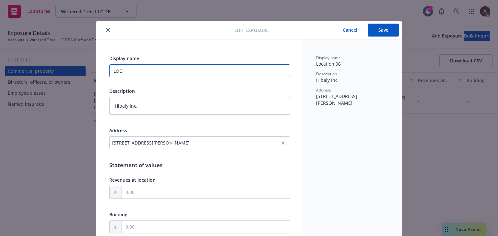
type textarea "x"
type input "LOC#"
type textarea "x"
type input "LOC#5"
click at [376, 28] on button "Save" at bounding box center [382, 30] width 31 height 13
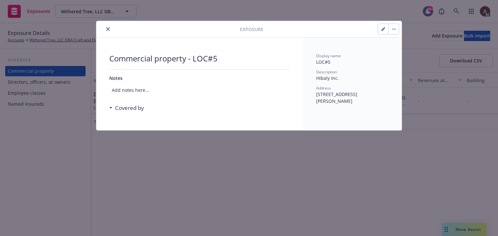
click at [108, 30] on icon "close" at bounding box center [108, 29] width 4 height 4
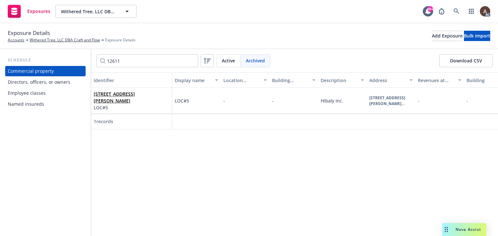
click at [231, 63] on span "Active" at bounding box center [228, 60] width 13 height 7
click at [152, 63] on input "12611" at bounding box center [147, 60] width 102 height 13
drag, startPoint x: 145, startPoint y: 63, endPoint x: 65, endPoint y: 54, distance: 80.5
click at [65, 55] on div "Schedule Commercial property Directors, officers, or owners Employee classes Na…" at bounding box center [249, 142] width 498 height 187
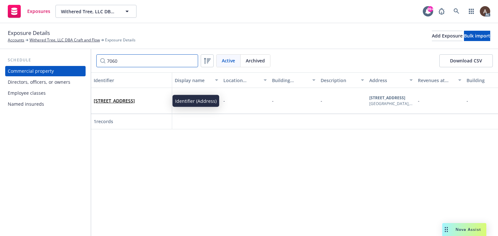
type input "7060"
click at [135, 98] on span "7060 HOLLYWOOD BLVD, SUITE 730, LOS ANGELES, CA, 90028, USA" at bounding box center [114, 101] width 41 height 7
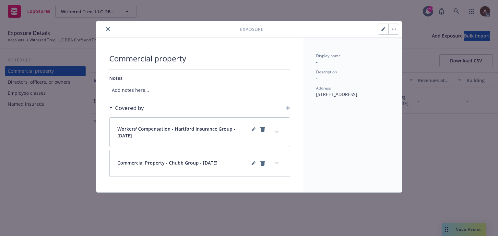
click at [382, 28] on icon "button" at bounding box center [383, 29] width 4 height 4
select select "AMOUNT"
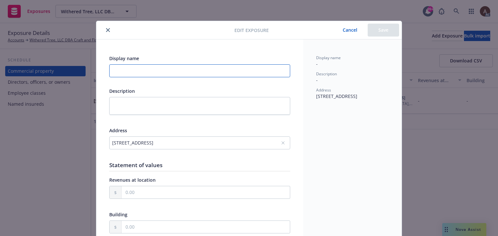
click at [157, 72] on input "Display name" at bounding box center [199, 70] width 181 height 13
type input "LOC#6"
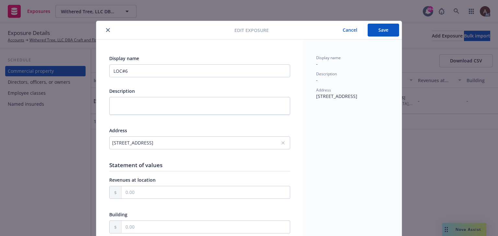
click at [374, 31] on button "Save" at bounding box center [382, 30] width 31 height 13
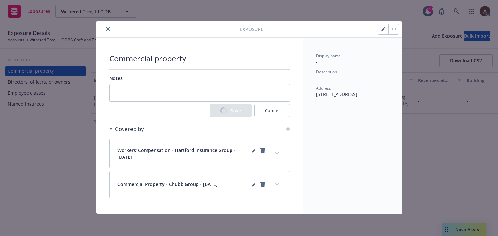
click at [61, 160] on div "Exposure Commercial property Notes Save Cancel Covered by Workers' Compensation…" at bounding box center [249, 118] width 498 height 236
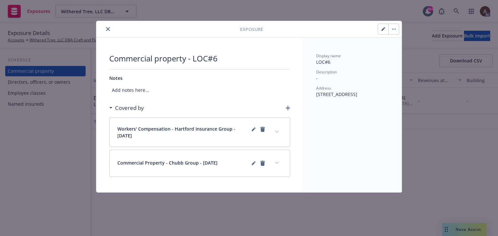
click at [109, 30] on icon "close" at bounding box center [108, 29] width 4 height 4
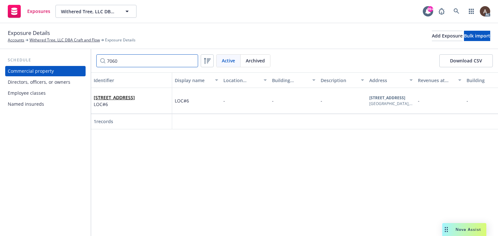
drag, startPoint x: 130, startPoint y: 61, endPoint x: 24, endPoint y: 59, distance: 105.3
click at [24, 59] on div "Schedule Commercial property Directors, officers, or owners Employee classes Na…" at bounding box center [249, 142] width 498 height 187
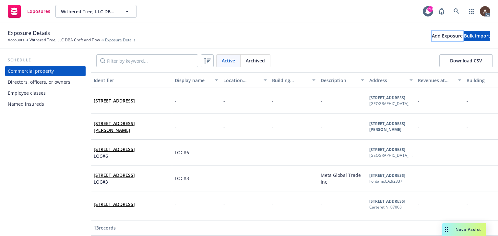
click at [431, 36] on div "Add Exposure" at bounding box center [446, 36] width 31 height 10
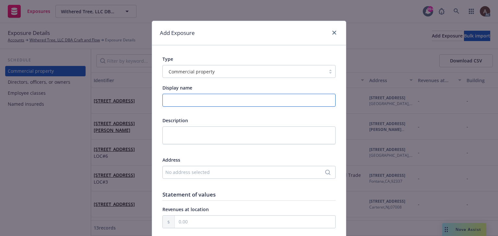
click at [189, 99] on input "Display name" at bounding box center [248, 100] width 173 height 13
type input "LOC#5"
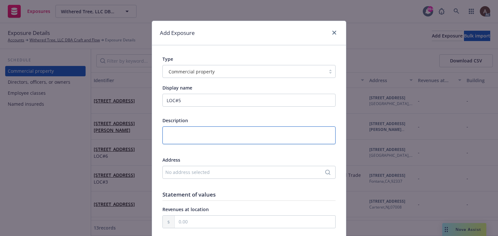
click at [191, 134] on textarea at bounding box center [248, 136] width 173 height 18
paste textarea "Hibaly Inc."
type textarea "Hibaly Inc."
type textarea "x"
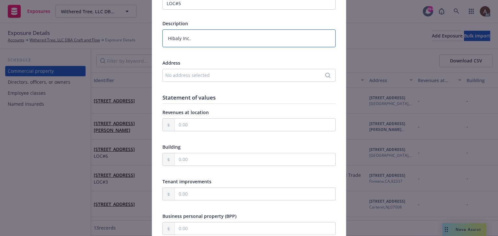
type textarea "Hibaly Inc."
click at [188, 76] on div "No address selected" at bounding box center [245, 75] width 161 height 7
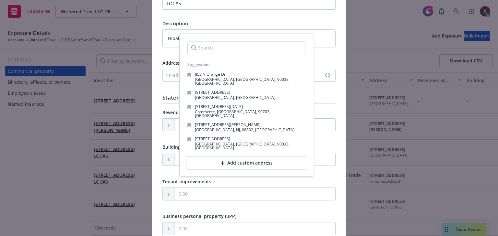
click at [218, 157] on div "Add custom address" at bounding box center [246, 163] width 121 height 13
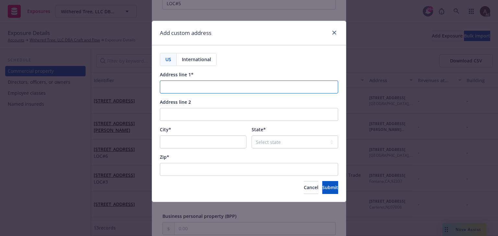
click at [185, 90] on input "Address line 1*" at bounding box center [249, 87] width 178 height 13
paste input "10012 Santa Fe Springs Rd."
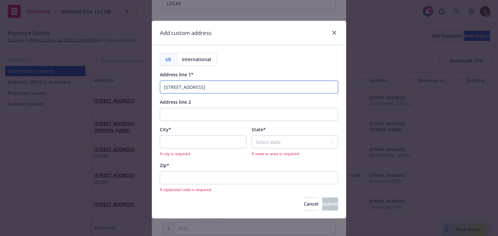
type input "10012 Santa Fe Springs Rd."
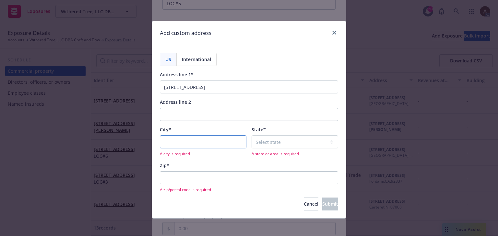
drag, startPoint x: 176, startPoint y: 144, endPoint x: 180, endPoint y: 143, distance: 4.6
click at [176, 144] on input "City*" at bounding box center [203, 142] width 86 height 13
paste input "Santa Fe Spring"
type input "Santa Fe Spring"
click at [282, 142] on select "Select state Alabama Alaska American Samoa Arizona Arkansas Baker Island Califo…" at bounding box center [294, 142] width 86 height 13
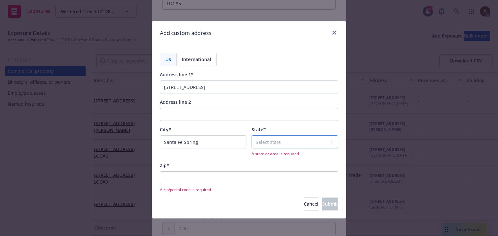
select select "CA"
click at [226, 178] on div "A zip/postal code is required" at bounding box center [249, 182] width 178 height 21
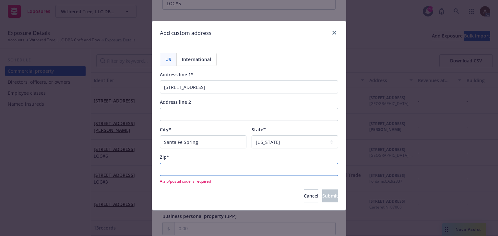
click at [225, 171] on input "Zip*" at bounding box center [249, 169] width 178 height 13
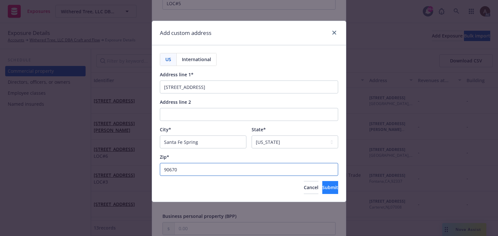
type input "90670"
click at [322, 190] on span "Submit" at bounding box center [330, 188] width 16 height 6
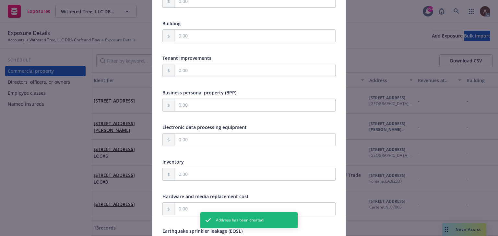
scroll to position [259, 0]
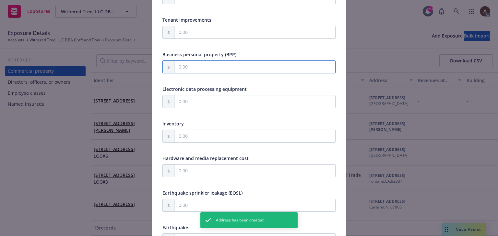
click at [188, 64] on input "text" at bounding box center [255, 67] width 160 height 12
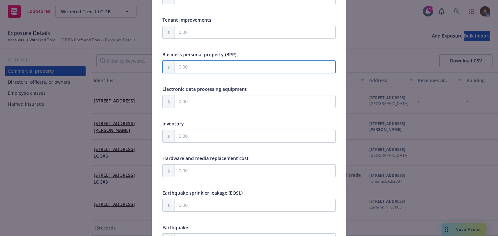
type textarea "x"
type input "2.00"
type textarea "x"
type input "22.00"
type textarea "x"
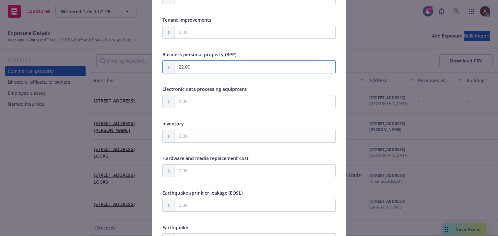
type input "226.00"
type textarea "x"
type input "2,266.00"
type textarea "x"
type input "22,664.00"
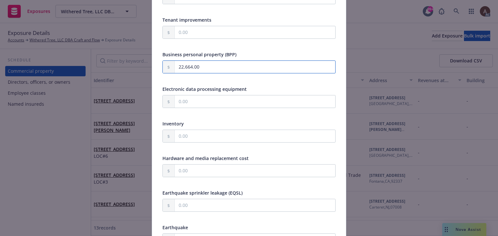
type textarea "x"
type input "226,645.00"
type textarea "x"
type input "2,266,457.00"
type textarea "x"
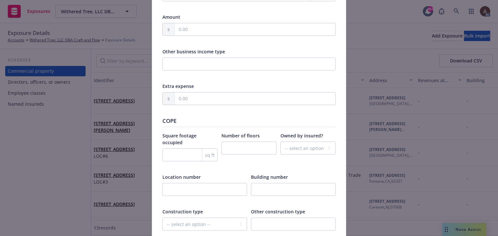
scroll to position [648, 0]
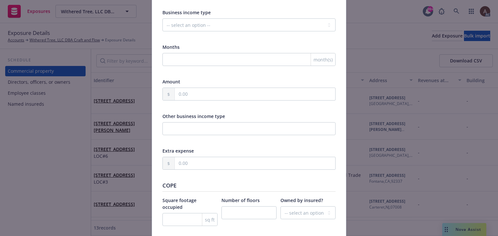
type input "2,266,457.00"
click at [191, 93] on input "text" at bounding box center [255, 94] width 160 height 12
type textarea "x"
type input "2.00"
type textarea "x"
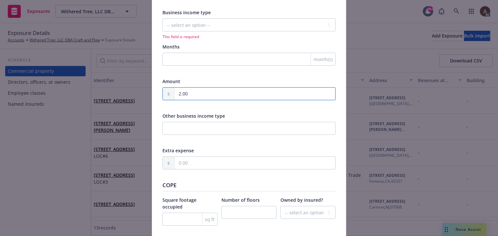
type input "27.00"
type textarea "x"
type input "272.00"
type textarea "x"
type input "2,725.00"
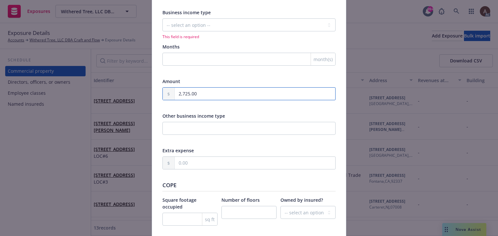
type textarea "x"
type input "27,253.00"
type textarea "x"
type input "272,533.00"
type textarea "x"
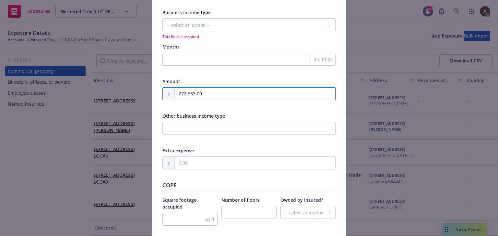
type input "2,725,337.00"
type textarea "x"
type input "2,725,337.00"
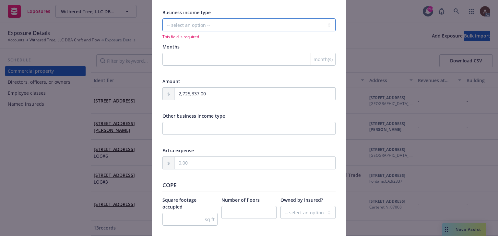
click at [191, 22] on select "-- select an option -- Months actual loss sustained Amount (USD) Other" at bounding box center [248, 24] width 173 height 13
select select "AMOUNT"
click at [162, 18] on select "-- select an option -- Months actual loss sustained Amount (USD) Other" at bounding box center [248, 24] width 173 height 13
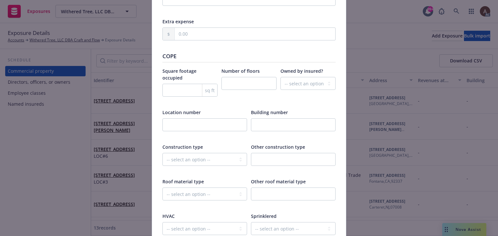
scroll to position [842, 0]
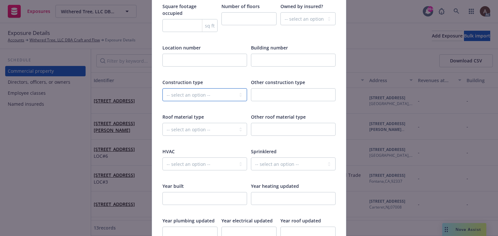
click at [201, 88] on select "-- select an option -- Fire Resistive (Masonry reinforced by structural Steel l…" at bounding box center [204, 94] width 85 height 13
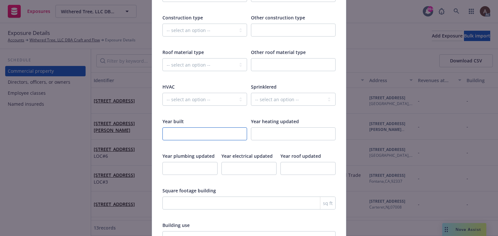
click at [185, 128] on input "number" at bounding box center [204, 134] width 85 height 13
type textarea "x"
type input "2"
type textarea "x"
type input "20"
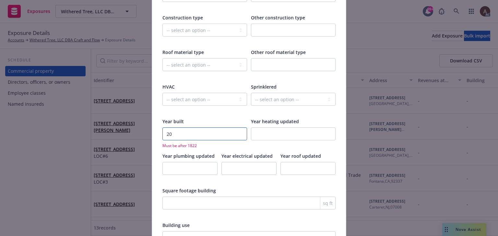
type textarea "x"
type input "200"
type textarea "x"
type input "2004"
type textarea "x"
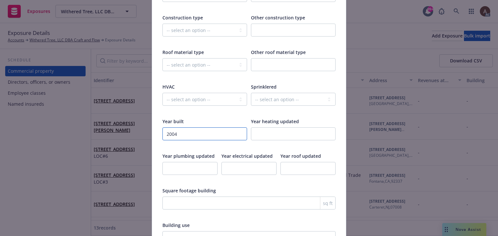
type input "2004"
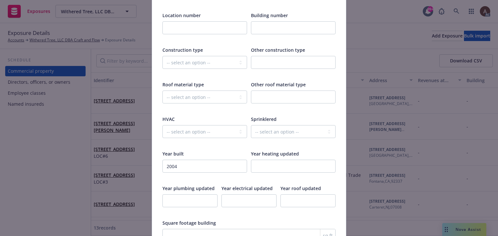
scroll to position [810, 0]
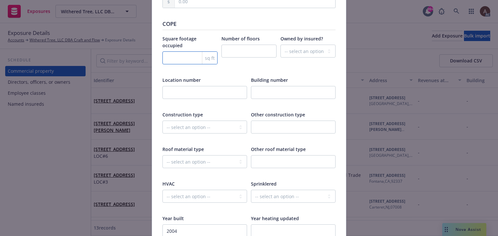
click at [172, 52] on input "number" at bounding box center [189, 58] width 55 height 13
type textarea "x"
type input "3"
type textarea "x"
type input "30"
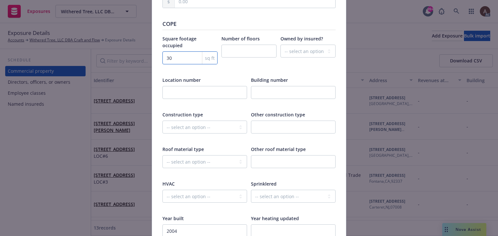
type textarea "x"
type input "300"
type textarea "x"
type input "3000"
type textarea "x"
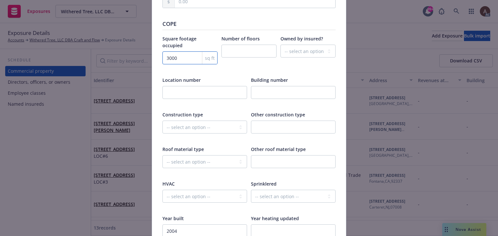
type input "3000"
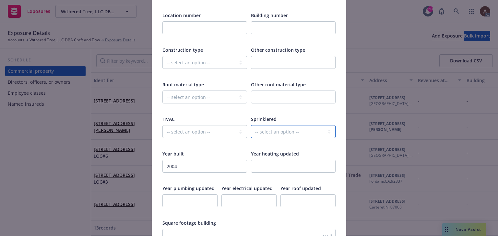
click at [269, 126] on select "-- select an option -- Fully None Partially" at bounding box center [293, 131] width 85 height 13
select select "FULLY"
click at [251, 125] on select "-- select an option -- Fully None Partially" at bounding box center [293, 131] width 85 height 13
click at [253, 160] on input "number" at bounding box center [293, 166] width 85 height 13
type textarea "x"
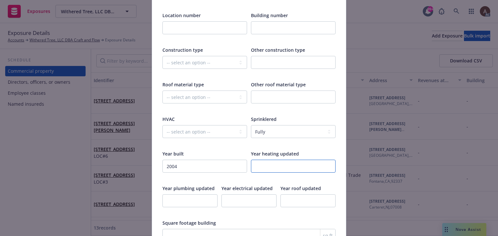
type input "2"
type textarea "x"
type input "20"
type textarea "x"
type input "200"
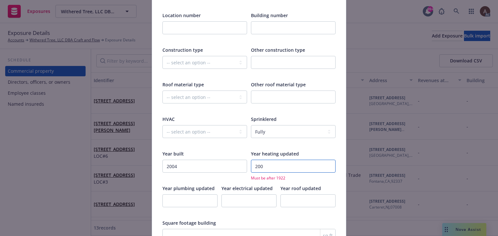
type textarea "x"
type input "2004"
type textarea "x"
type input "2004"
type textarea "x"
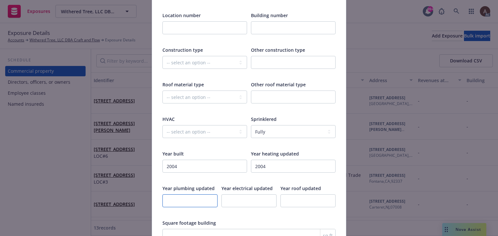
type input "2"
type textarea "x"
type input "20"
type textarea "x"
type input "200"
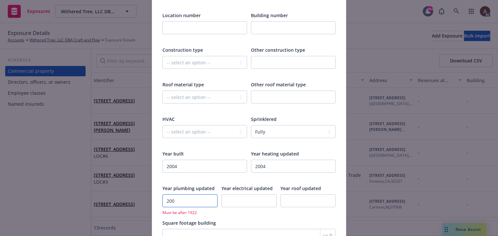
type textarea "x"
type input "2004"
type textarea "x"
type input "2004"
type textarea "x"
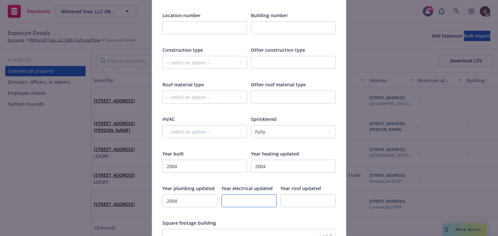
type input "2"
type textarea "x"
type input "20"
type textarea "x"
type input "200"
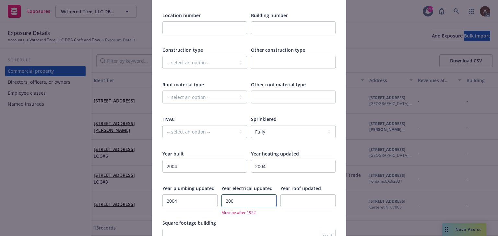
type textarea "x"
type input "2004"
type textarea "x"
type input "2004"
type textarea "x"
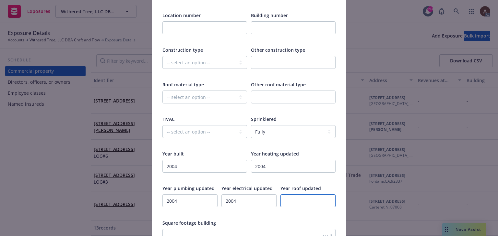
type input "2"
type textarea "x"
type input "20"
type textarea "x"
type input "200"
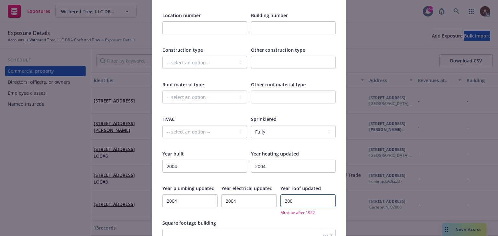
type textarea "x"
type input "2004"
type textarea "x"
type input "2004"
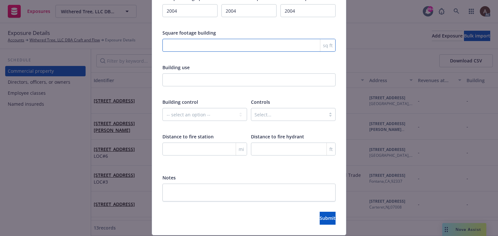
scroll to position [1076, 0]
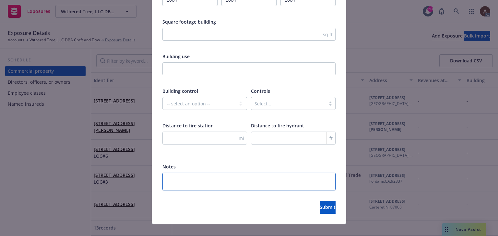
click at [205, 175] on textarea at bounding box center [248, 182] width 173 height 18
paste textarea "Concrete tilt up"
type textarea "Concrete tilt up"
type textarea "x"
click at [163, 173] on textarea "Concrete tilt up" at bounding box center [248, 182] width 173 height 18
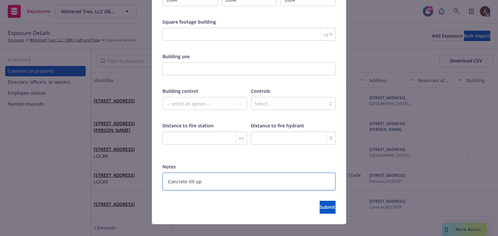
paste textarea "Building Type"
type textarea "Building TypeConcrete tilt up"
type textarea "x"
type textarea "Building Type:Concrete tilt up"
type textarea "x"
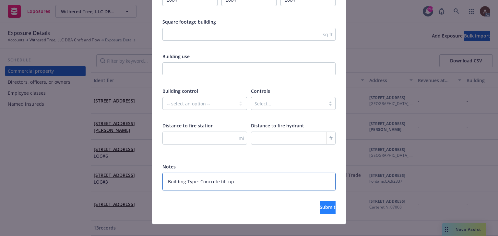
type textarea "Building Type: Concrete tilt up"
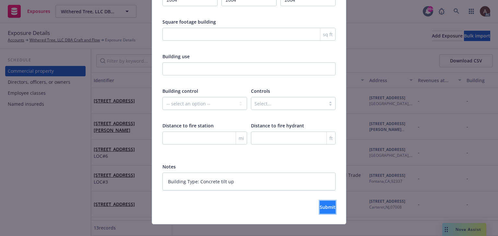
click at [319, 204] on span "Submit" at bounding box center [327, 207] width 16 height 6
type textarea "x"
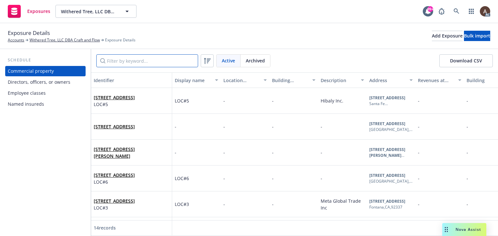
click at [124, 61] on input "Filter by keyword..." at bounding box center [147, 60] width 102 height 13
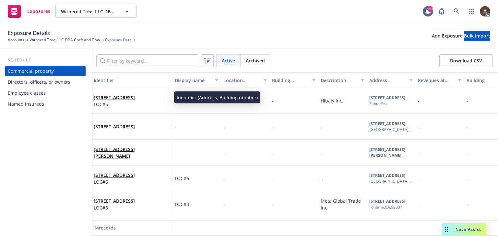
click at [135, 101] on span "10012 Santa Fe Springs Rd., Santa Fe Spring, CA, 90670, USA" at bounding box center [114, 97] width 41 height 7
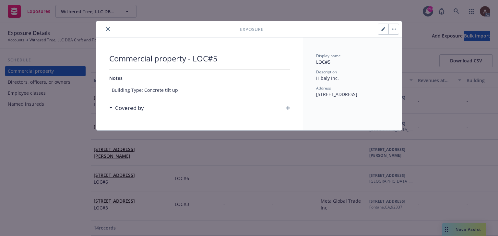
click at [286, 106] on icon "button" at bounding box center [287, 108] width 5 height 5
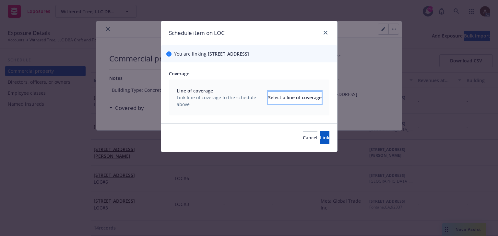
click at [268, 101] on div "Select a line of coverage" at bounding box center [294, 98] width 53 height 12
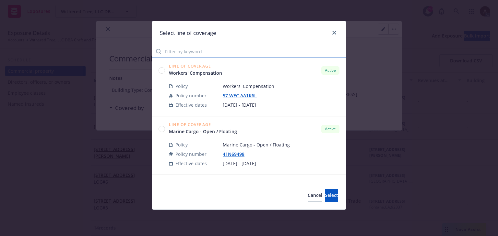
click at [212, 51] on input "Filter by keyword" at bounding box center [249, 51] width 194 height 13
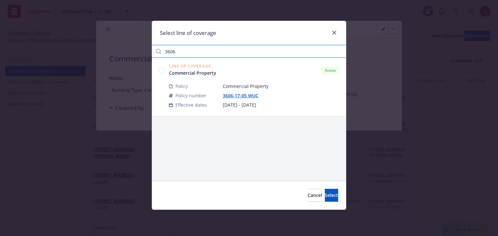
type input "3606"
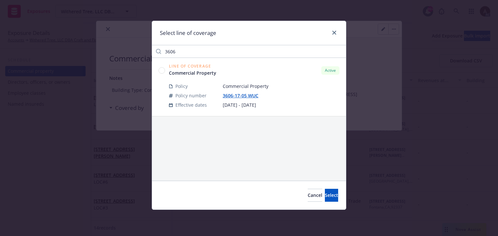
drag, startPoint x: 160, startPoint y: 71, endPoint x: 223, endPoint y: 97, distance: 67.7
click at [160, 71] on circle at bounding box center [162, 70] width 6 height 6
click at [320, 203] on div "Cancel Select" at bounding box center [249, 195] width 194 height 29
click at [325, 190] on button "Select" at bounding box center [331, 195] width 13 height 13
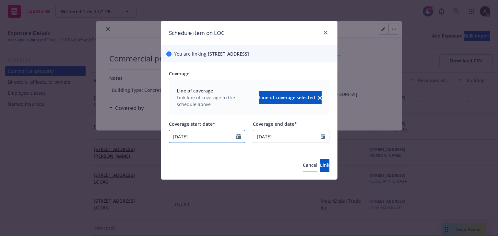
select select "12"
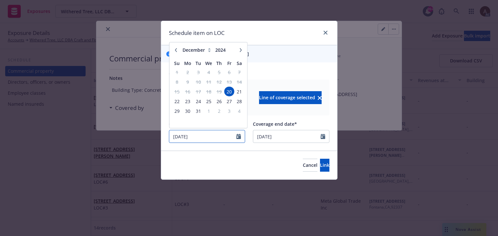
drag, startPoint x: 205, startPoint y: 144, endPoint x: 27, endPoint y: 145, distance: 178.5
click at [29, 145] on div "Schedule item on LOC You are linking 10012 Santa Fe Springs Rd., Santa Fe Sprin…" at bounding box center [249, 118] width 498 height 236
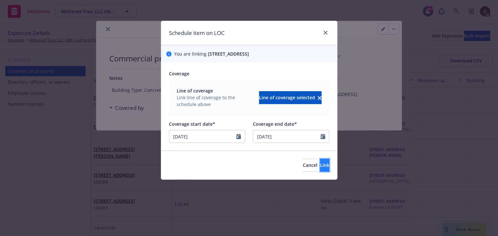
type input "07/31/2025"
click at [320, 168] on span "Link" at bounding box center [324, 165] width 9 height 6
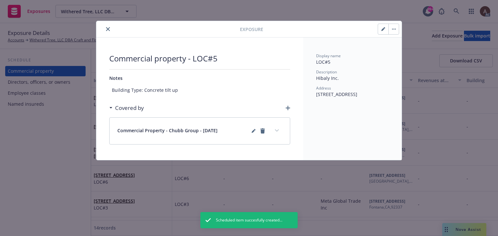
click at [279, 131] on button "expand content" at bounding box center [276, 131] width 10 height 10
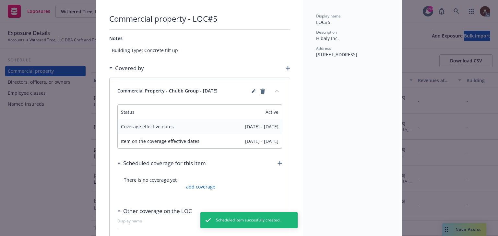
scroll to position [97, 0]
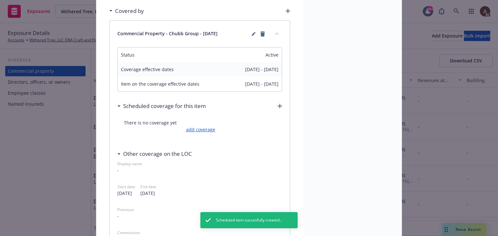
click at [204, 128] on link "add coverage" at bounding box center [199, 129] width 31 height 7
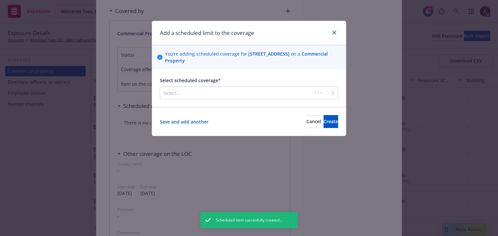
click at [241, 92] on div at bounding box center [236, 93] width 146 height 8
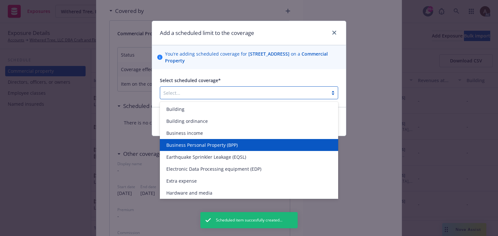
click at [204, 146] on span "Business Personal Property (BPP)" at bounding box center [201, 145] width 71 height 7
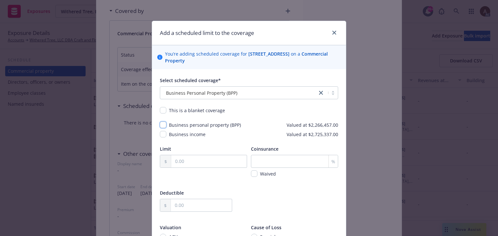
click at [162, 125] on input "checkbox" at bounding box center [163, 125] width 6 height 6
checkbox input "true"
click at [207, 160] on input "text" at bounding box center [208, 161] width 75 height 12
type input "2,266,457.00"
click at [264, 162] on input "number" at bounding box center [294, 161] width 87 height 13
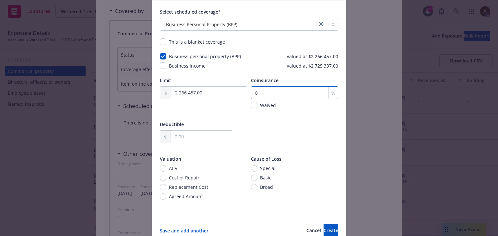
scroll to position [98, 0]
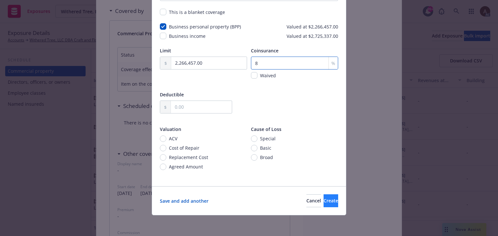
type input "8"
click at [323, 200] on span "Create" at bounding box center [330, 201] width 15 height 6
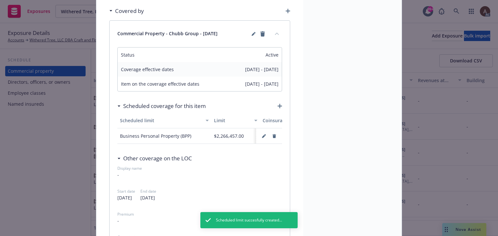
click at [277, 106] on icon "button" at bounding box center [279, 106] width 5 height 5
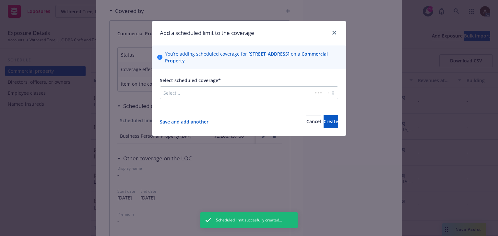
click at [193, 93] on div at bounding box center [236, 93] width 146 height 8
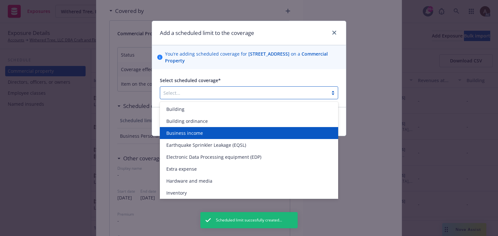
click at [196, 133] on span "Business income" at bounding box center [184, 133] width 37 height 7
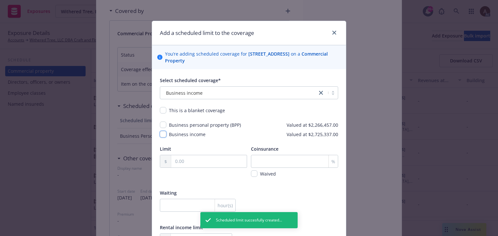
click at [160, 136] on input "checkbox" at bounding box center [163, 134] width 6 height 6
checkbox input "true"
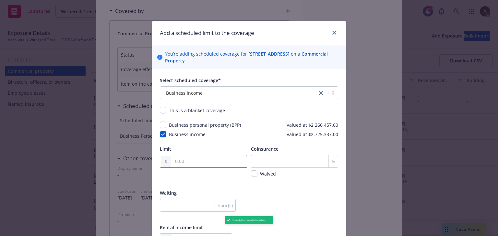
click at [203, 161] on input "text" at bounding box center [208, 161] width 75 height 12
type input "2,725,337.00"
click at [266, 160] on input "number" at bounding box center [294, 161] width 87 height 13
type input "8"
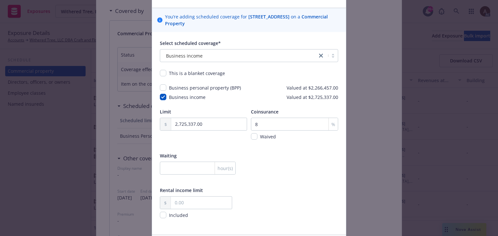
scroll to position [86, 0]
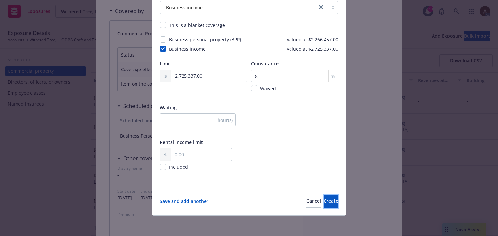
drag, startPoint x: 315, startPoint y: 199, endPoint x: 315, endPoint y: 190, distance: 8.8
click at [323, 199] on span "Create" at bounding box center [330, 201] width 15 height 6
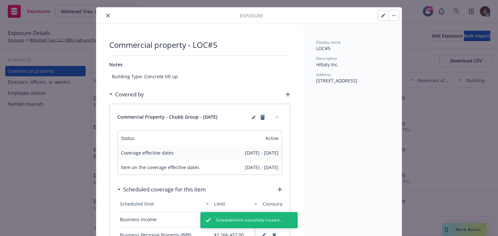
scroll to position [0, 0]
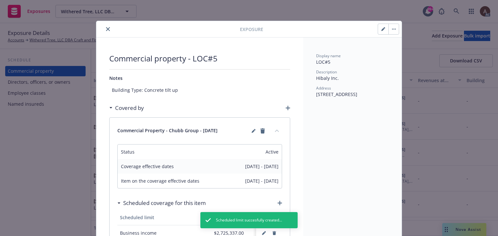
click at [107, 29] on icon "close" at bounding box center [108, 29] width 4 height 4
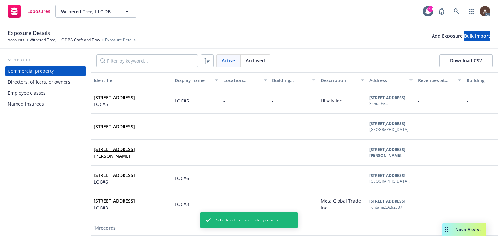
click at [29, 136] on div "Schedule Commercial property Directors, officers, or owners Employee classes Na…" at bounding box center [45, 142] width 91 height 187
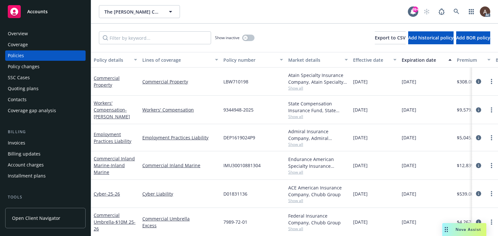
click at [42, 68] on div "Policy changes" at bounding box center [45, 67] width 75 height 10
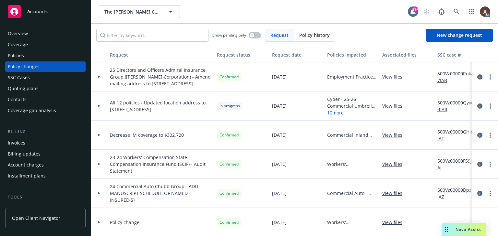
click at [98, 110] on div at bounding box center [99, 106] width 16 height 29
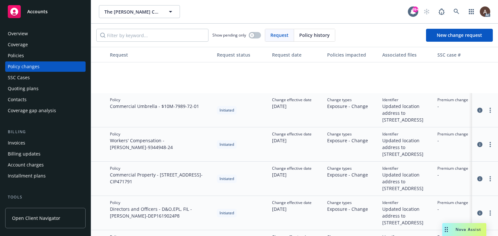
scroll to position [259, 0]
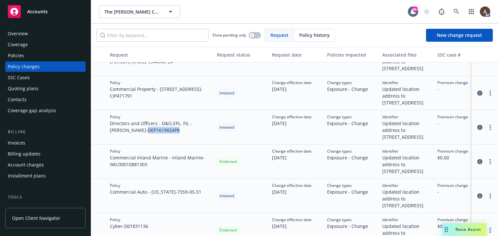
drag, startPoint x: 110, startPoint y: 152, endPoint x: 144, endPoint y: 152, distance: 34.0
click at [144, 134] on span "Directors and Officers - D&O,EPL, FIL - [PERSON_NAME] - DEP1619024P8" at bounding box center [161, 127] width 102 height 14
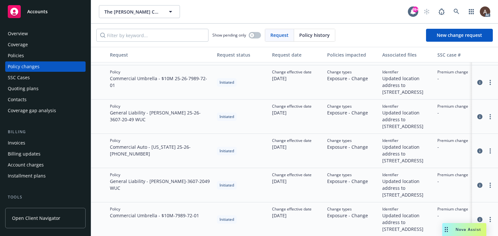
scroll to position [0, 0]
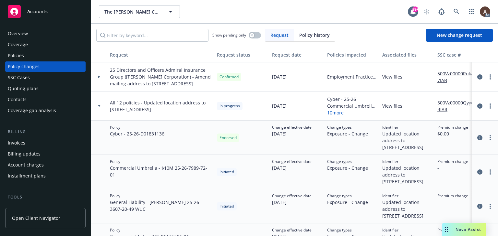
drag, startPoint x: 185, startPoint y: 75, endPoint x: 155, endPoint y: 89, distance: 32.0
click at [155, 87] on span "25 Directors and Officers Admiral Insurance Group ([PERSON_NAME] Corporation) -…" at bounding box center [161, 77] width 102 height 20
copy span "Amend mailing address to [STREET_ADDRESS]"
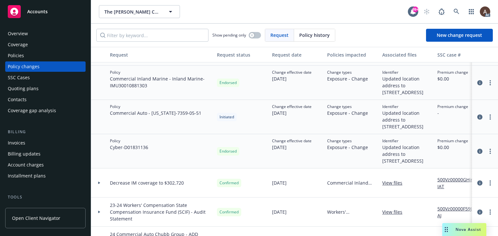
scroll to position [292, 0]
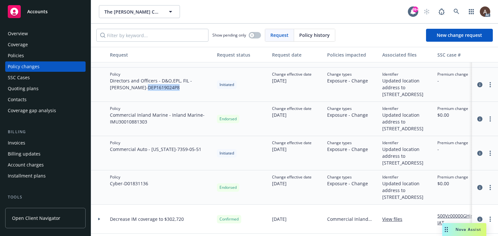
drag, startPoint x: 109, startPoint y: 98, endPoint x: 144, endPoint y: 97, distance: 35.0
click at [144, 97] on div "Policy Directors and Officers - D&O,EPL, FIL - [PERSON_NAME] - DEP1619024P8" at bounding box center [160, 85] width 107 height 34
copy span "DEP1619024P8"
click at [47, 54] on div "Policies" at bounding box center [45, 56] width 75 height 10
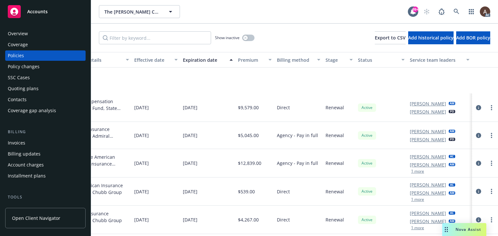
scroll to position [58, 224]
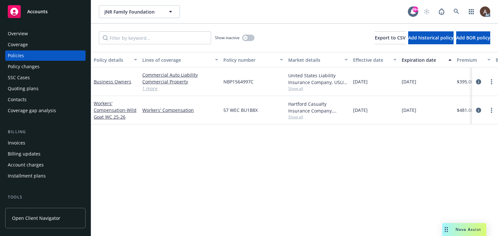
click at [43, 67] on div "Policy changes" at bounding box center [45, 67] width 75 height 10
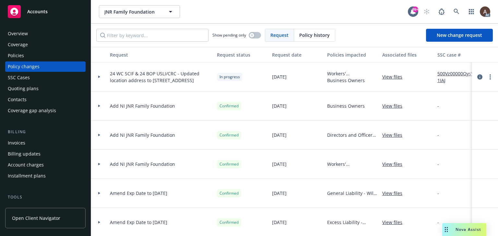
click at [98, 76] on icon at bounding box center [99, 77] width 2 height 3
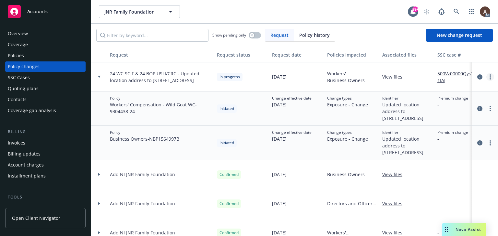
click at [489, 77] on circle "more" at bounding box center [489, 76] width 1 height 1
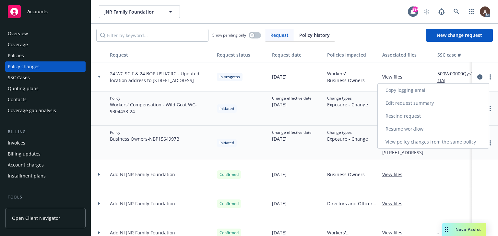
click at [405, 130] on link "Resume workflow" at bounding box center [432, 129] width 111 height 13
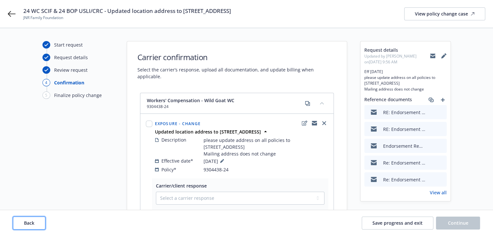
click at [33, 220] on button "Back" at bounding box center [29, 223] width 32 height 13
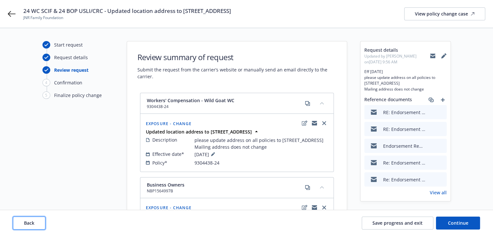
click at [32, 220] on span "Back" at bounding box center [29, 223] width 10 height 6
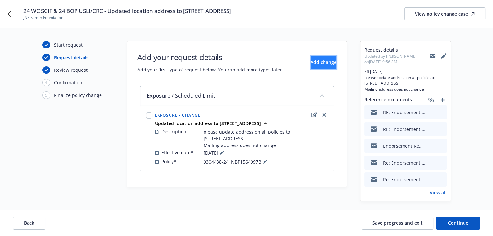
click at [310, 63] on span "Add change" at bounding box center [323, 62] width 26 height 6
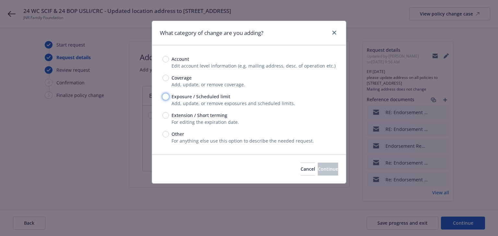
click at [165, 97] on input "Exposure / Scheduled limit" at bounding box center [165, 97] width 6 height 6
radio input "true"
click at [321, 168] on span "Continue" at bounding box center [327, 169] width 20 height 6
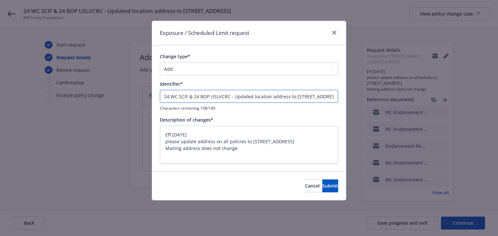
drag, startPoint x: 233, startPoint y: 96, endPoint x: 121, endPoint y: 91, distance: 112.2
click at [121, 91] on div "Exposure / Scheduled Limit request Change type* Add Audit Change Remove Identif…" at bounding box center [249, 118] width 498 height 236
type input "Updated location address to [STREET_ADDRESS]"
type textarea "x"
type input "Updated location address to [STREET_ADDRESS]"
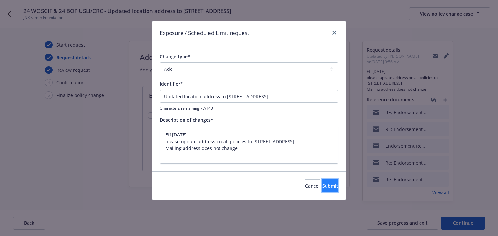
click at [322, 189] on span "Submit" at bounding box center [330, 186] width 16 height 6
type textarea "x"
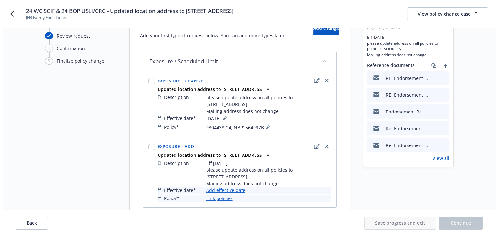
scroll to position [60, 0]
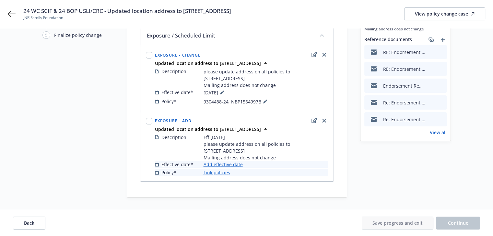
click at [232, 165] on link "Add effective date" at bounding box center [222, 164] width 39 height 7
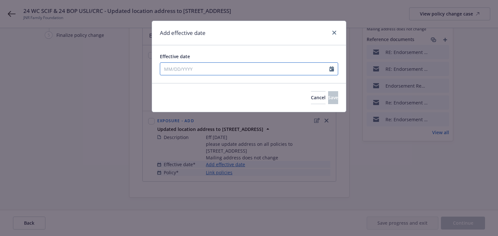
click at [237, 71] on input "Effective date" at bounding box center [244, 69] width 169 height 12
select select "9"
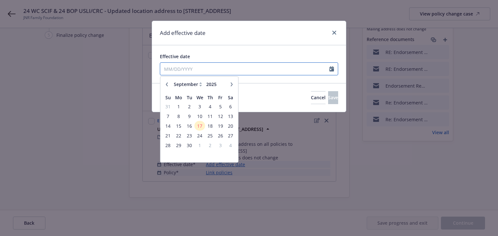
click at [198, 72] on input "Effective date" at bounding box center [244, 69] width 169 height 12
type input "[DATE]"
click at [328, 98] on span "Save" at bounding box center [333, 98] width 10 height 6
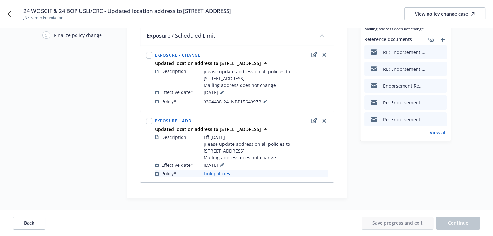
click at [218, 174] on link "Link policies" at bounding box center [216, 173] width 27 height 7
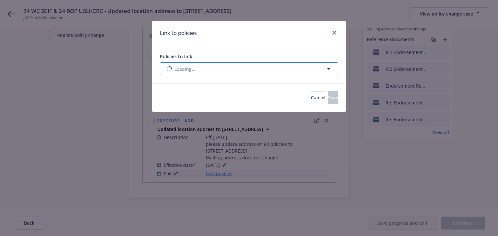
click at [262, 69] on button "Loading..." at bounding box center [249, 69] width 178 height 13
select select "ACTIVE"
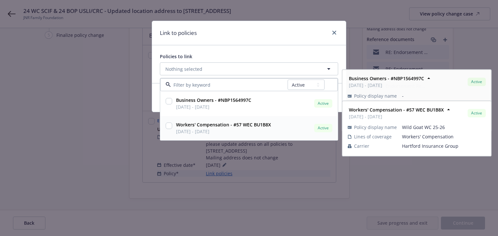
click at [235, 126] on strong "Workers' Compensation - #57 WEC BU1B8X" at bounding box center [223, 125] width 95 height 6
checkbox input "true"
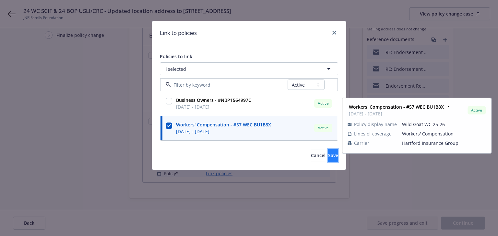
click at [328, 155] on span "Save" at bounding box center [333, 156] width 10 height 6
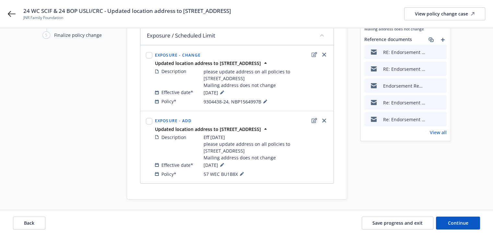
click at [315, 119] on icon "edit" at bounding box center [314, 120] width 6 height 5
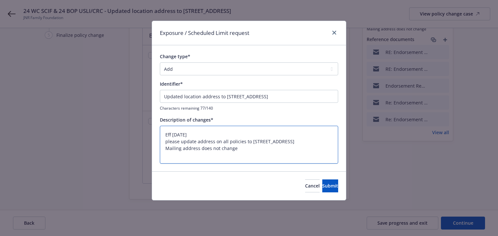
drag, startPoint x: 206, startPoint y: 133, endPoint x: 121, endPoint y: 133, distance: 85.2
click at [121, 133] on div "Exposure / Scheduled Limit request Change type* Add Audit Change Remove Identif…" at bounding box center [249, 118] width 498 height 236
type textarea "x"
type textarea "please update address on all policies to [STREET_ADDRESS] Mailing address does …"
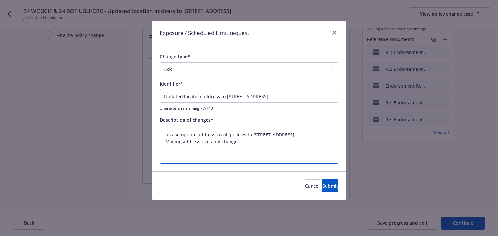
click at [165, 141] on textarea "please update address on all policies to [STREET_ADDRESS] Mailing address does …" at bounding box center [249, 145] width 178 height 38
type textarea "x"
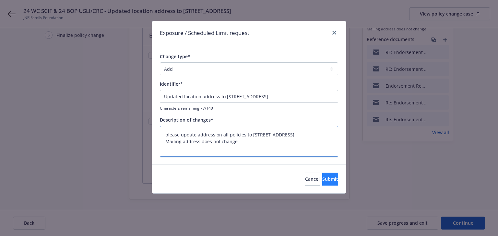
type textarea "please update address on all policies to [STREET_ADDRESS] Mailing address does …"
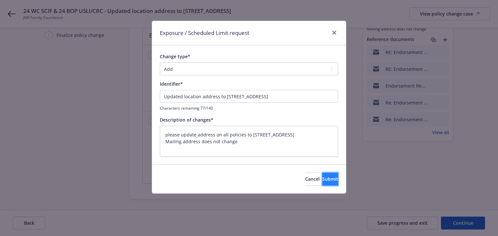
click at [322, 175] on button "Submit" at bounding box center [330, 179] width 16 height 13
type textarea "x"
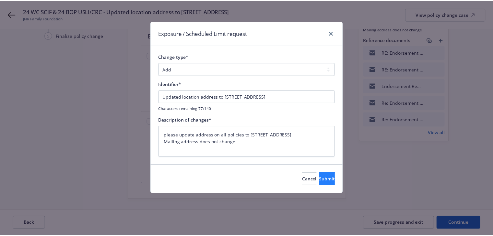
scroll to position [55, 0]
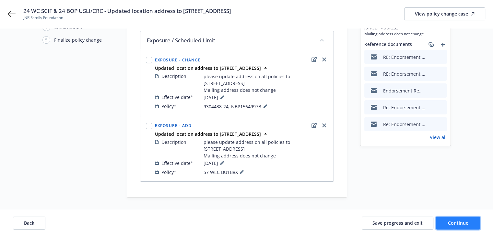
click at [459, 222] on span "Continue" at bounding box center [458, 223] width 20 height 6
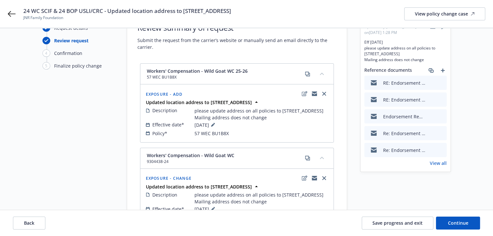
scroll to position [0, 0]
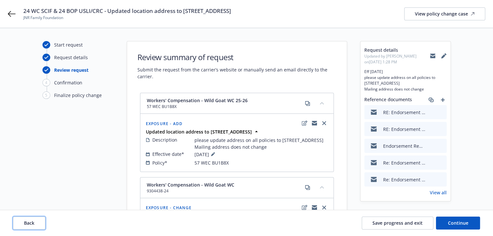
drag, startPoint x: 34, startPoint y: 221, endPoint x: 41, endPoint y: 213, distance: 11.0
click at [34, 221] on span "Back" at bounding box center [29, 223] width 10 height 6
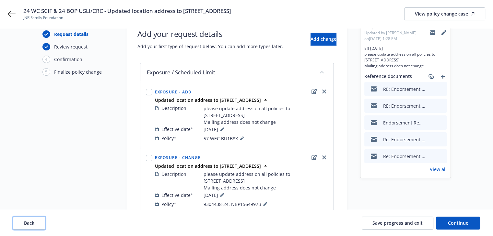
scroll to position [55, 0]
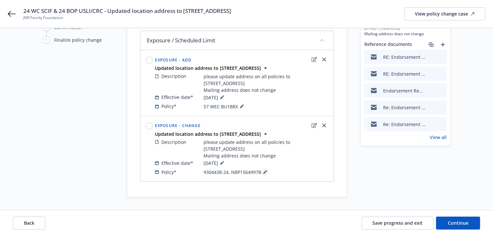
click at [263, 170] on icon at bounding box center [265, 172] width 4 height 4
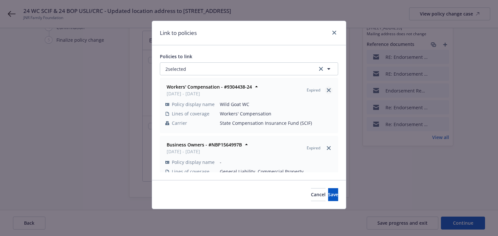
click at [327, 90] on icon "close" at bounding box center [329, 90] width 4 height 4
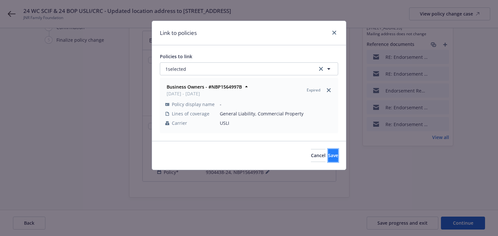
click at [328, 156] on span "Save" at bounding box center [333, 156] width 10 height 6
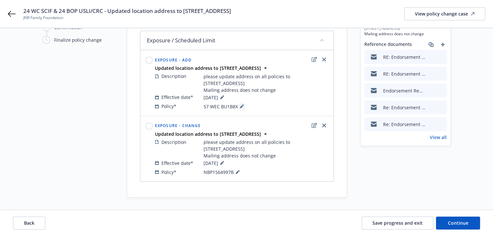
click at [241, 107] on icon at bounding box center [242, 107] width 4 height 4
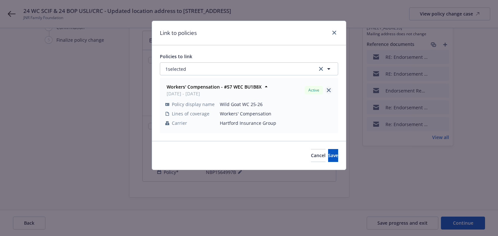
click at [328, 90] on icon "close" at bounding box center [329, 90] width 4 height 4
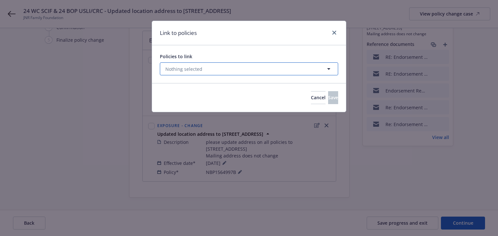
click at [296, 70] on button "Nothing selected" at bounding box center [249, 69] width 178 height 13
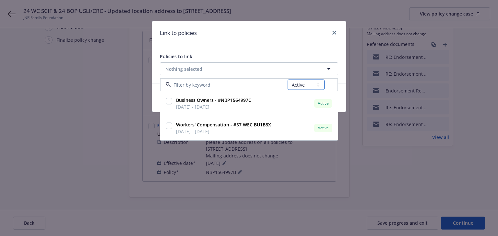
click at [298, 87] on select "All Active Upcoming Expired Cancelled" at bounding box center [305, 85] width 37 height 10
select select "EXPIRED"
click at [287, 80] on select "All Active Upcoming Expired Cancelled" at bounding box center [305, 85] width 37 height 10
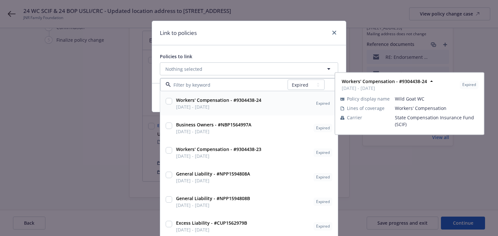
click at [241, 106] on span "[DATE] - [DATE]" at bounding box center [218, 107] width 85 height 7
checkbox input "true"
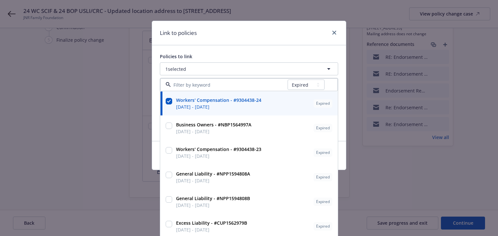
click at [268, 30] on div "Link to policies" at bounding box center [249, 33] width 194 height 24
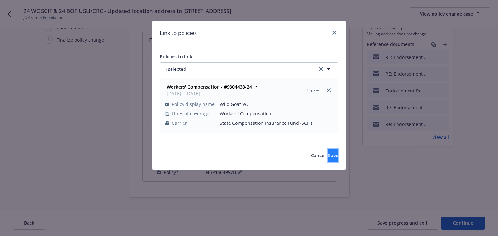
click at [328, 155] on button "Save" at bounding box center [333, 155] width 10 height 13
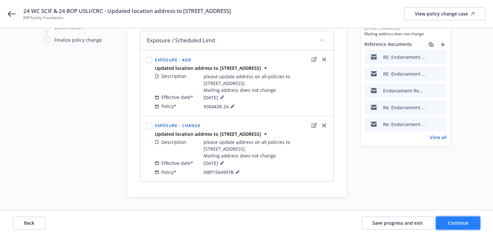
click at [448, 222] on span "Continue" at bounding box center [458, 223] width 20 height 6
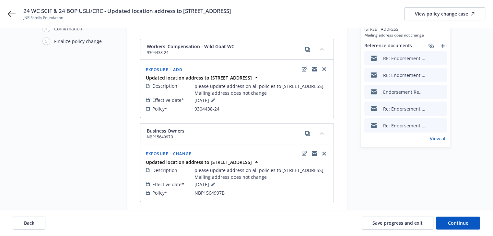
scroll to position [88, 0]
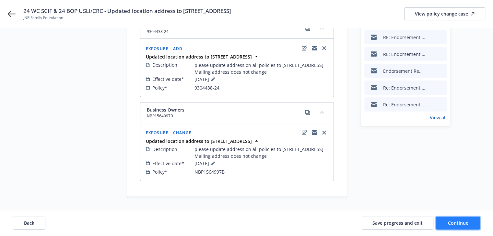
click at [458, 226] on button "Continue" at bounding box center [458, 223] width 44 height 13
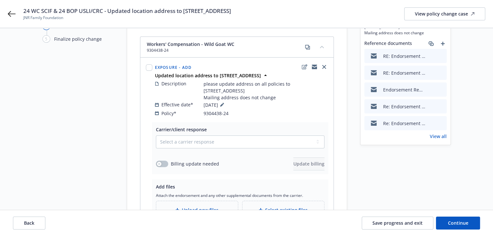
scroll to position [65, 0]
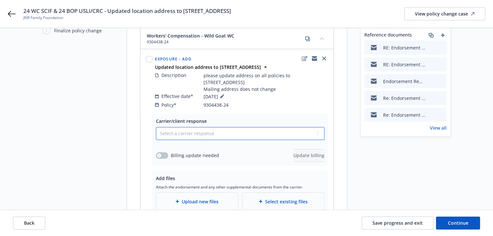
click at [179, 127] on select "Select a carrier response Accepted Accepted with revision No endorsement needed…" at bounding box center [240, 133] width 168 height 13
select select "ACCEPTED"
click at [156, 127] on select "Select a carrier response Accepted Accepted with revision No endorsement needed…" at bounding box center [240, 133] width 168 height 13
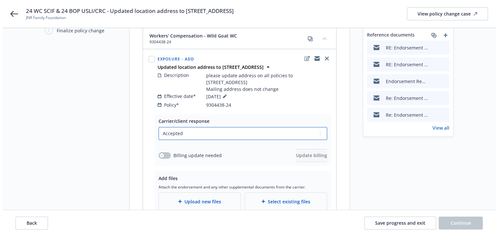
scroll to position [130, 0]
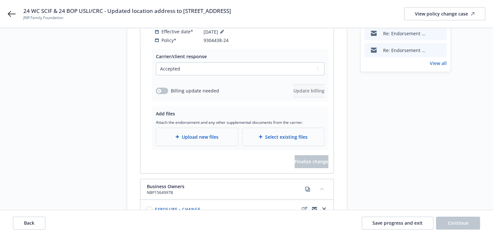
click at [182, 134] on span "Upload new files" at bounding box center [200, 137] width 37 height 7
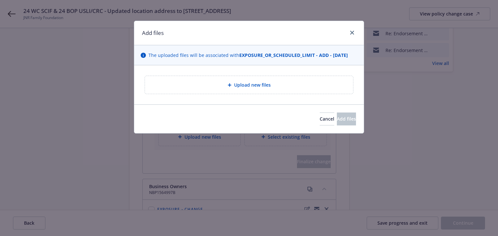
click at [223, 83] on div "Upload new files" at bounding box center [249, 84] width 198 height 7
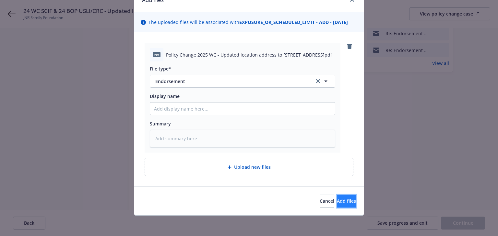
click at [342, 204] on button "Add files" at bounding box center [346, 201] width 19 height 13
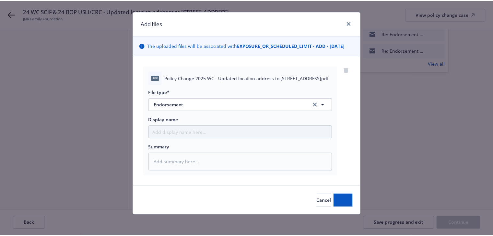
scroll to position [9, 0]
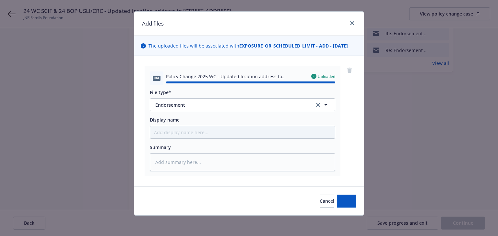
type textarea "x"
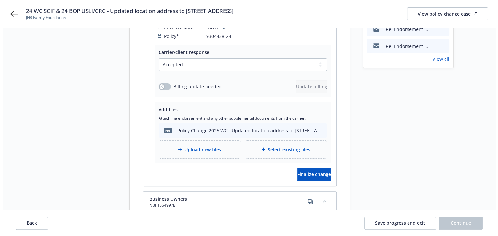
scroll to position [162, 0]
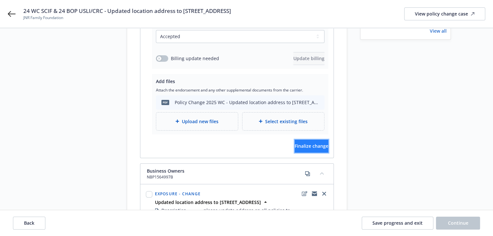
click at [299, 144] on button "Finalize change" at bounding box center [311, 146] width 34 height 13
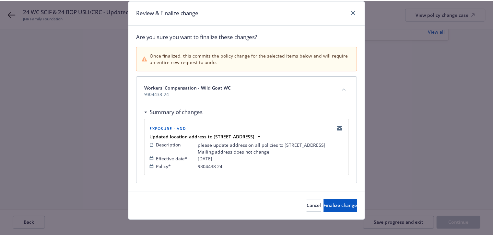
scroll to position [32, 0]
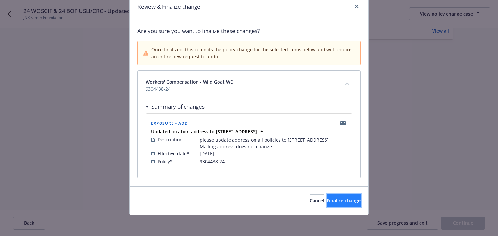
click at [333, 201] on span "Finalize change" at bounding box center [344, 201] width 34 height 6
select select "ACCEPTED"
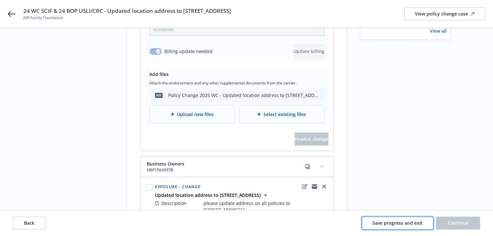
click at [411, 220] on span "Save progress and exit" at bounding box center [397, 223] width 50 height 6
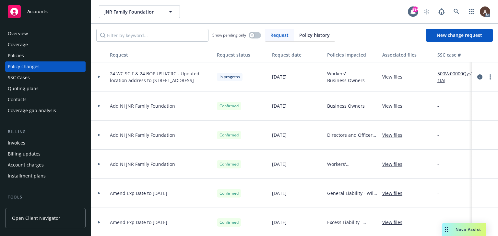
click at [98, 76] on icon at bounding box center [99, 77] width 3 height 2
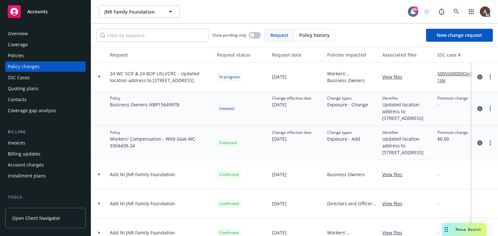
click at [100, 76] on icon at bounding box center [99, 77] width 3 height 2
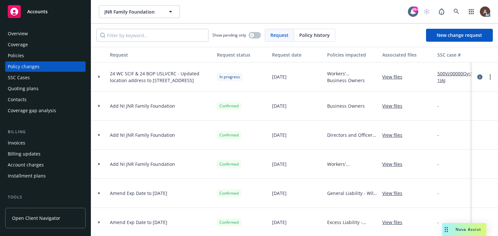
click at [100, 76] on icon at bounding box center [99, 77] width 3 height 2
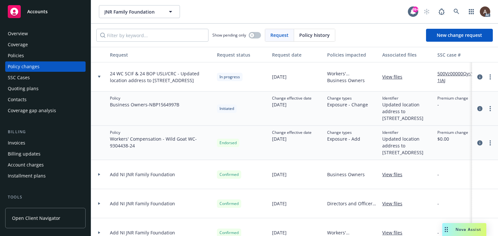
click at [171, 77] on span "24 WC SCIF & 24 BOP USLI/CRC - Updated location address to [STREET_ADDRESS]" at bounding box center [161, 77] width 102 height 14
click at [486, 75] on link "more" at bounding box center [490, 77] width 8 height 8
click at [213, 107] on div "Policy Business Owners - NBP1564997B" at bounding box center [160, 109] width 107 height 34
drag, startPoint x: 270, startPoint y: 105, endPoint x: 298, endPoint y: 107, distance: 28.6
click at [298, 107] on div "Change effective date [DATE]" at bounding box center [296, 109] width 55 height 34
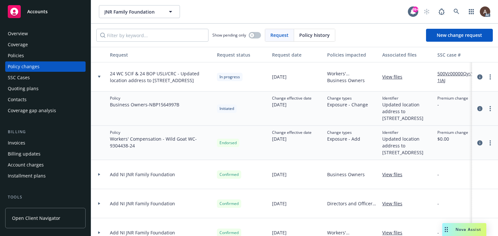
drag, startPoint x: 34, startPoint y: 57, endPoint x: 130, endPoint y: 85, distance: 99.7
click at [34, 57] on div "Policies" at bounding box center [45, 56] width 75 height 10
